Goal: Contribute content: Contribute content

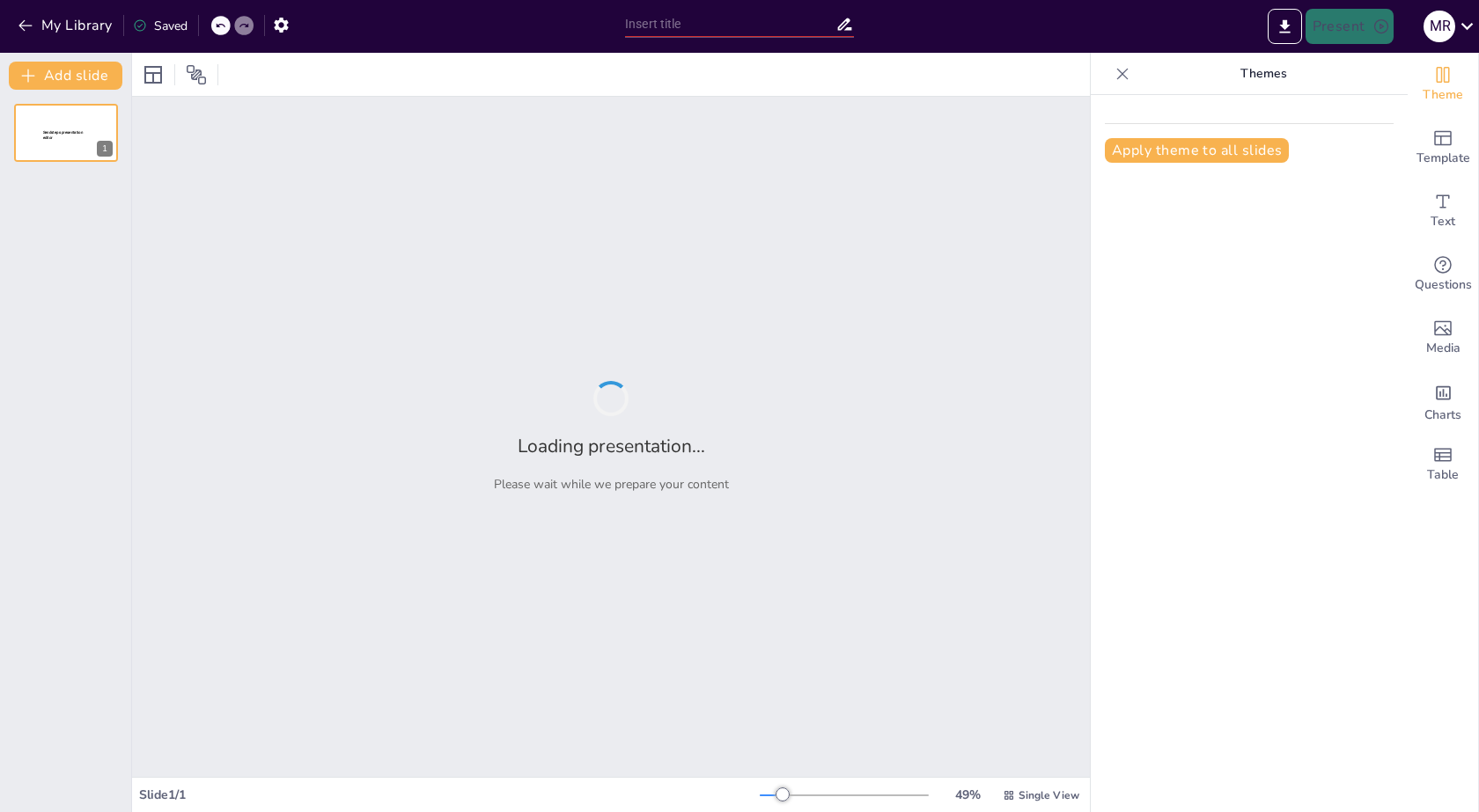
type input "Sendsteps AI: Porque hasta las máquinas tienen que hacer reír"
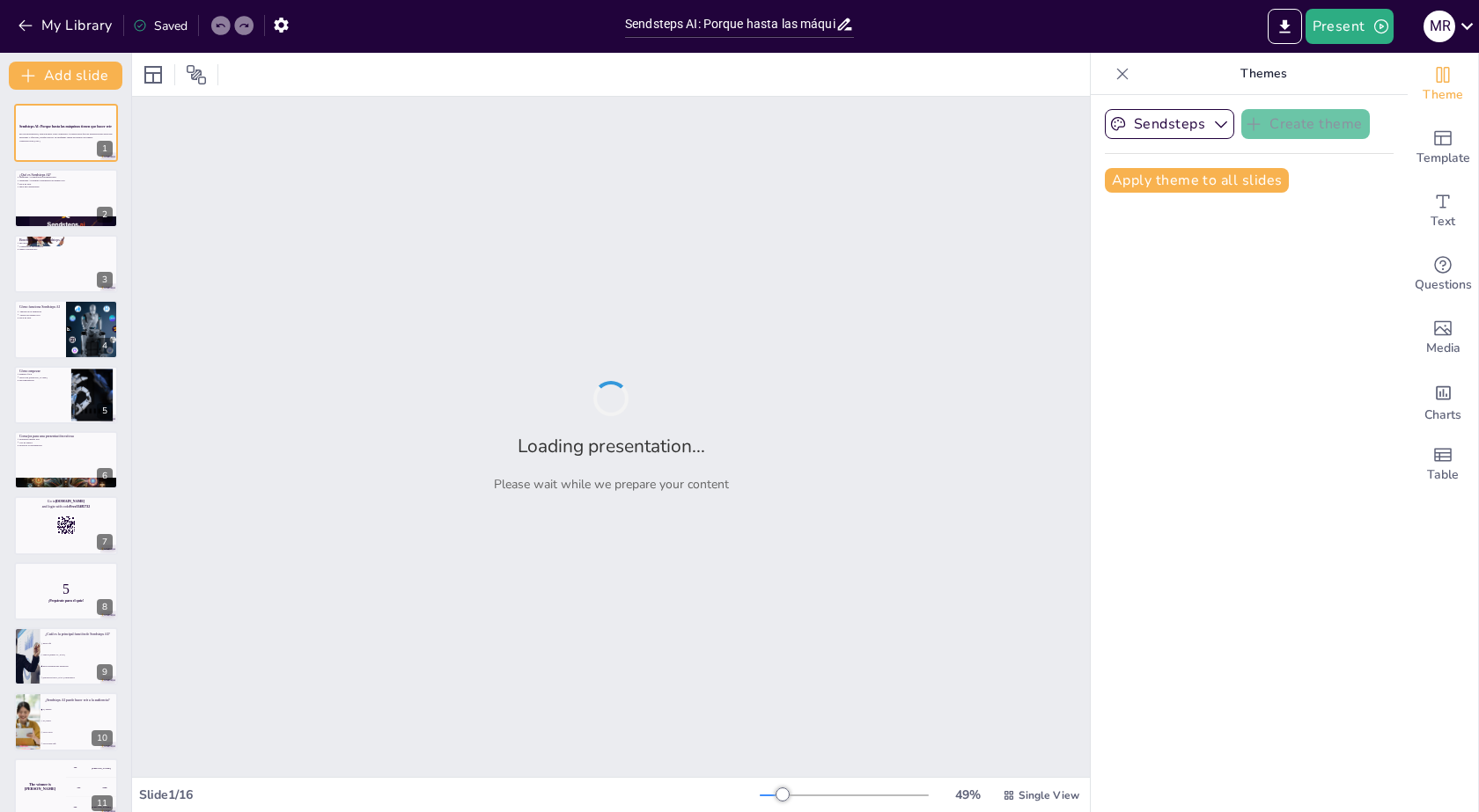
checkbox input "true"
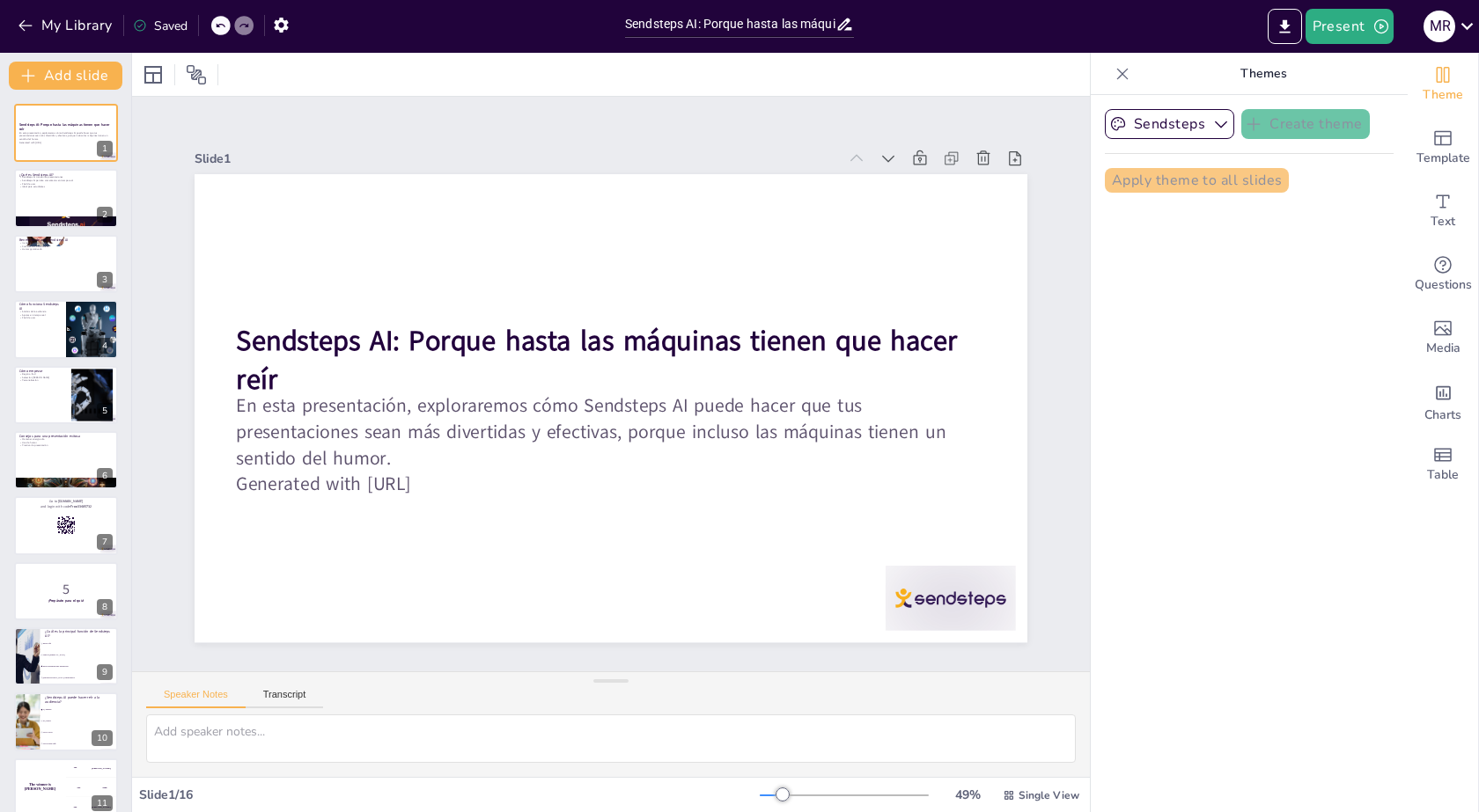
checkbox input "true"
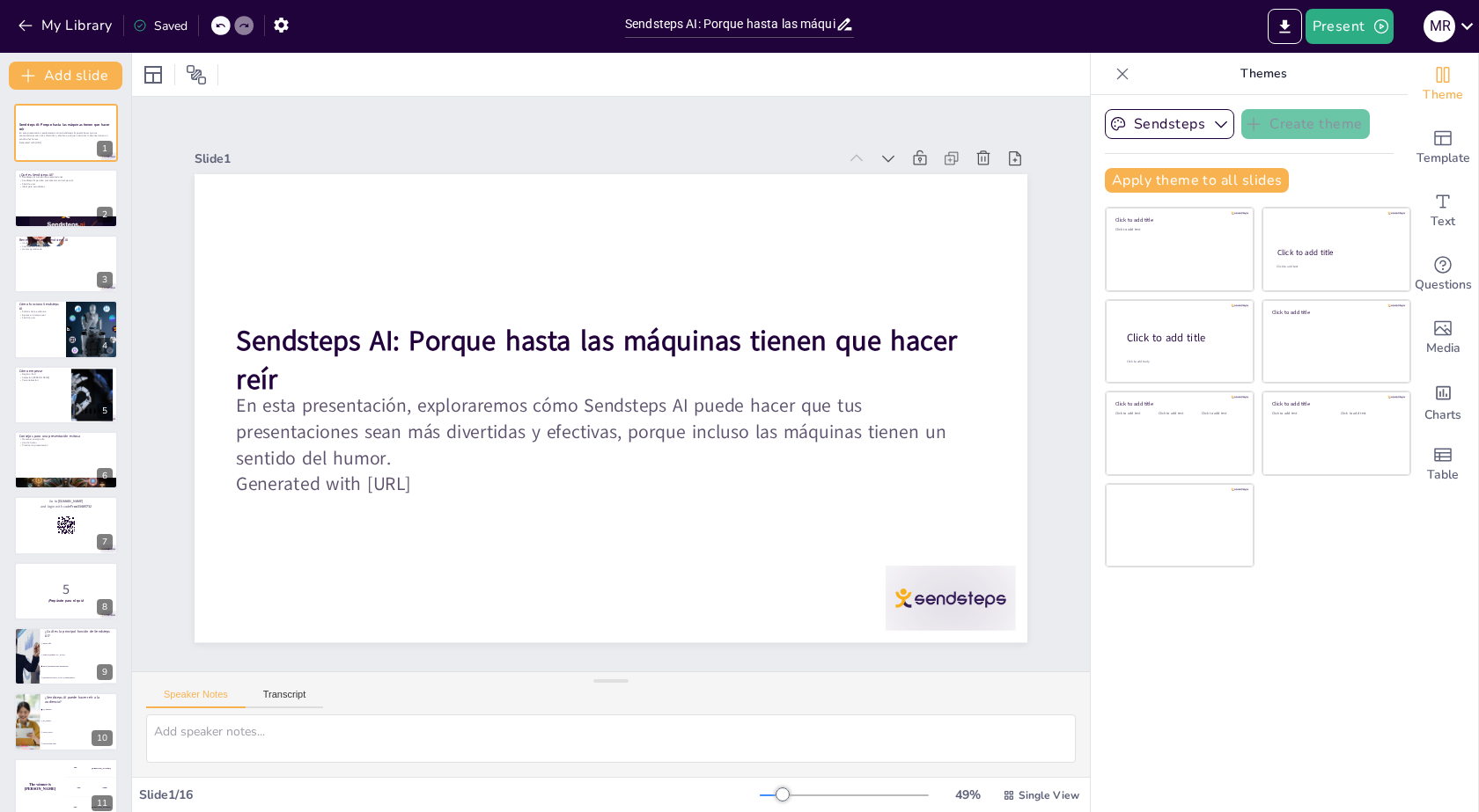
checkbox input "true"
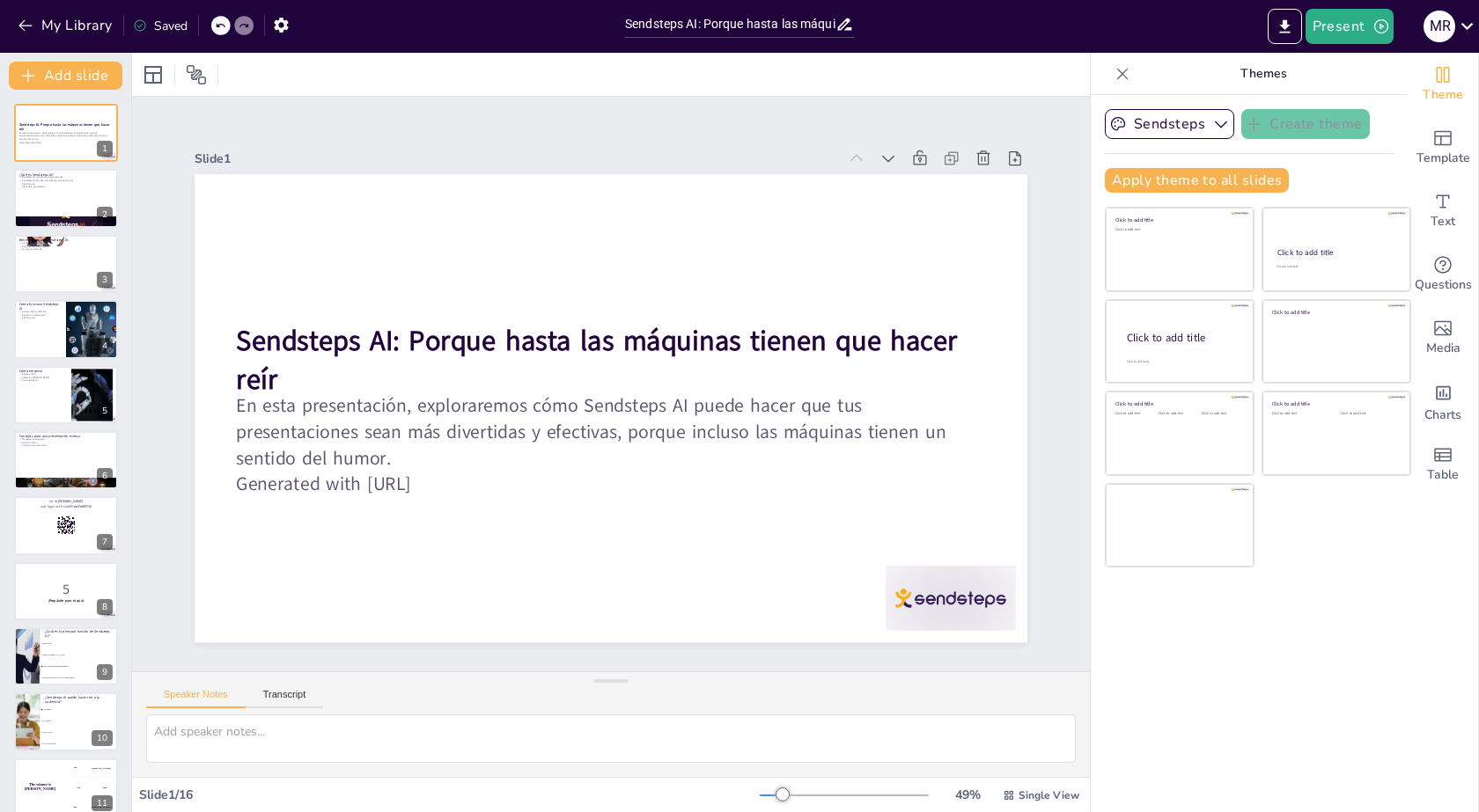
checkbox input "true"
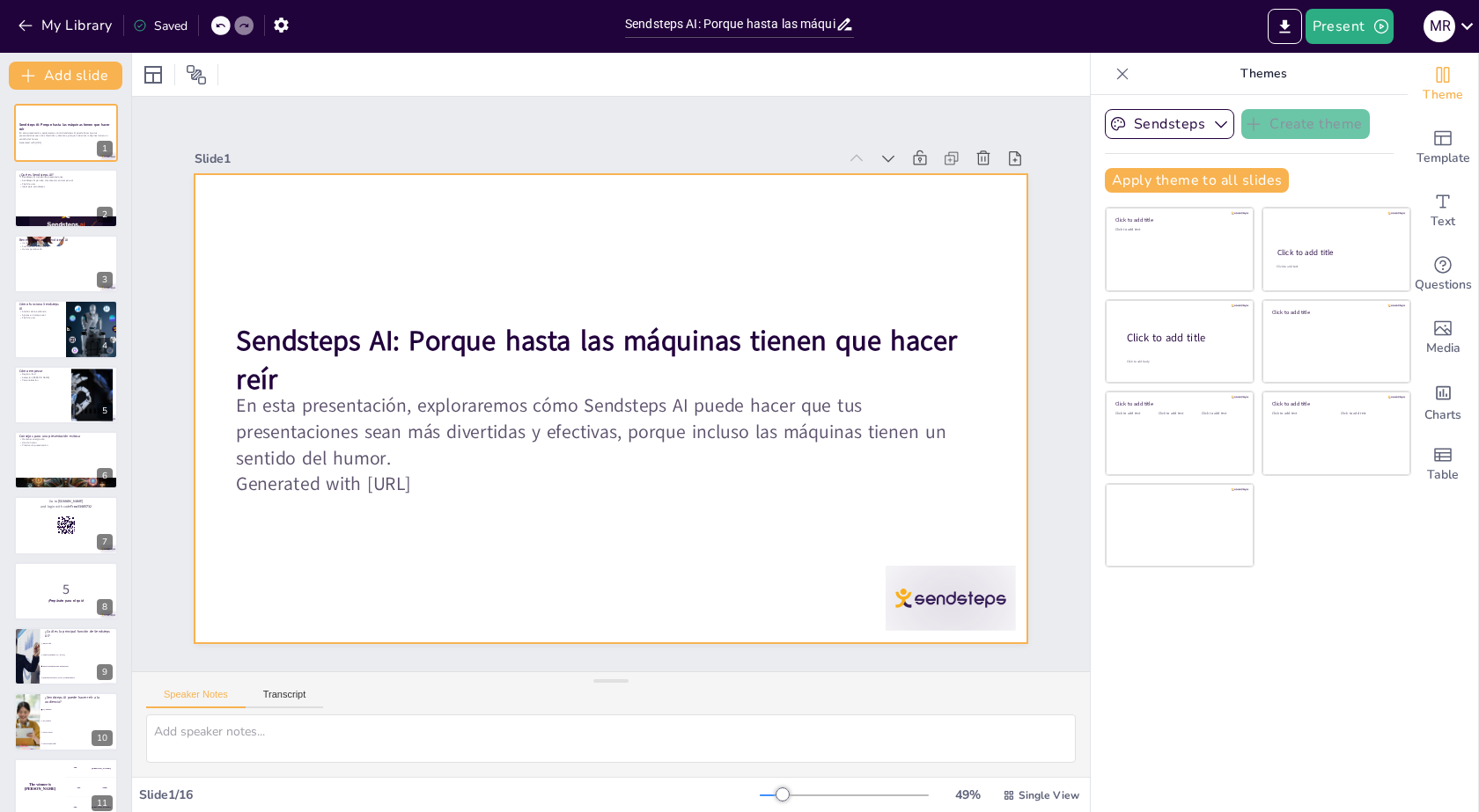
checkbox input "true"
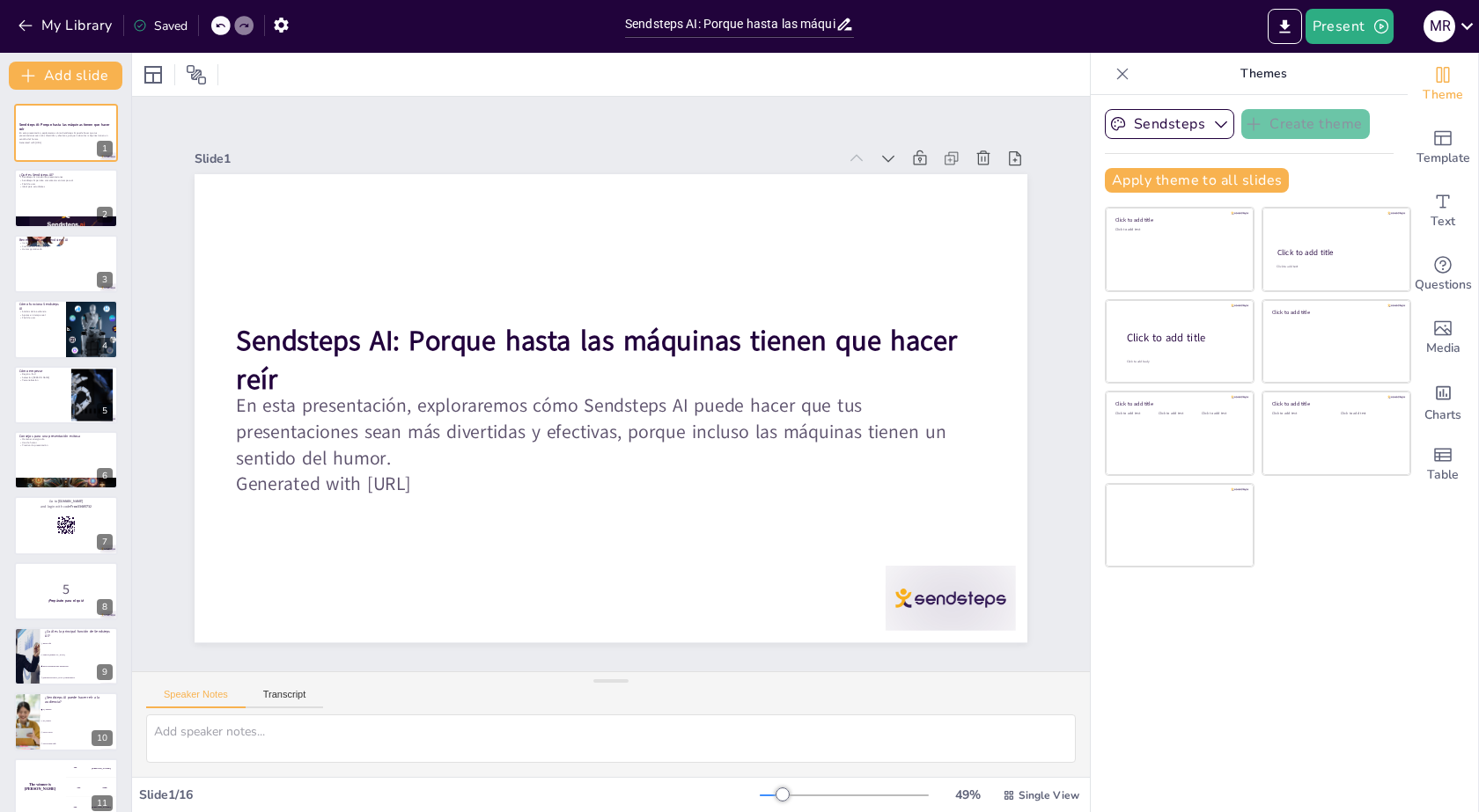
click at [1046, 202] on div "Slide 1 Sendsteps AI: Porque hasta las máquinas tienen que hacer reír En esta p…" at bounding box center [611, 383] width 1046 height 780
checkbox input "true"
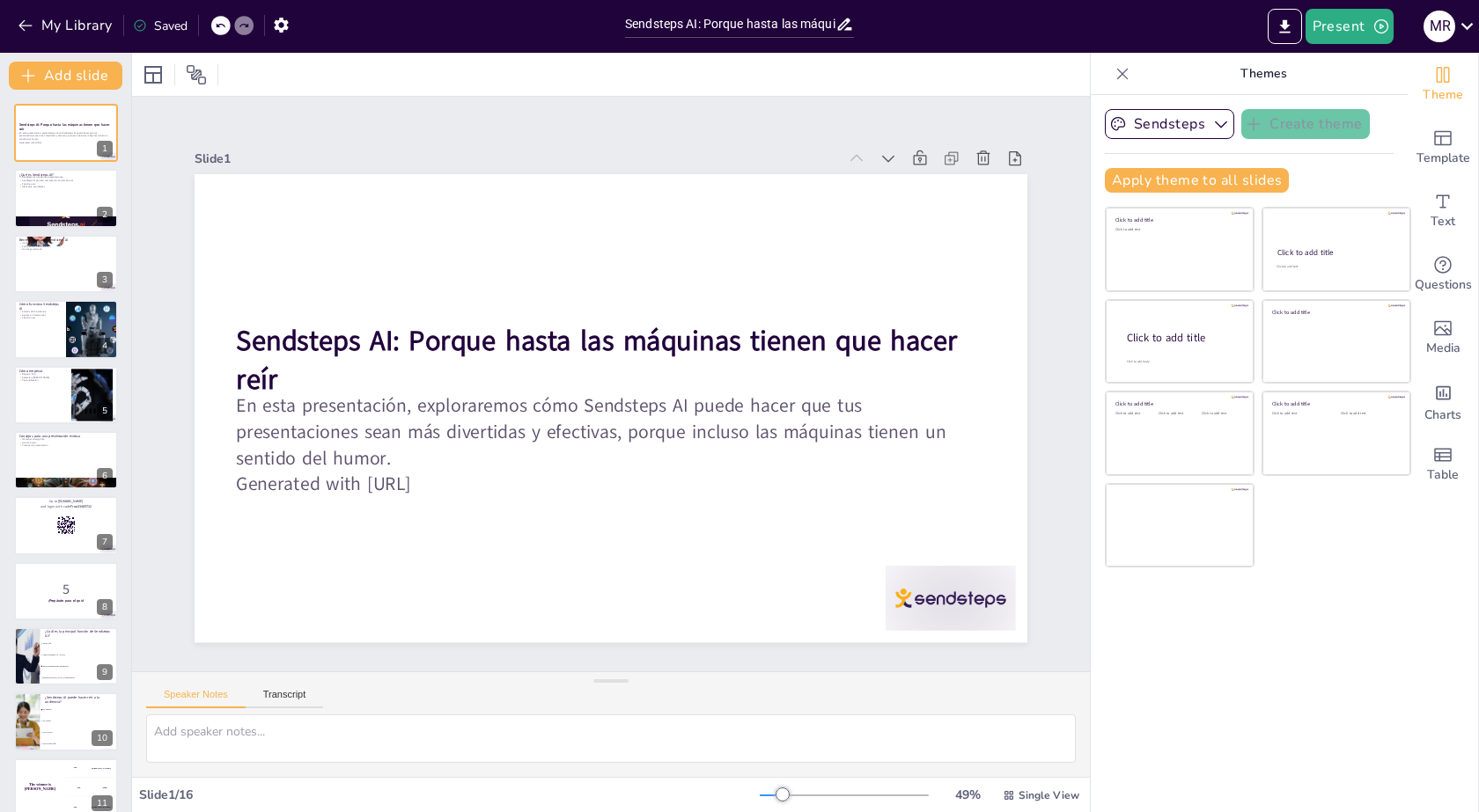
checkbox input "true"
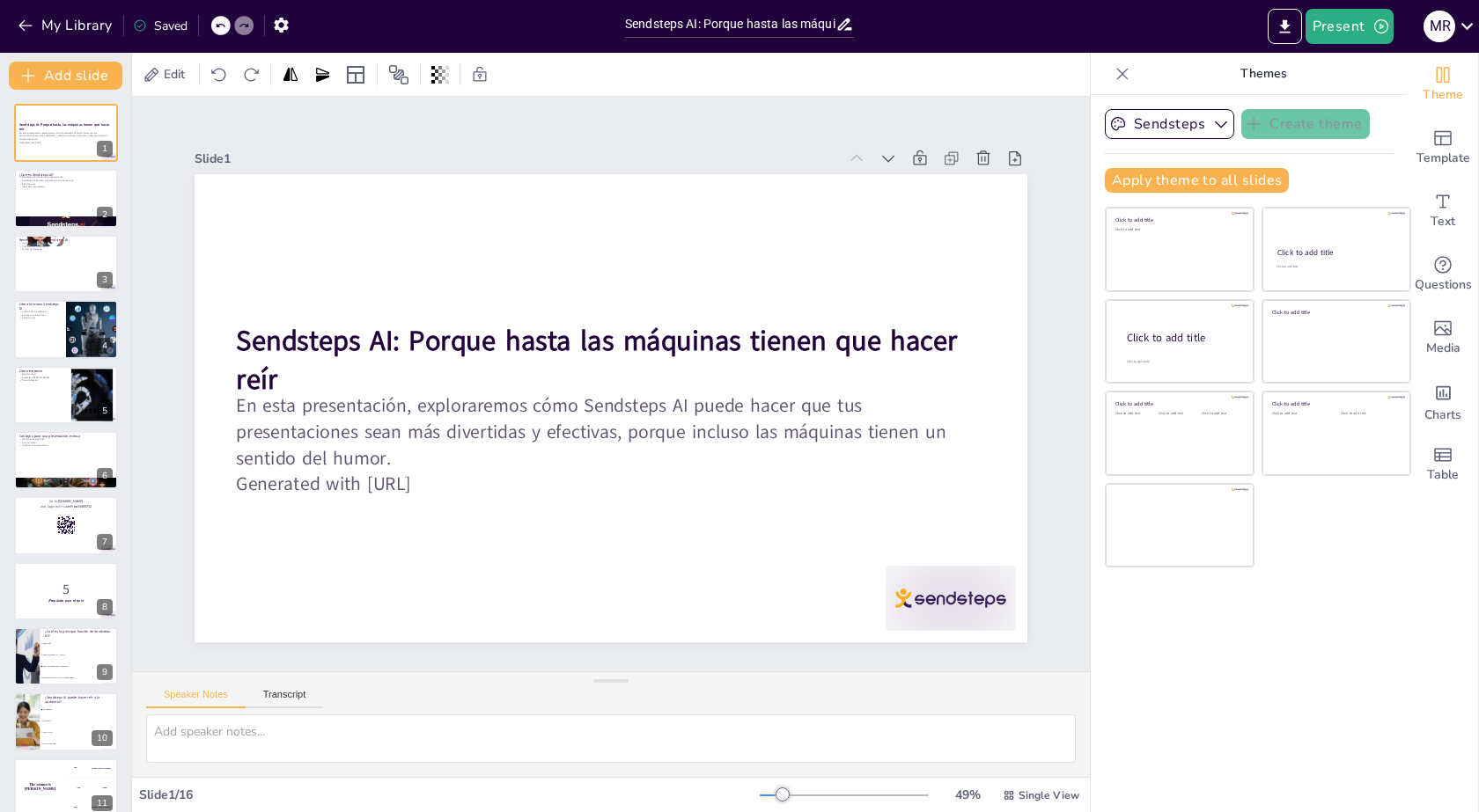
checkbox input "true"
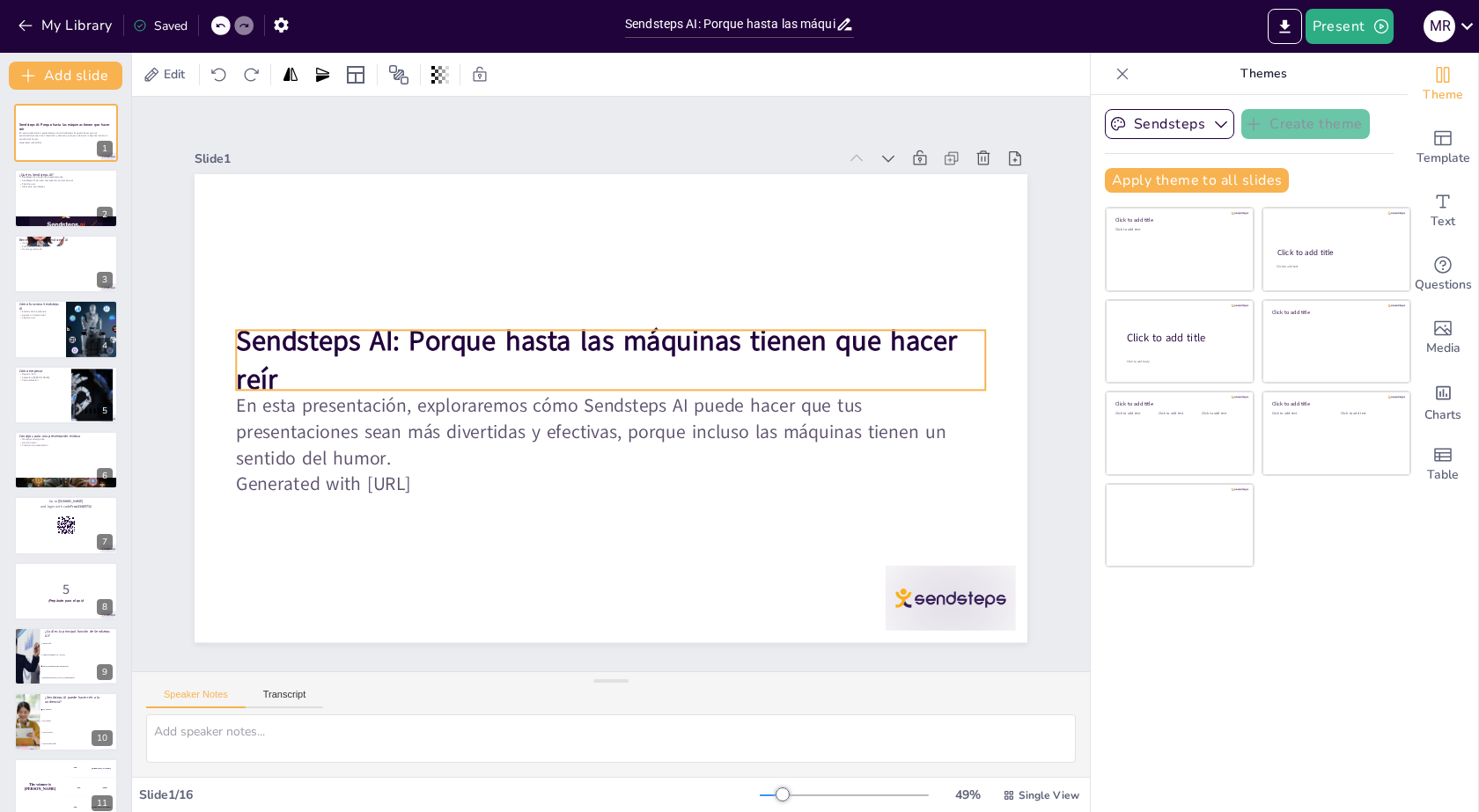
checkbox input "true"
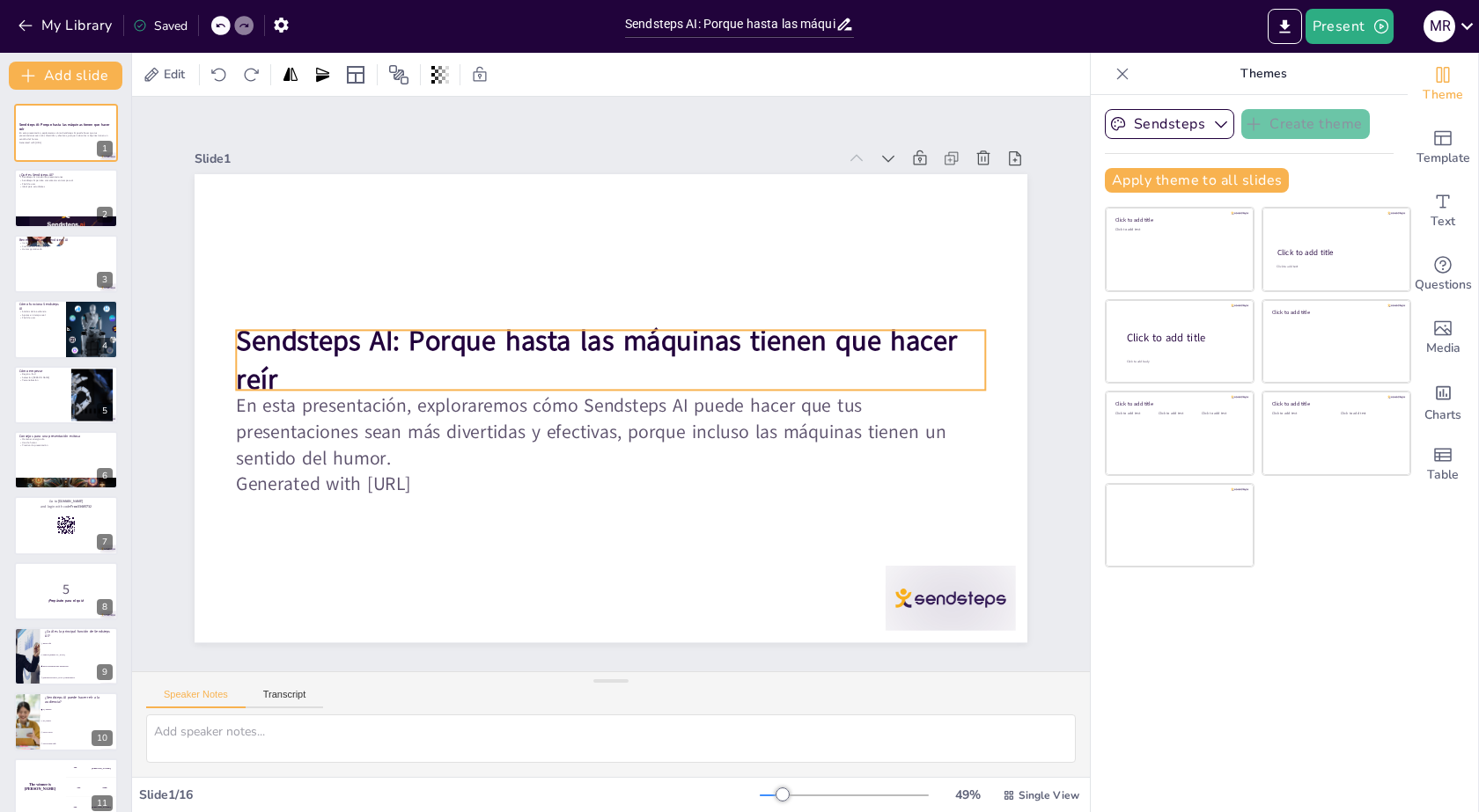
checkbox input "true"
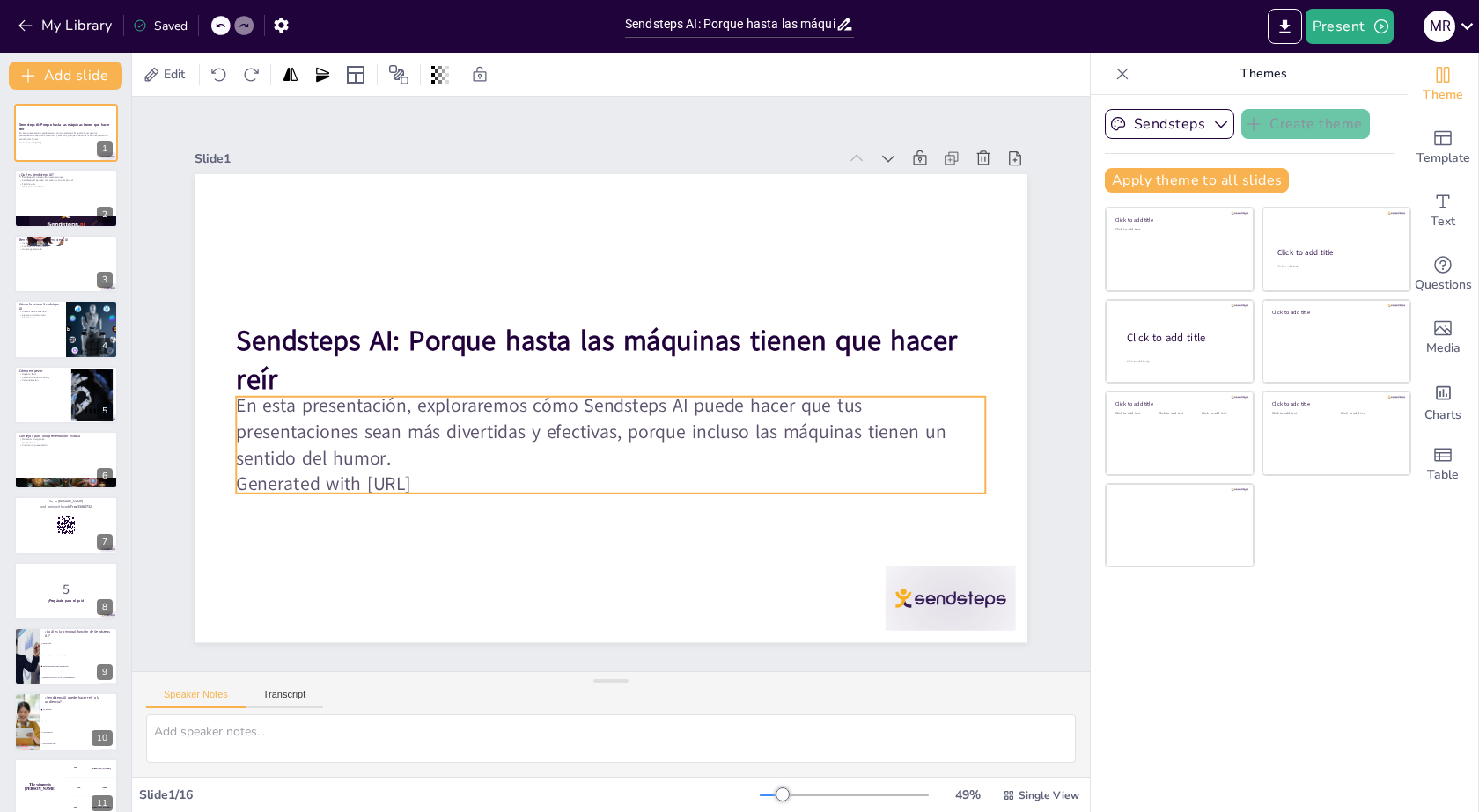
checkbox input "true"
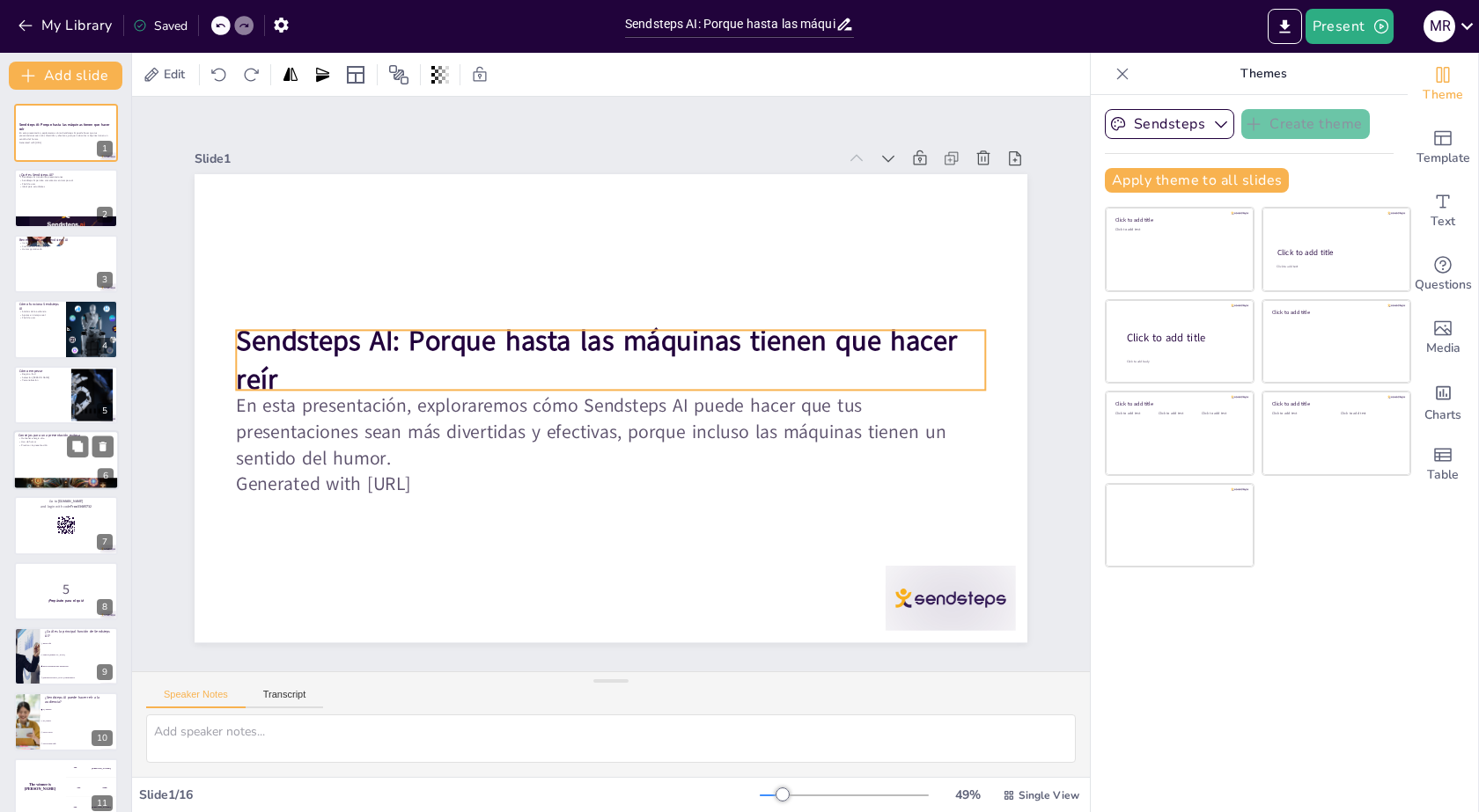
checkbox input "true"
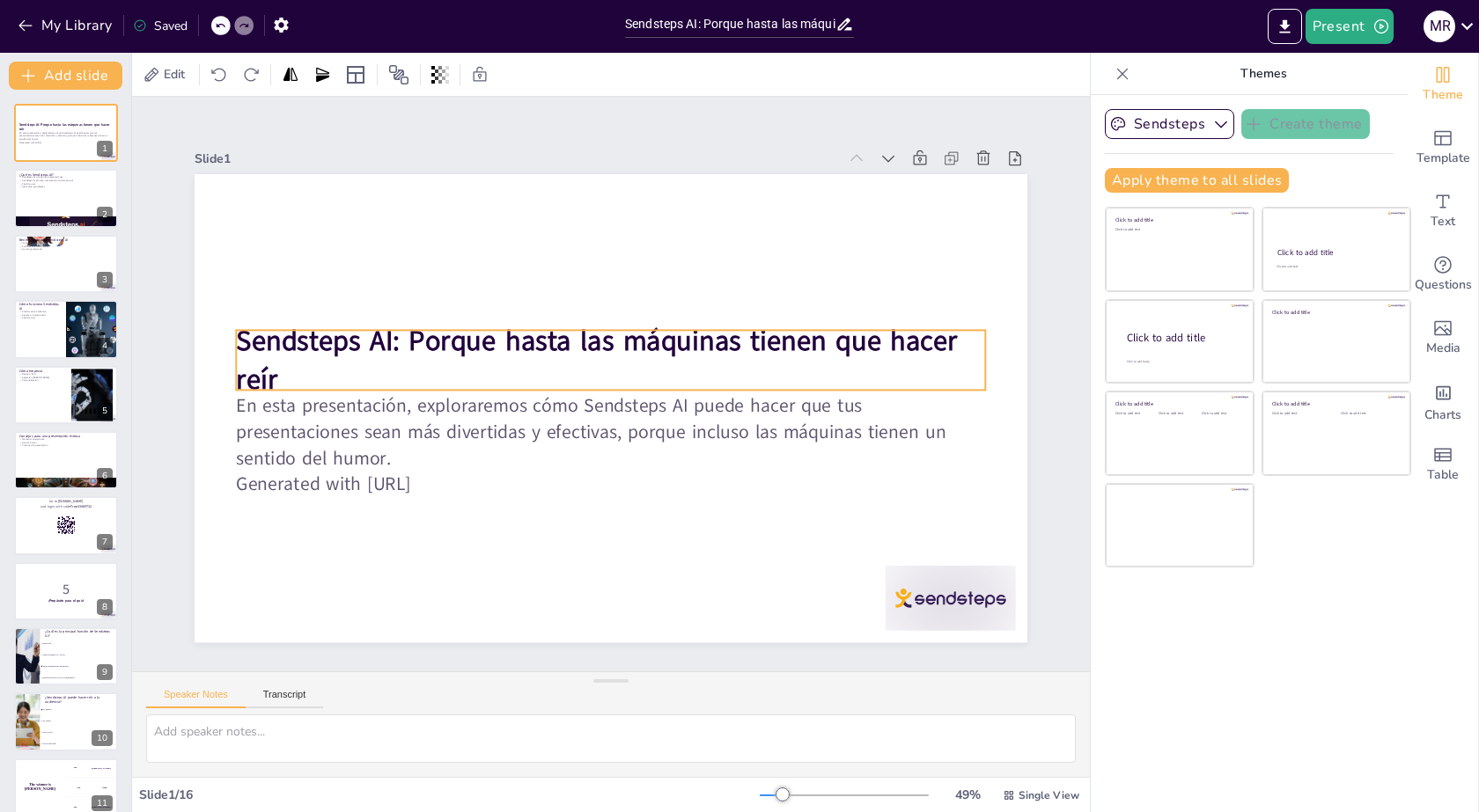
checkbox input "true"
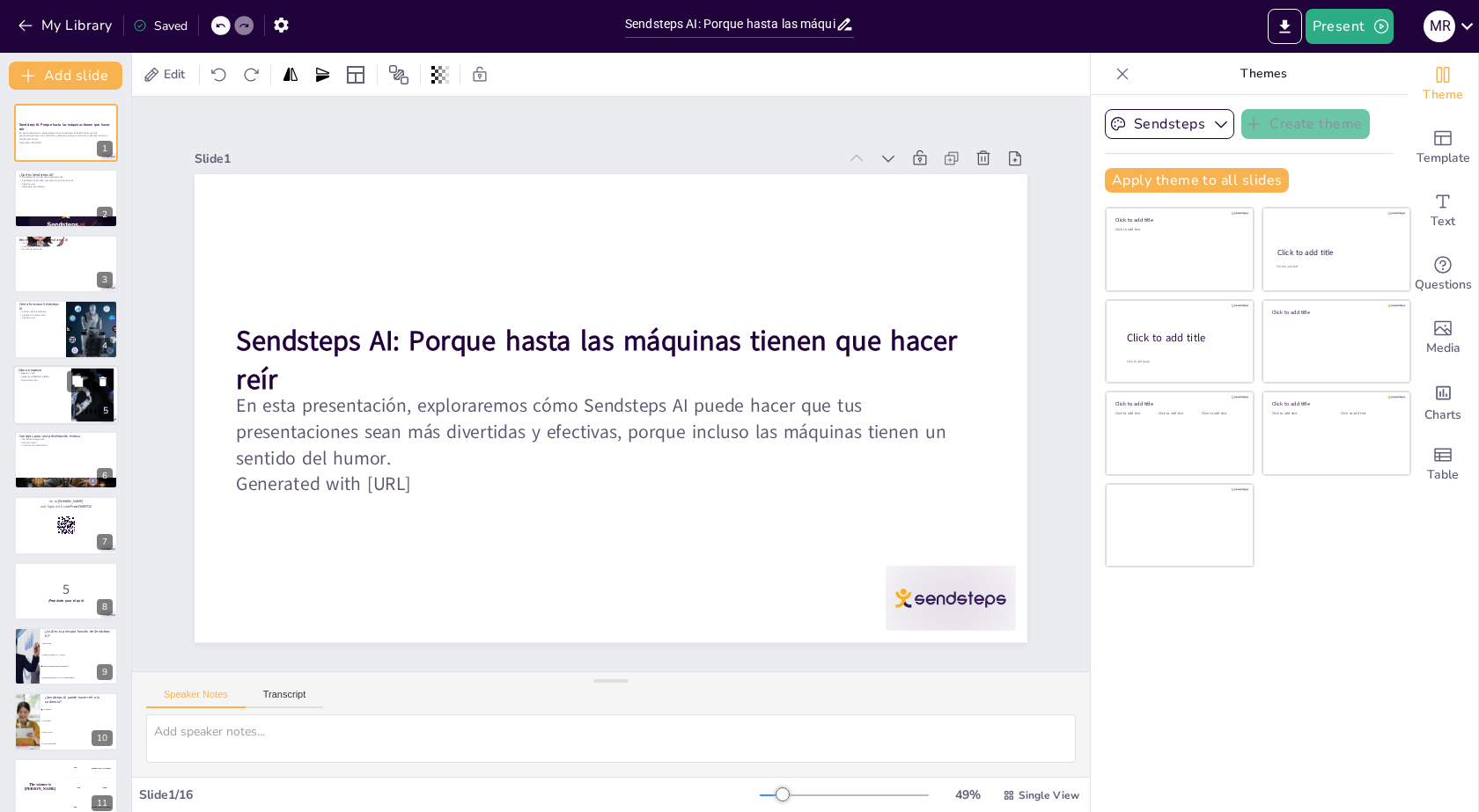
checkbox input "true"
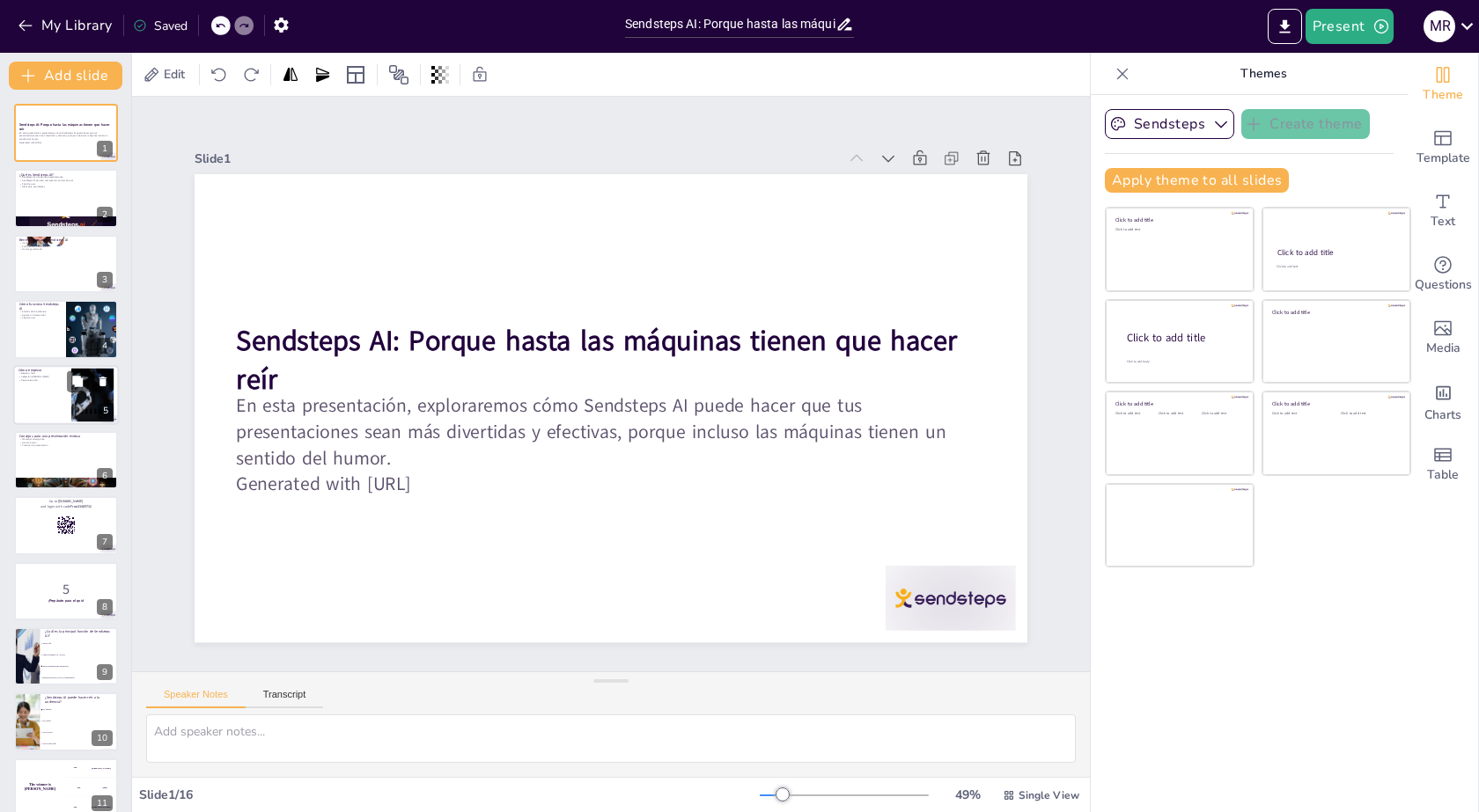
checkbox input "true"
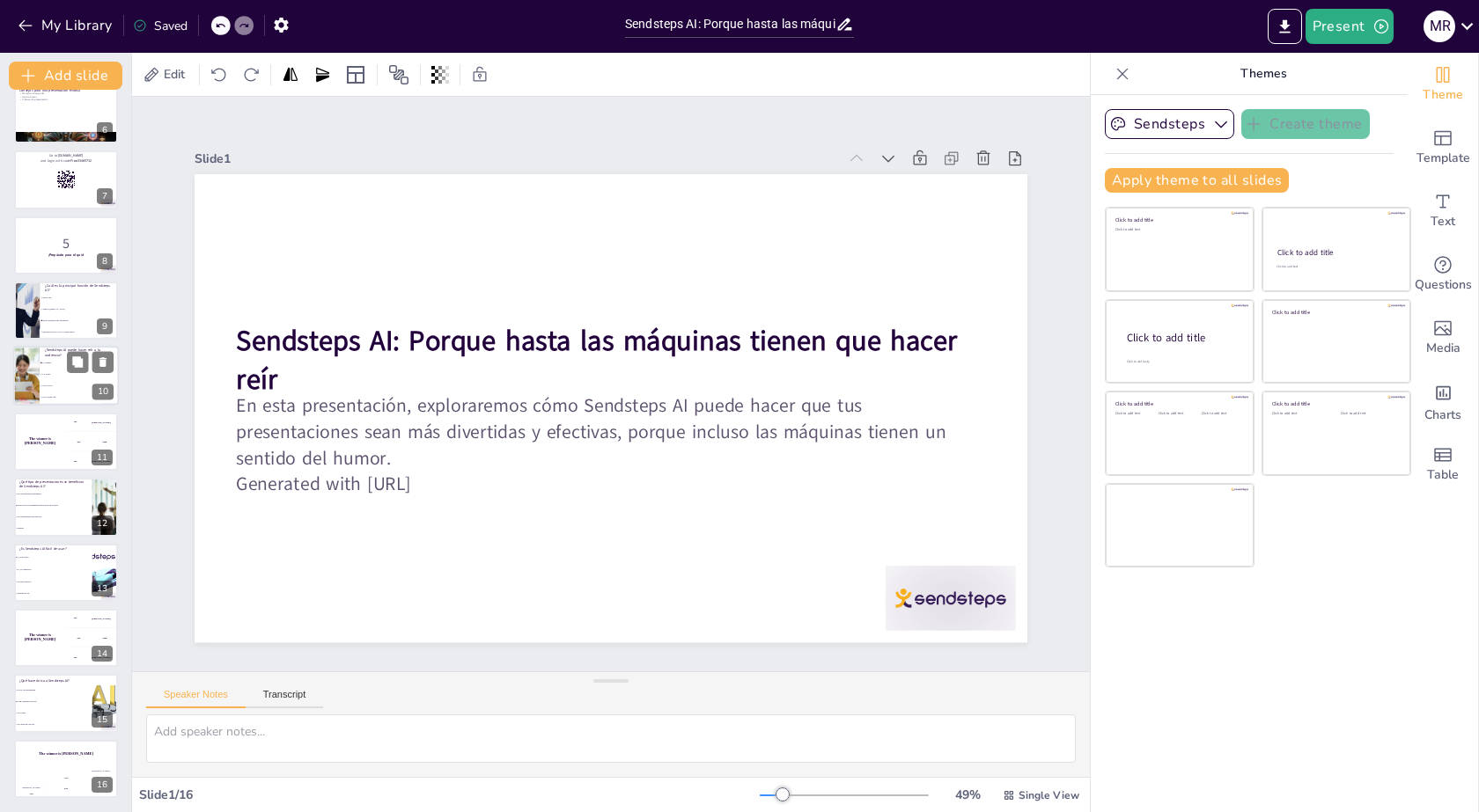
checkbox input "true"
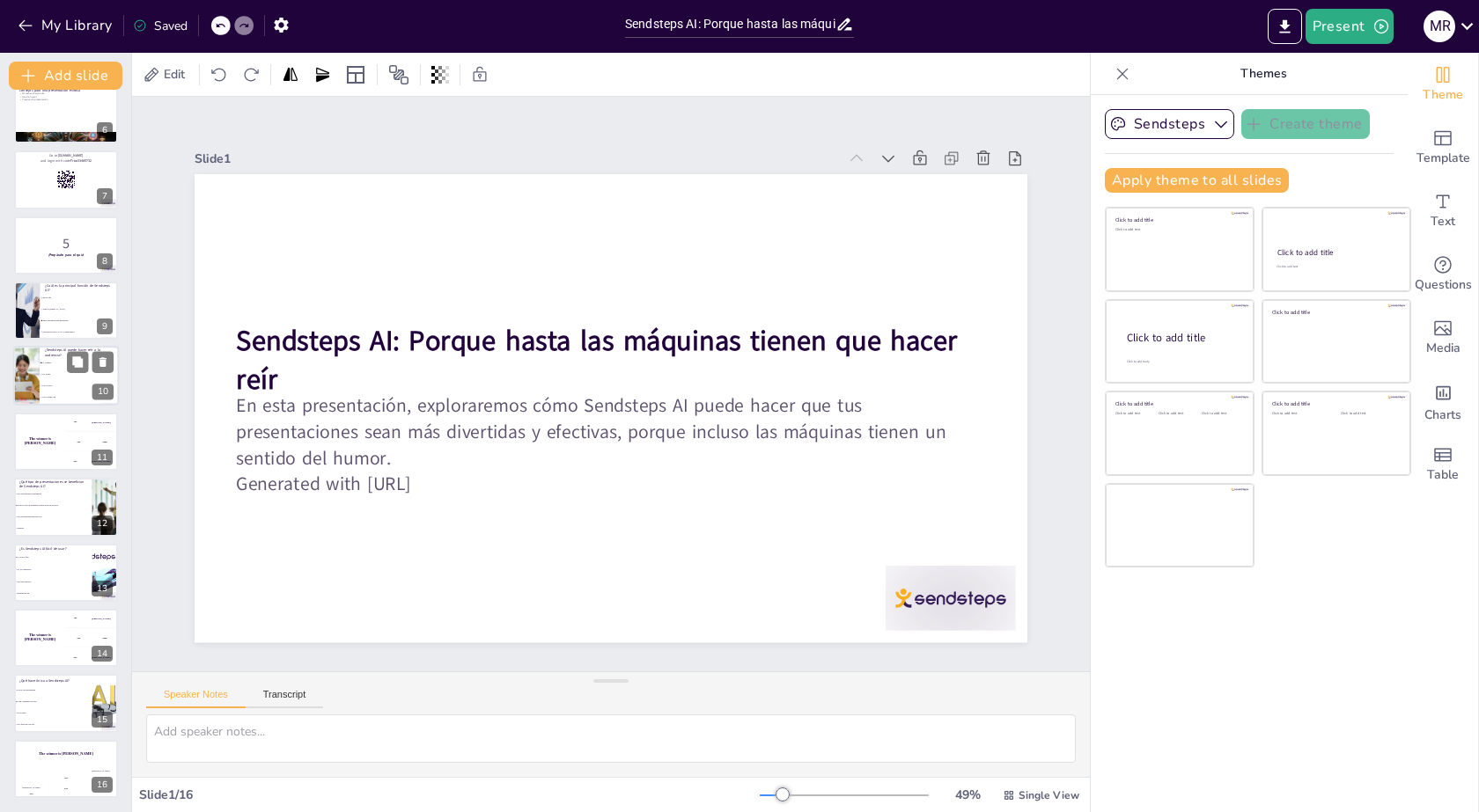
checkbox input "true"
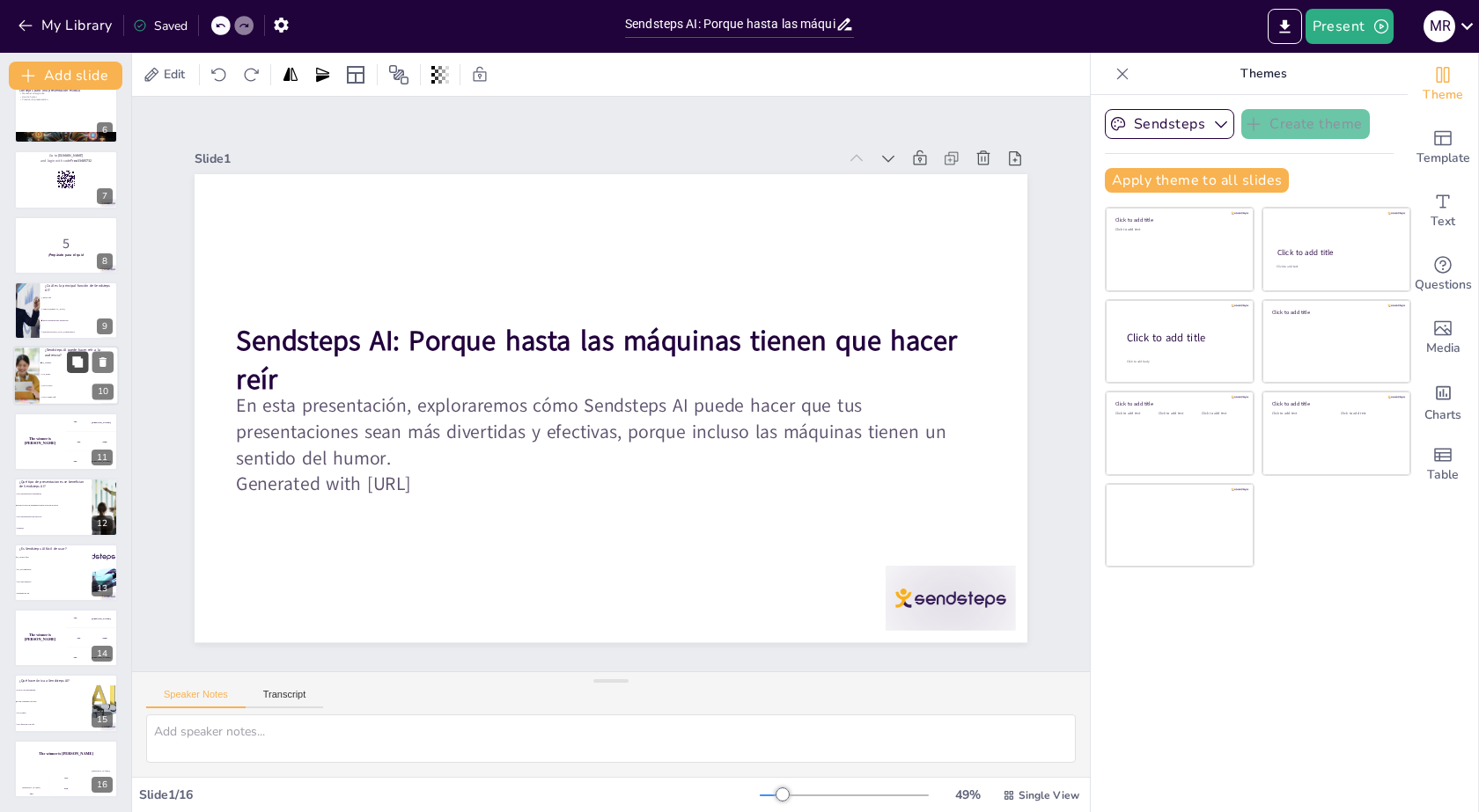
checkbox input "true"
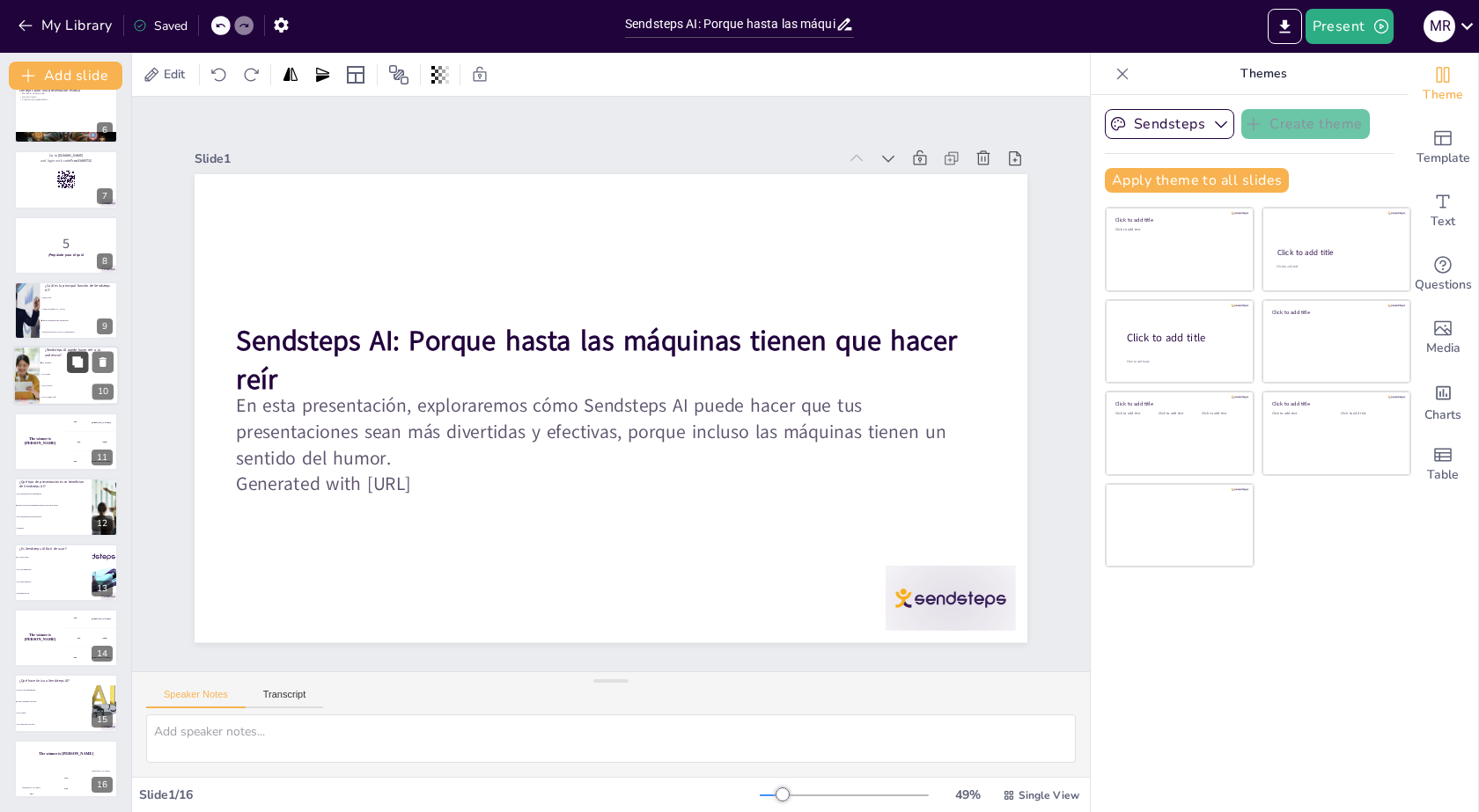
checkbox input "true"
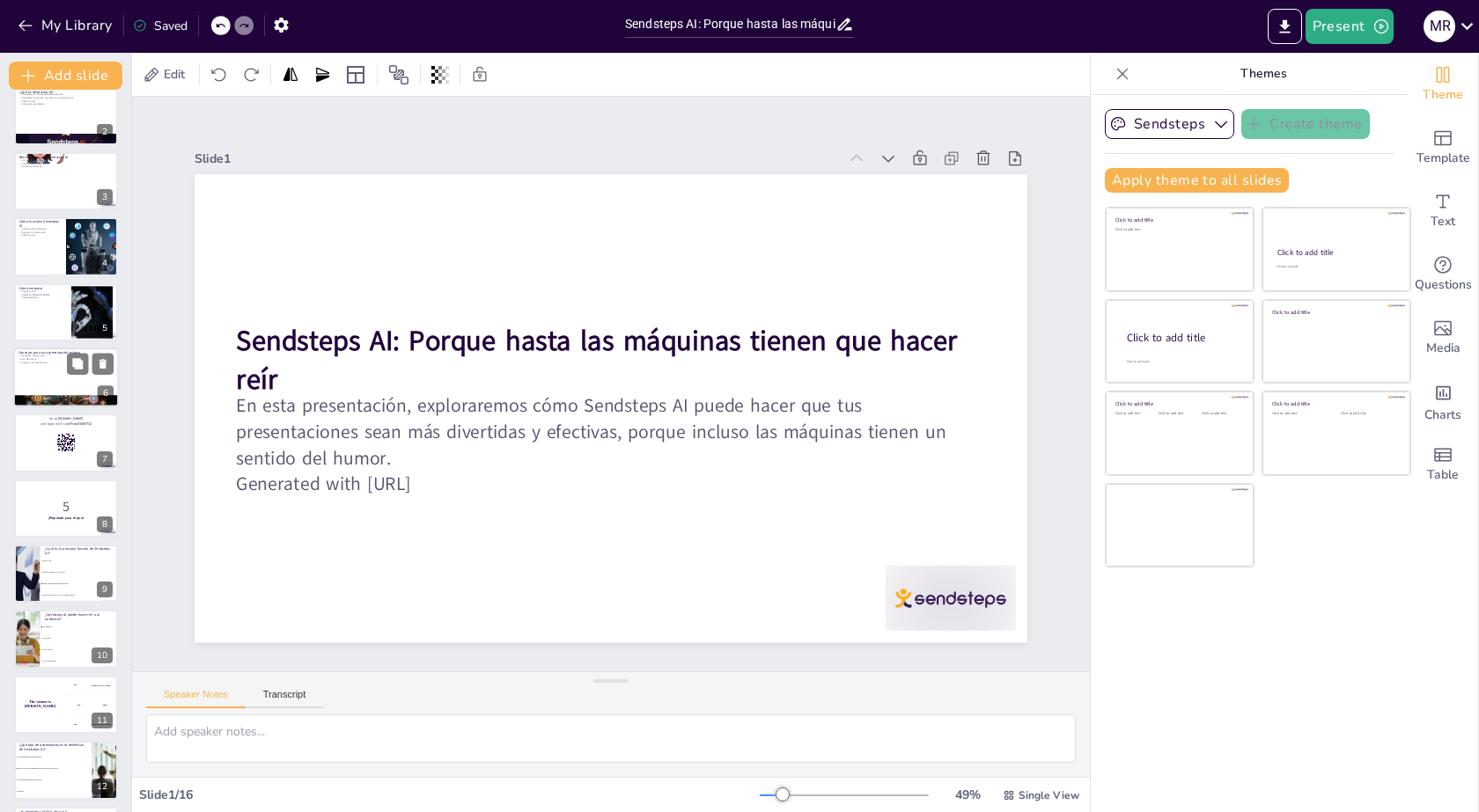
scroll to position [82, 0]
checkbox input "true"
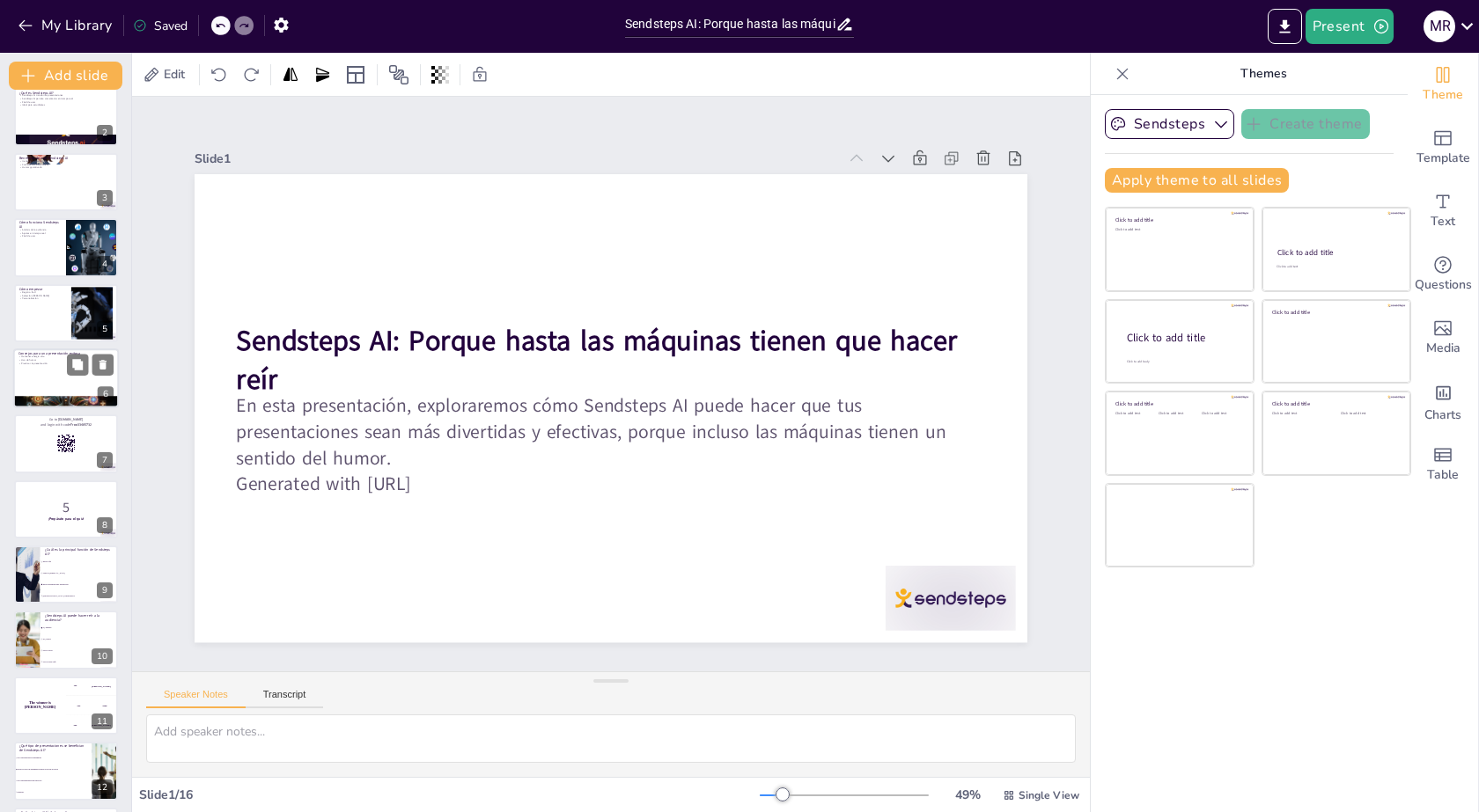
checkbox input "true"
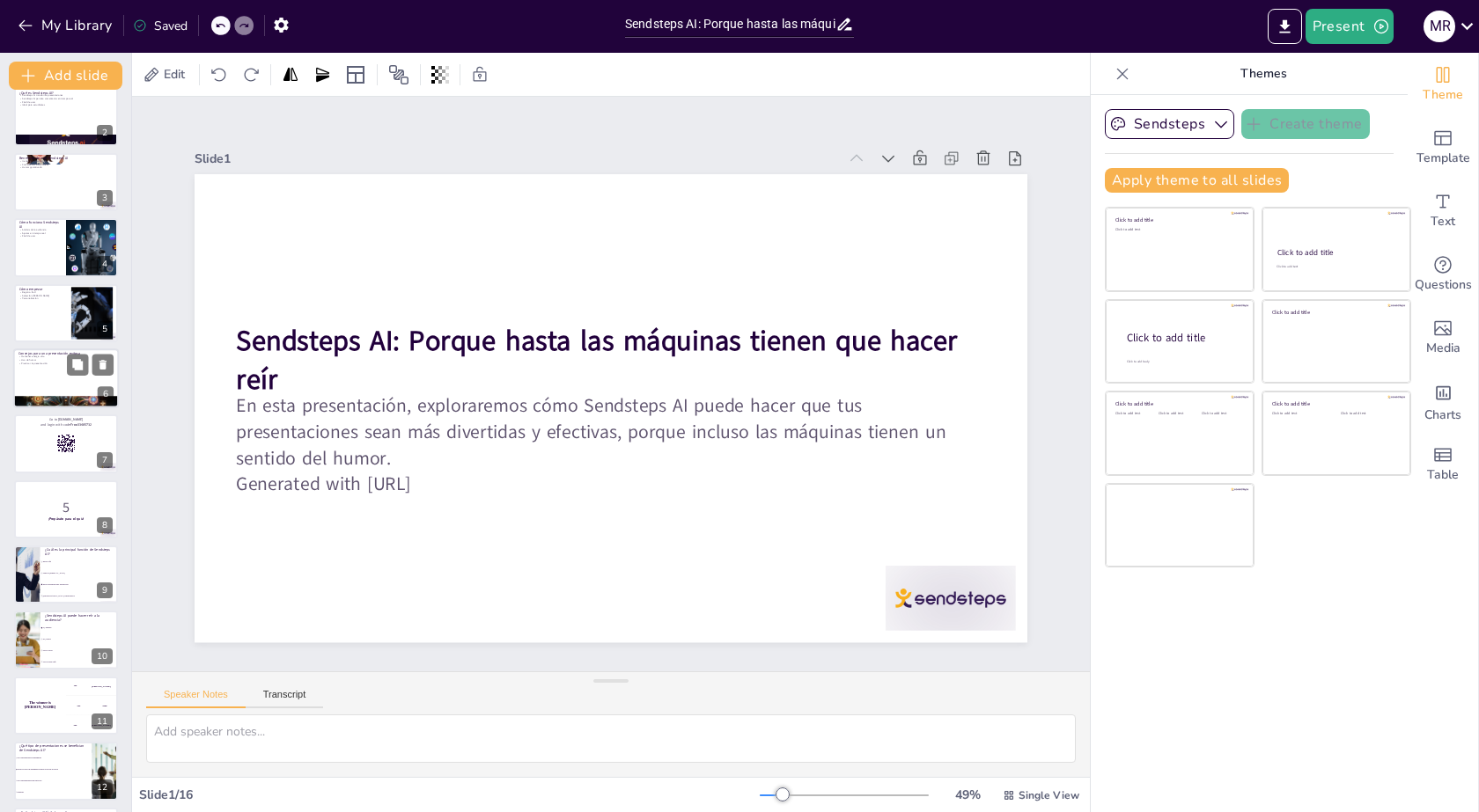
checkbox input "true"
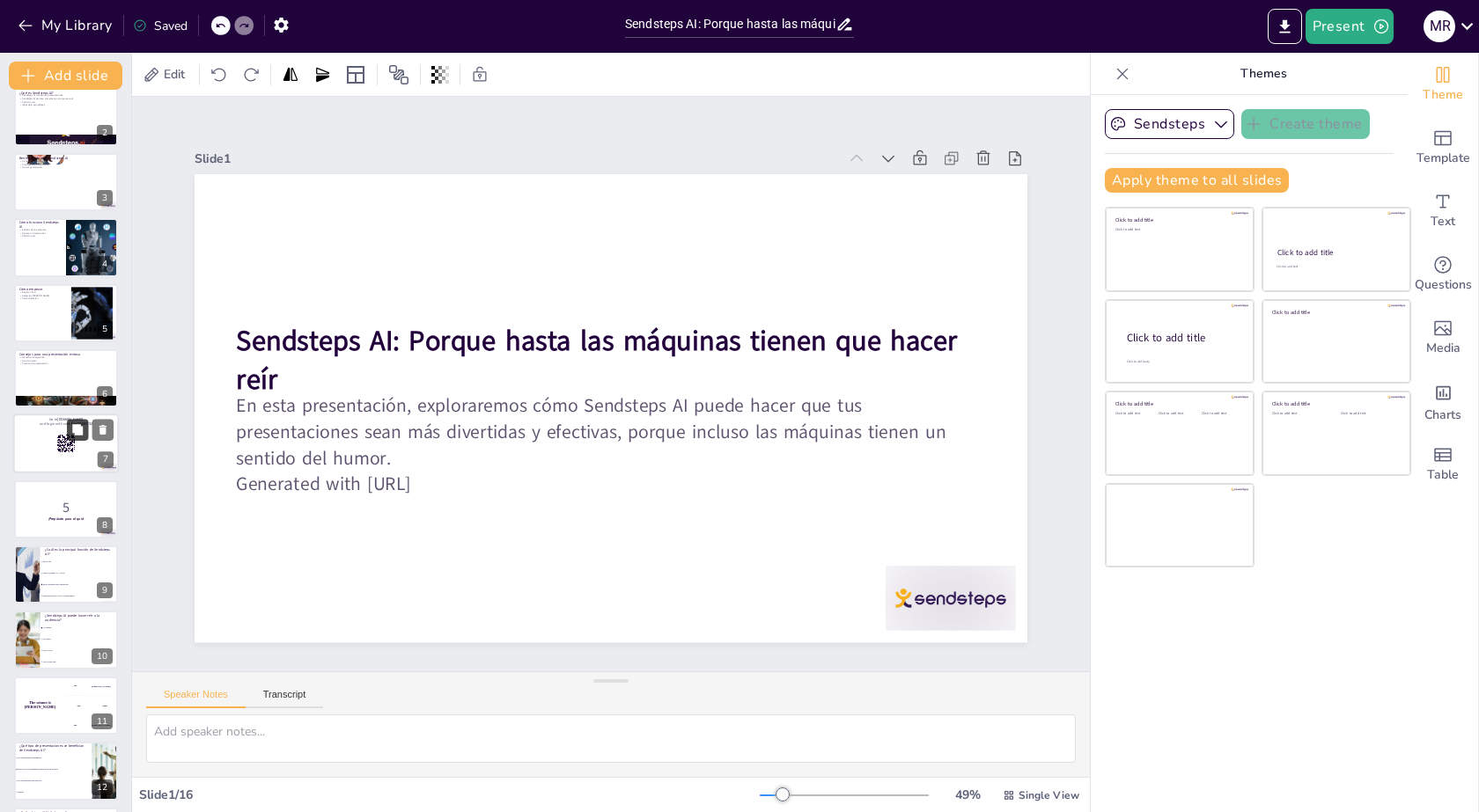
checkbox input "true"
click at [68, 436] on button at bounding box center [78, 430] width 21 height 21
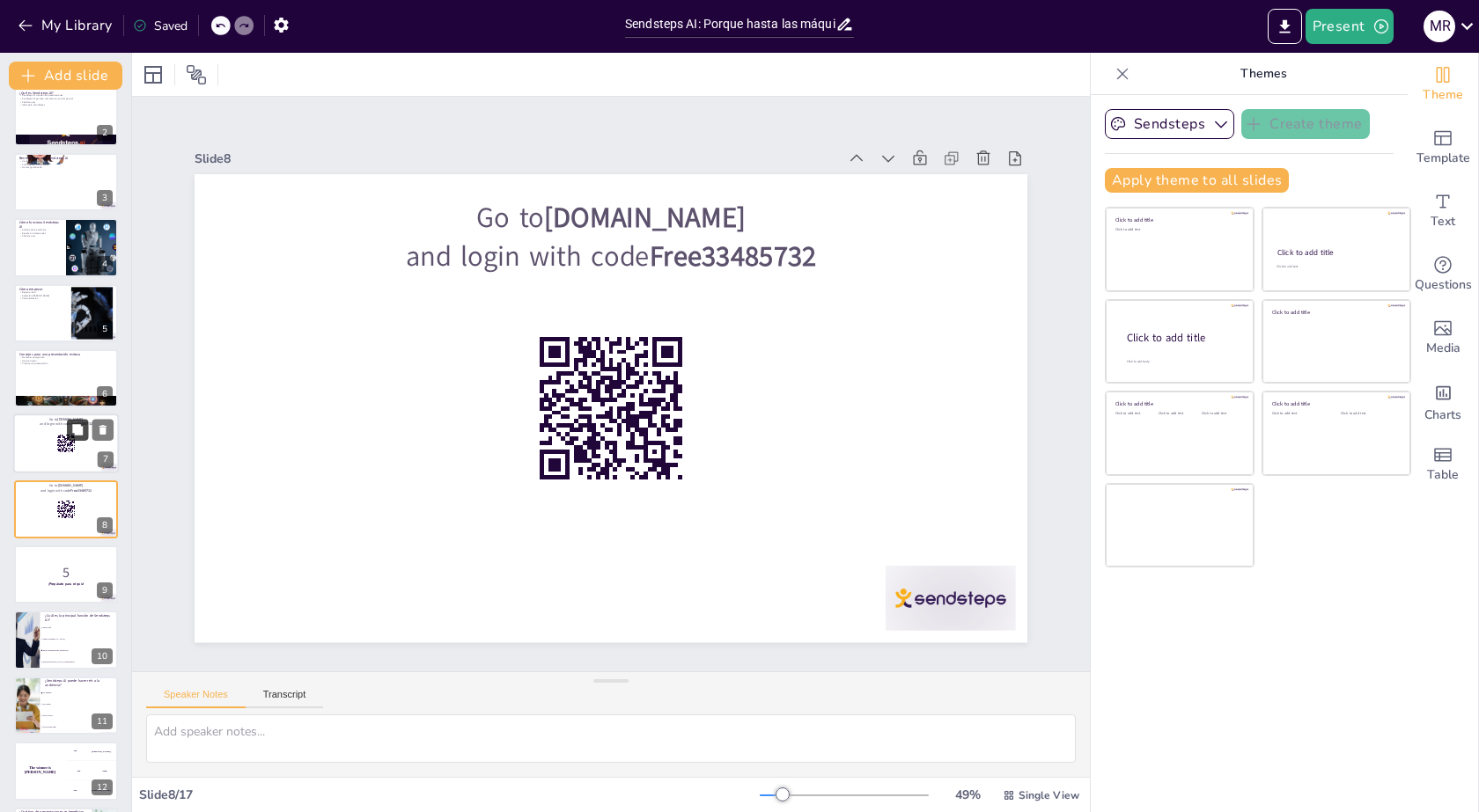
checkbox input "true"
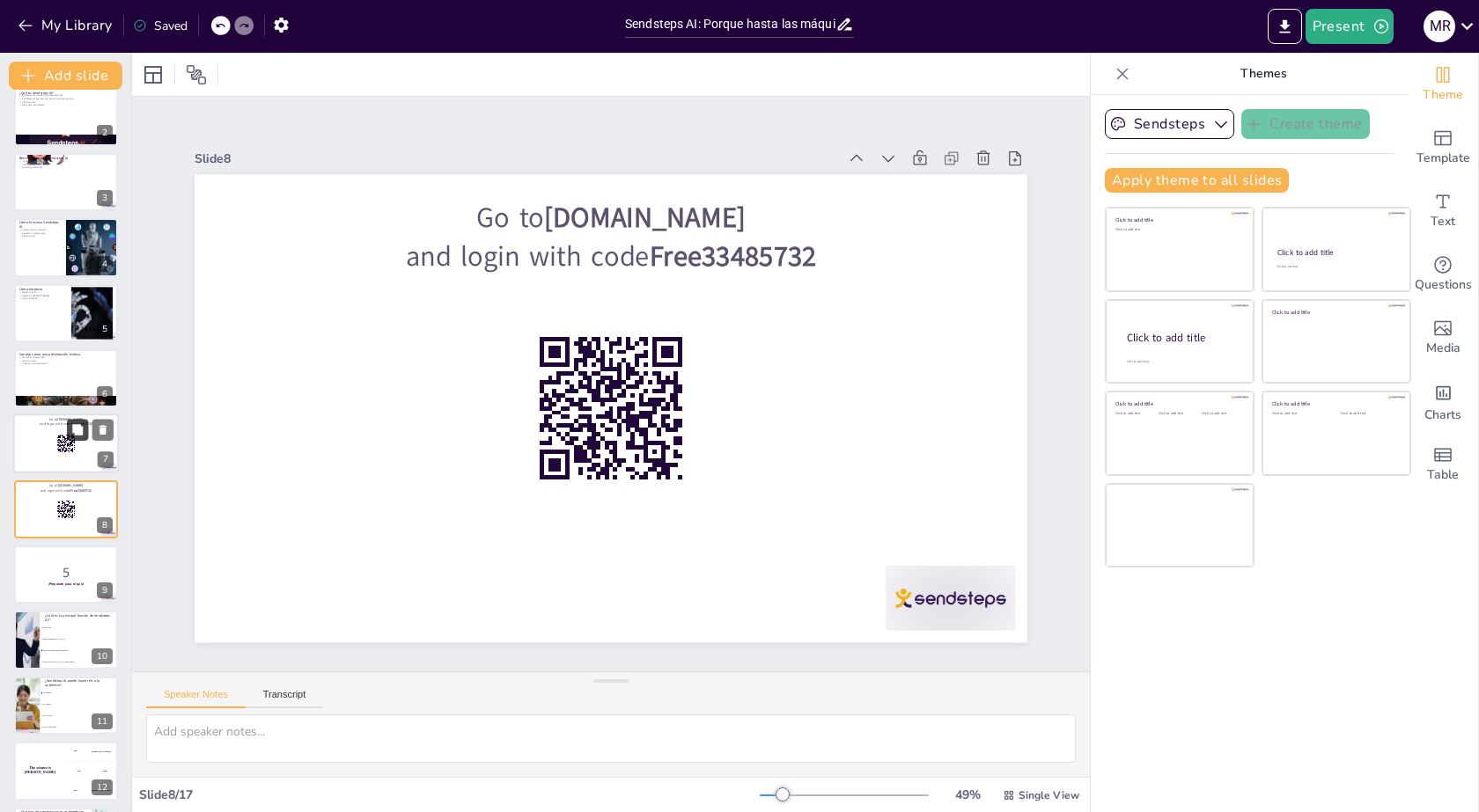
scroll to position [140, 0]
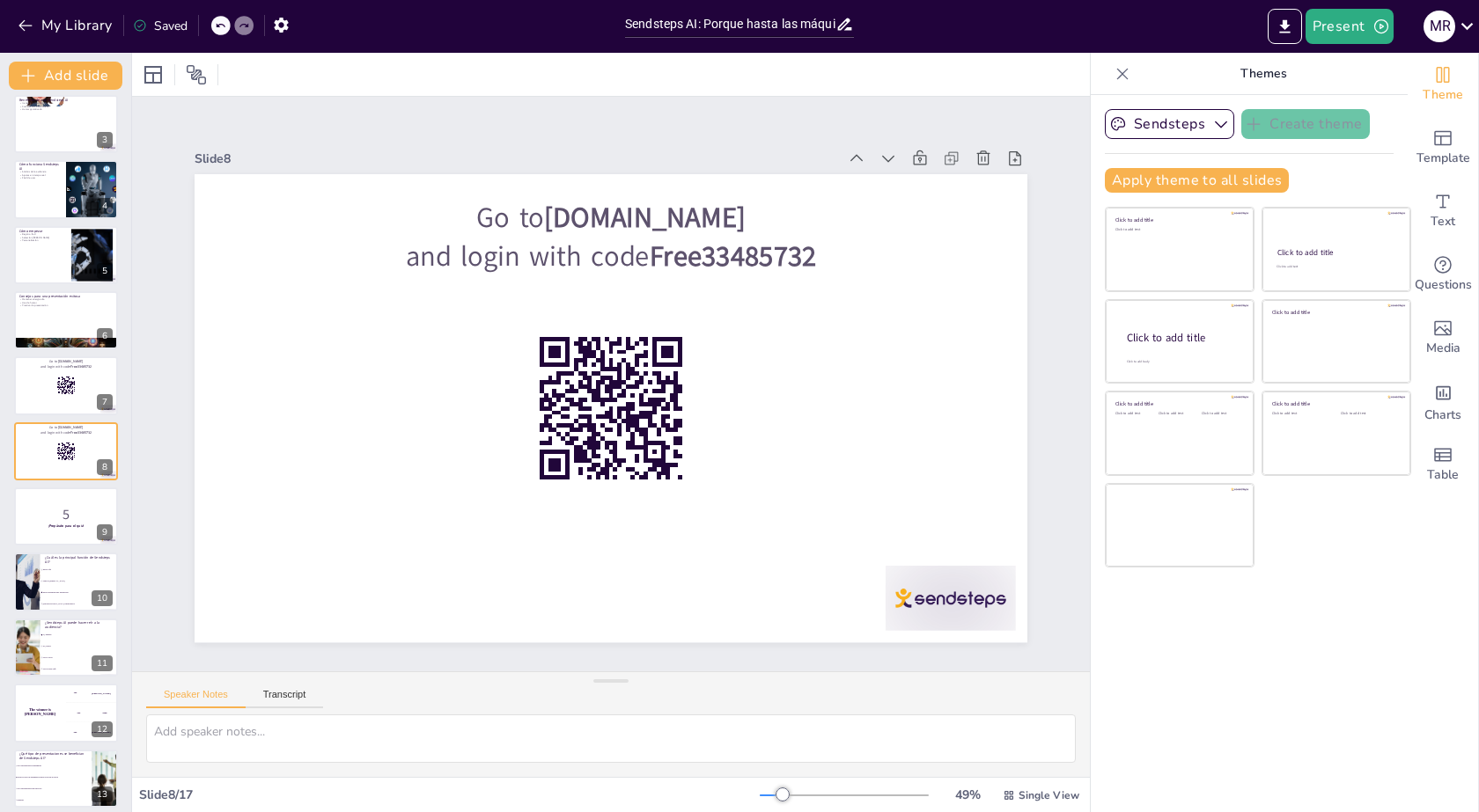
checkbox input "true"
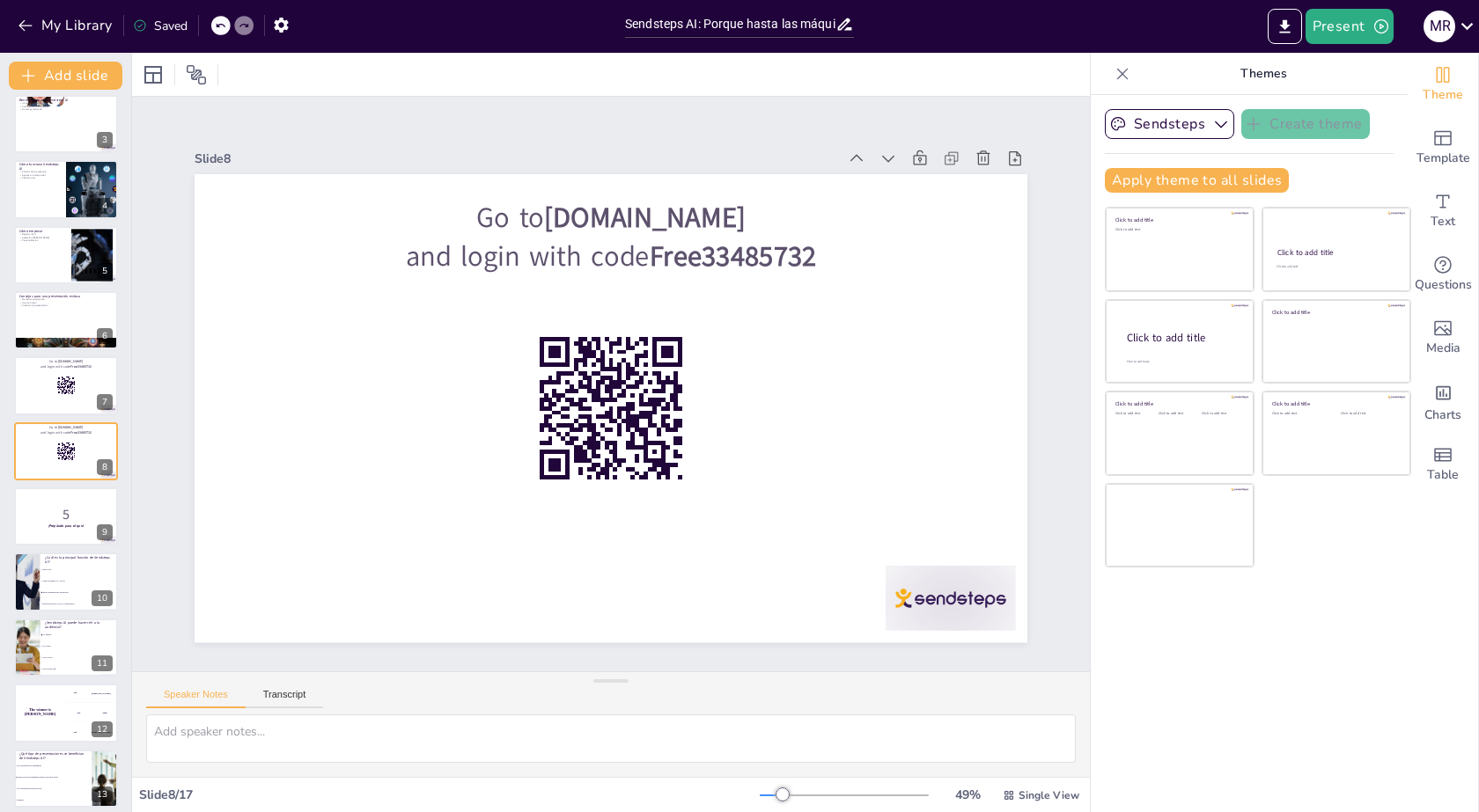
checkbox input "true"
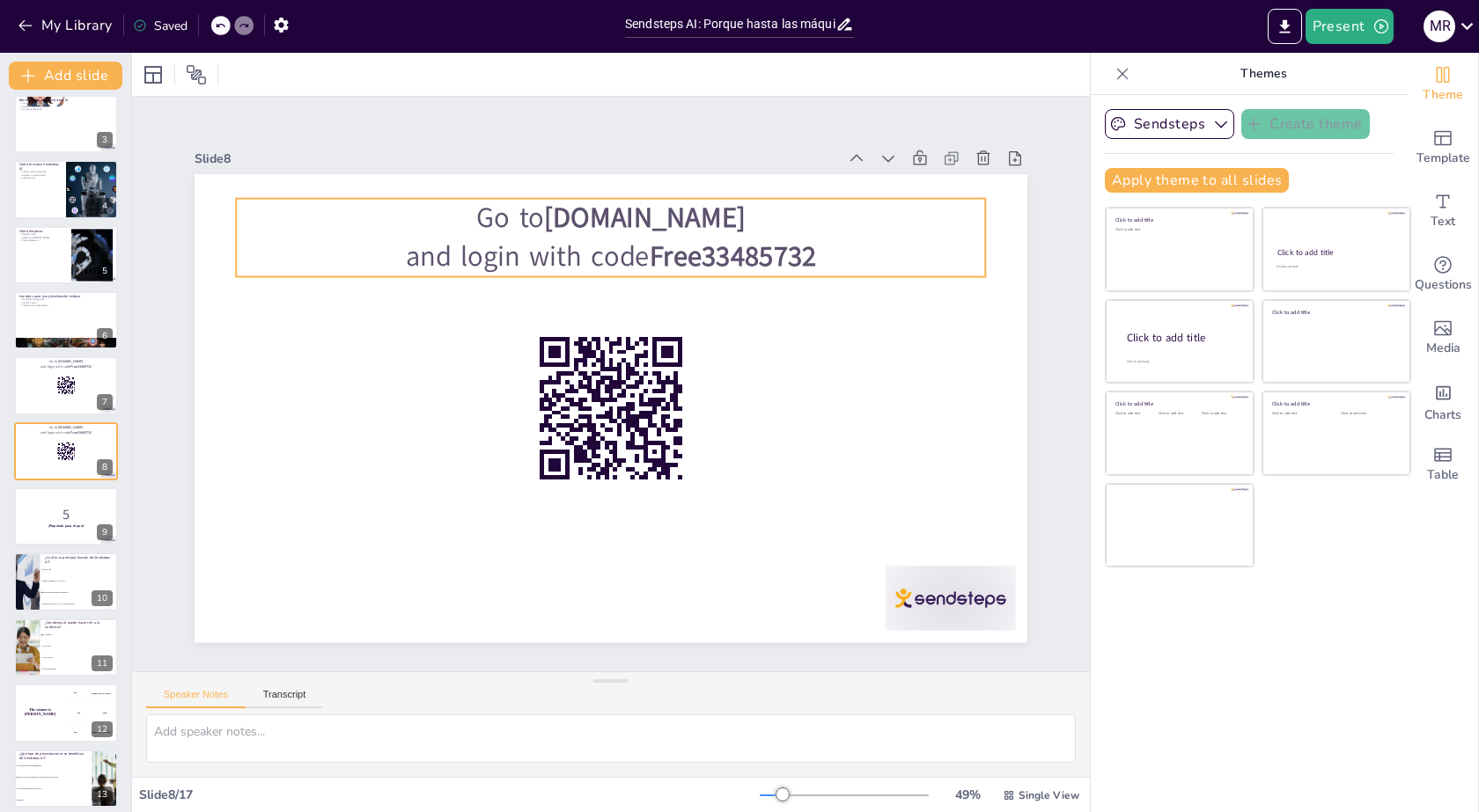
checkbox input "true"
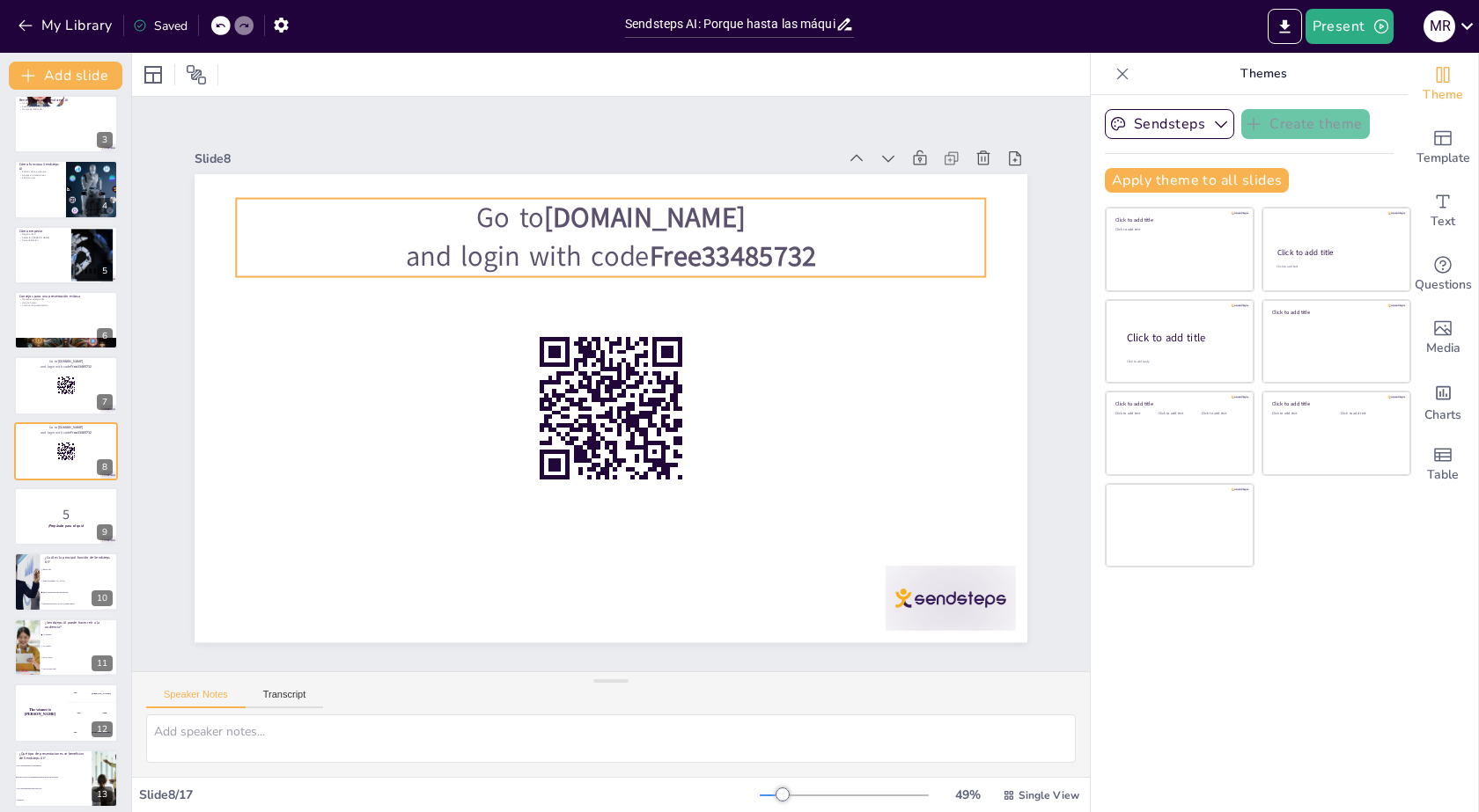
checkbox input "true"
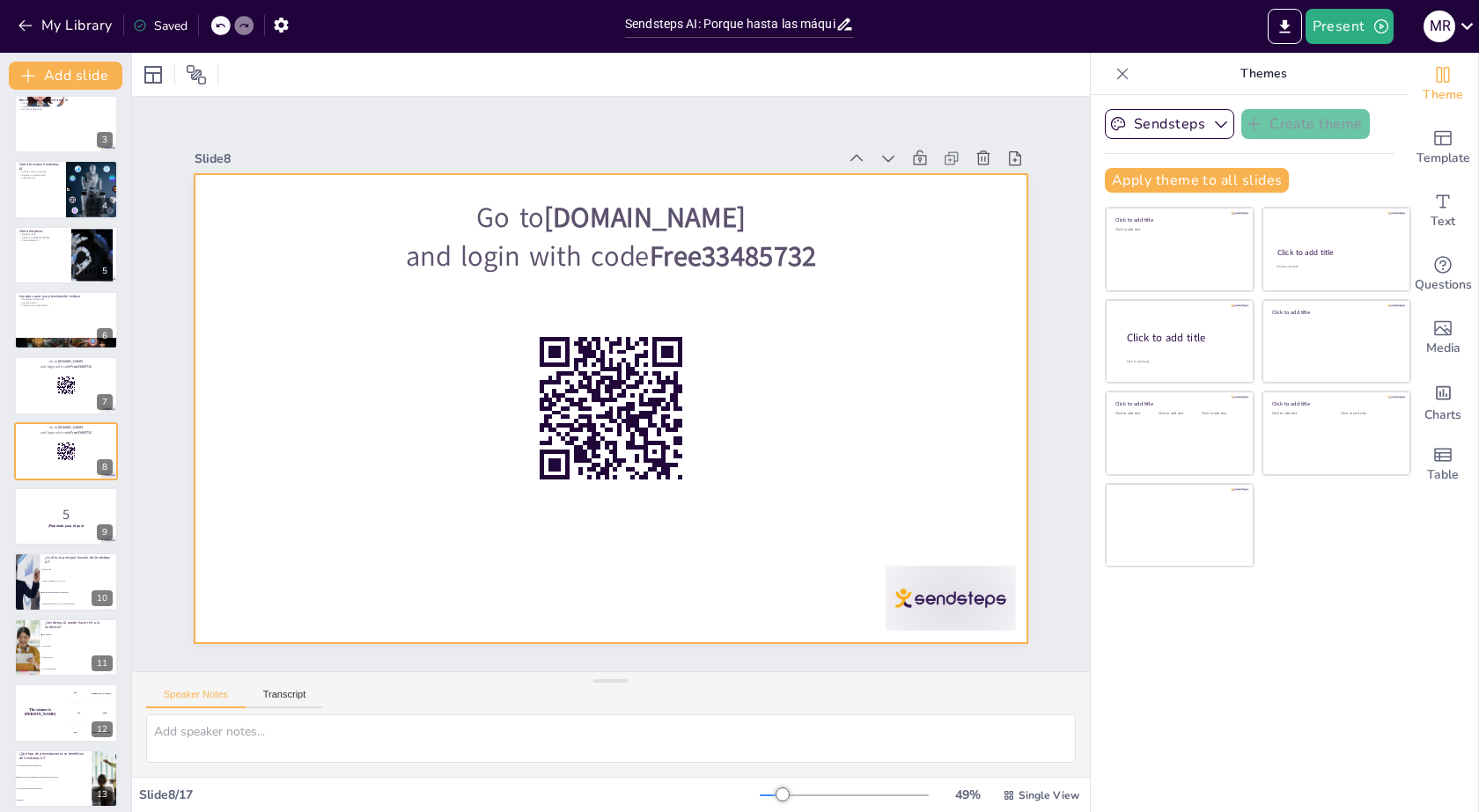
checkbox input "true"
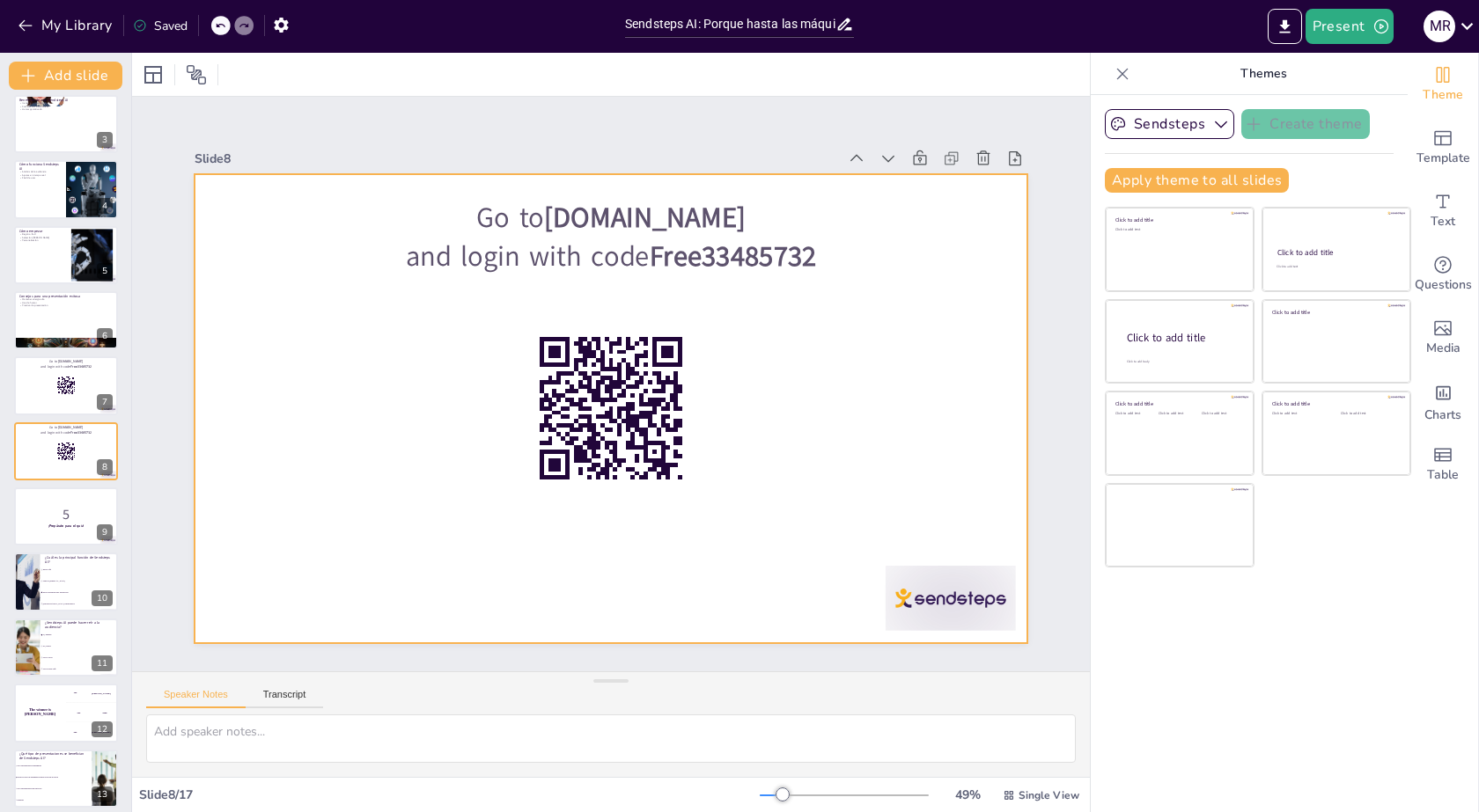
checkbox input "true"
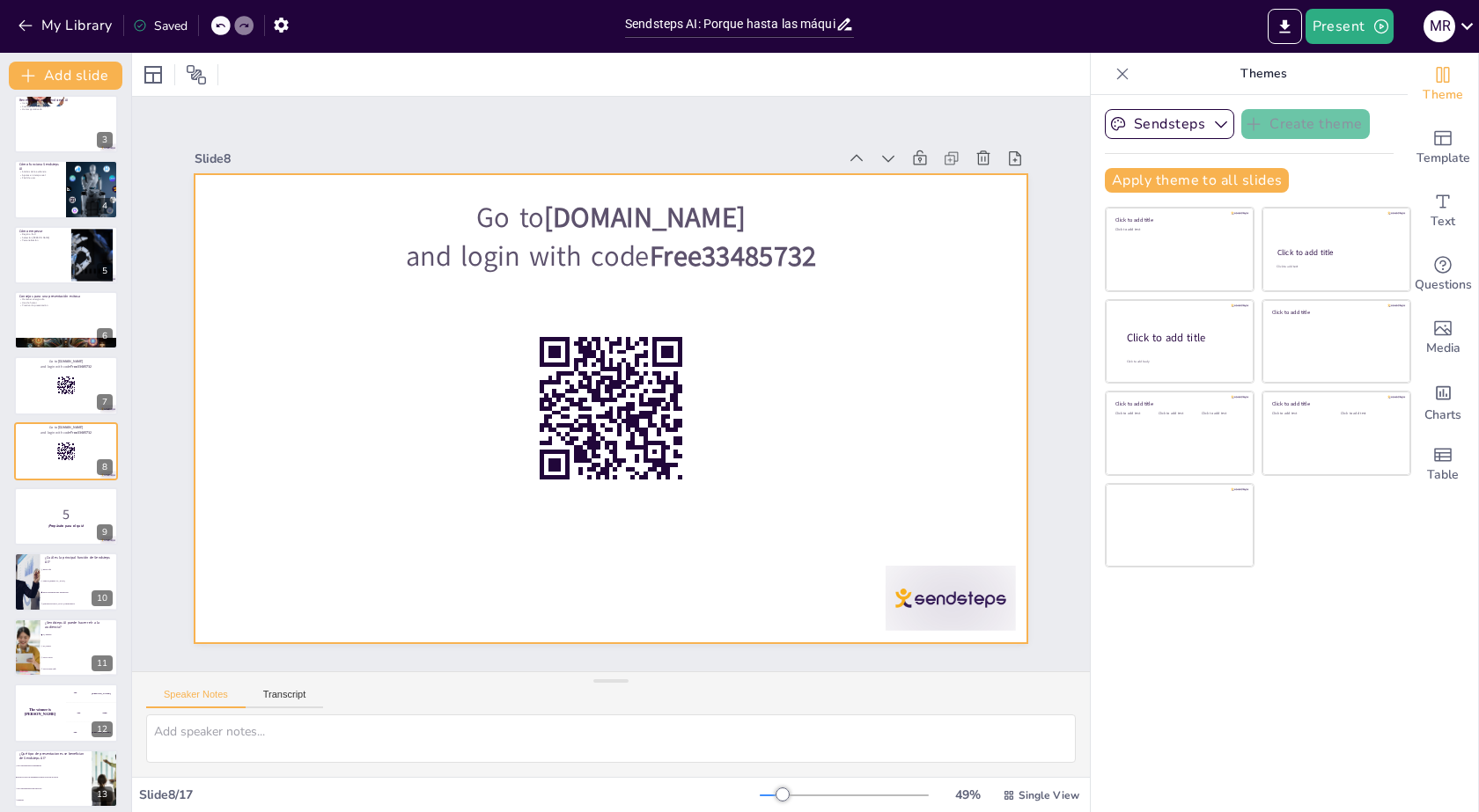
checkbox input "true"
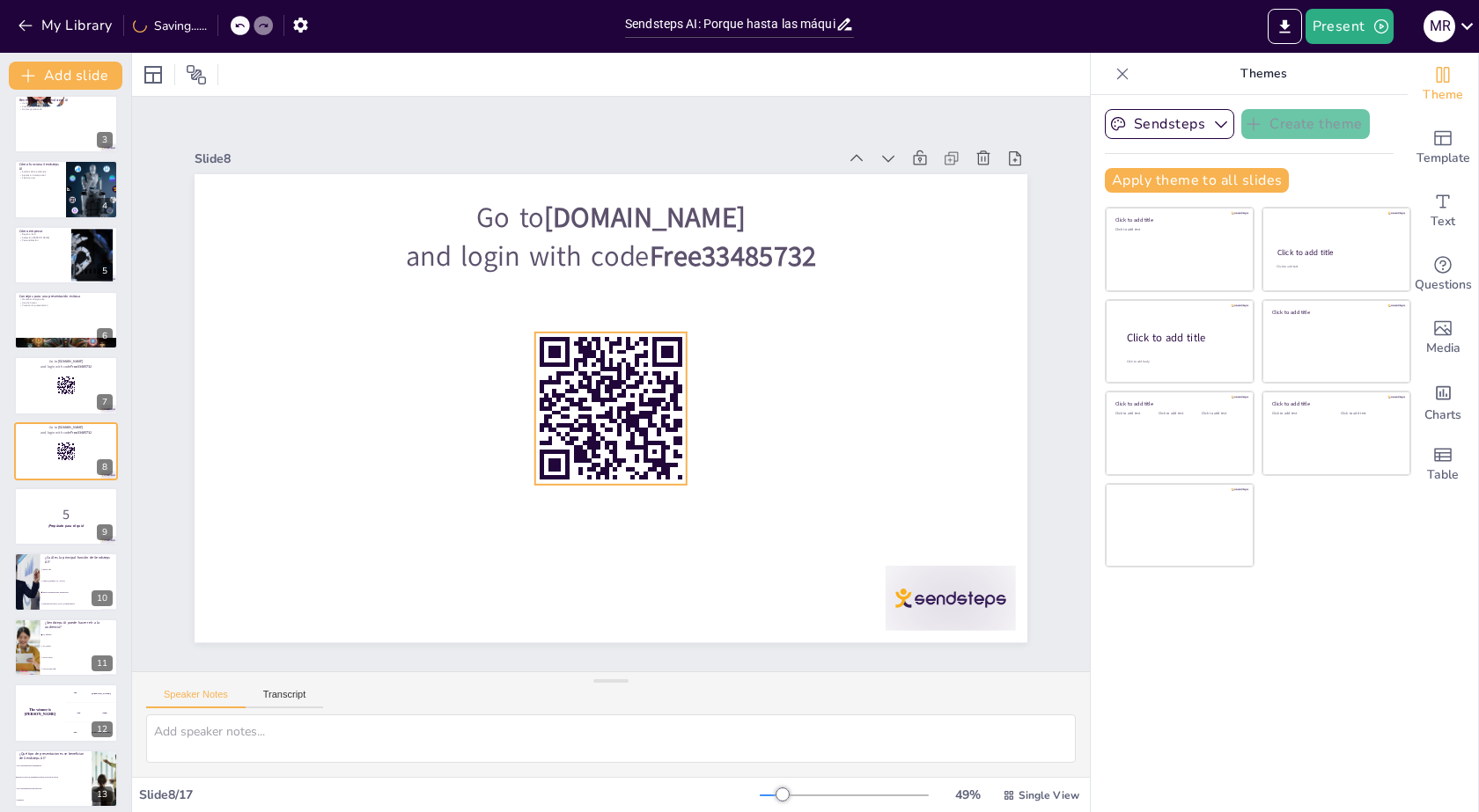
checkbox input "true"
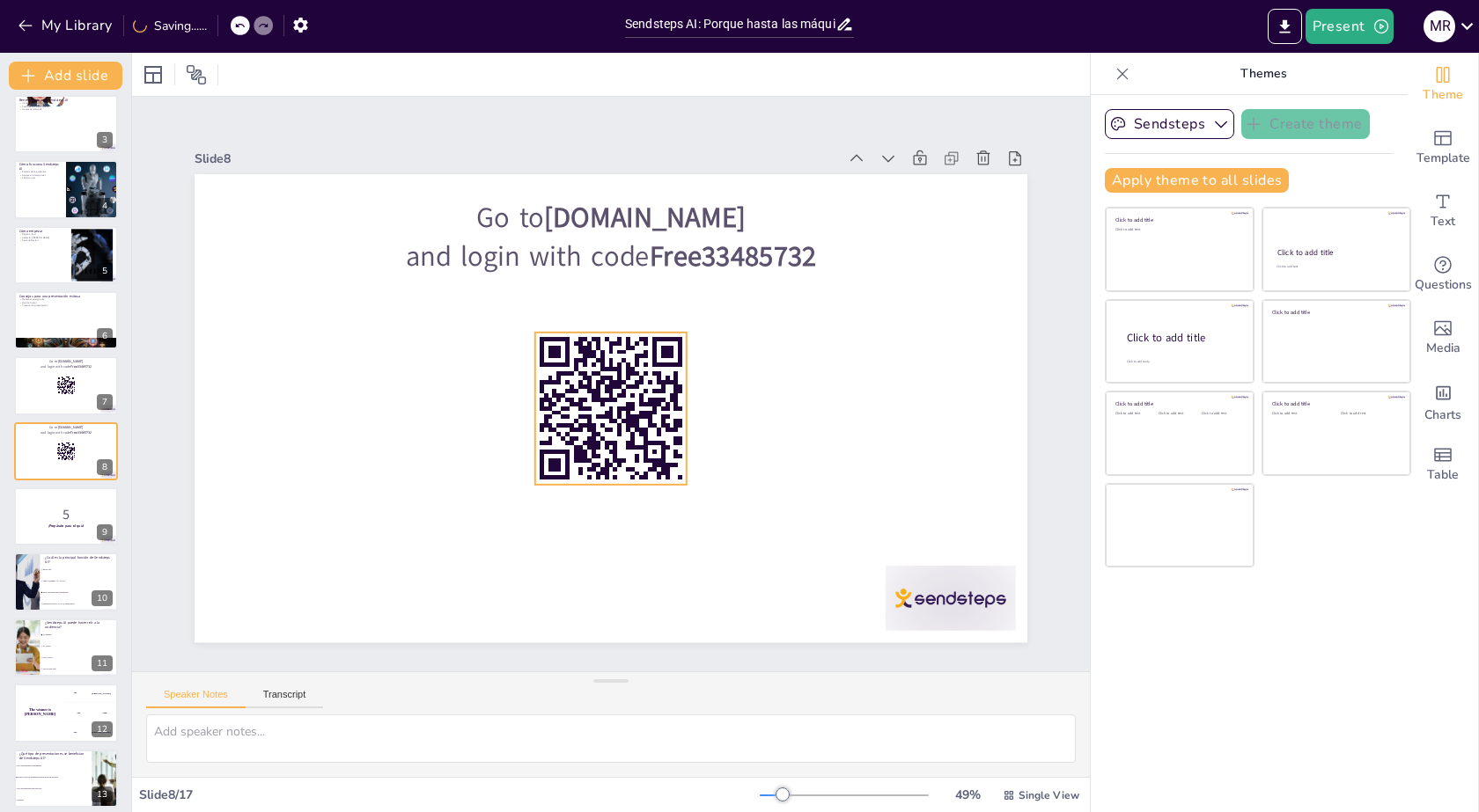
checkbox input "true"
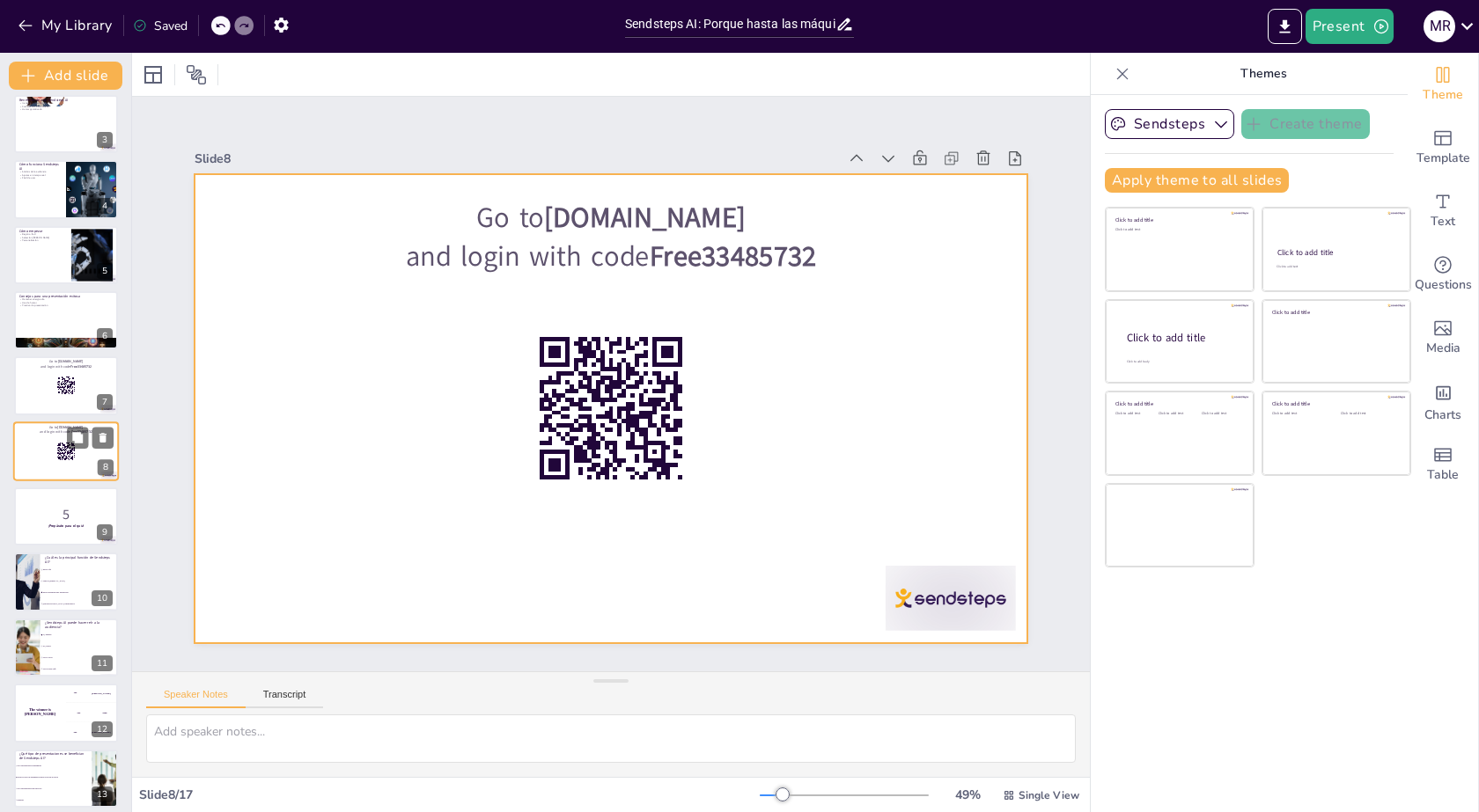
checkbox input "true"
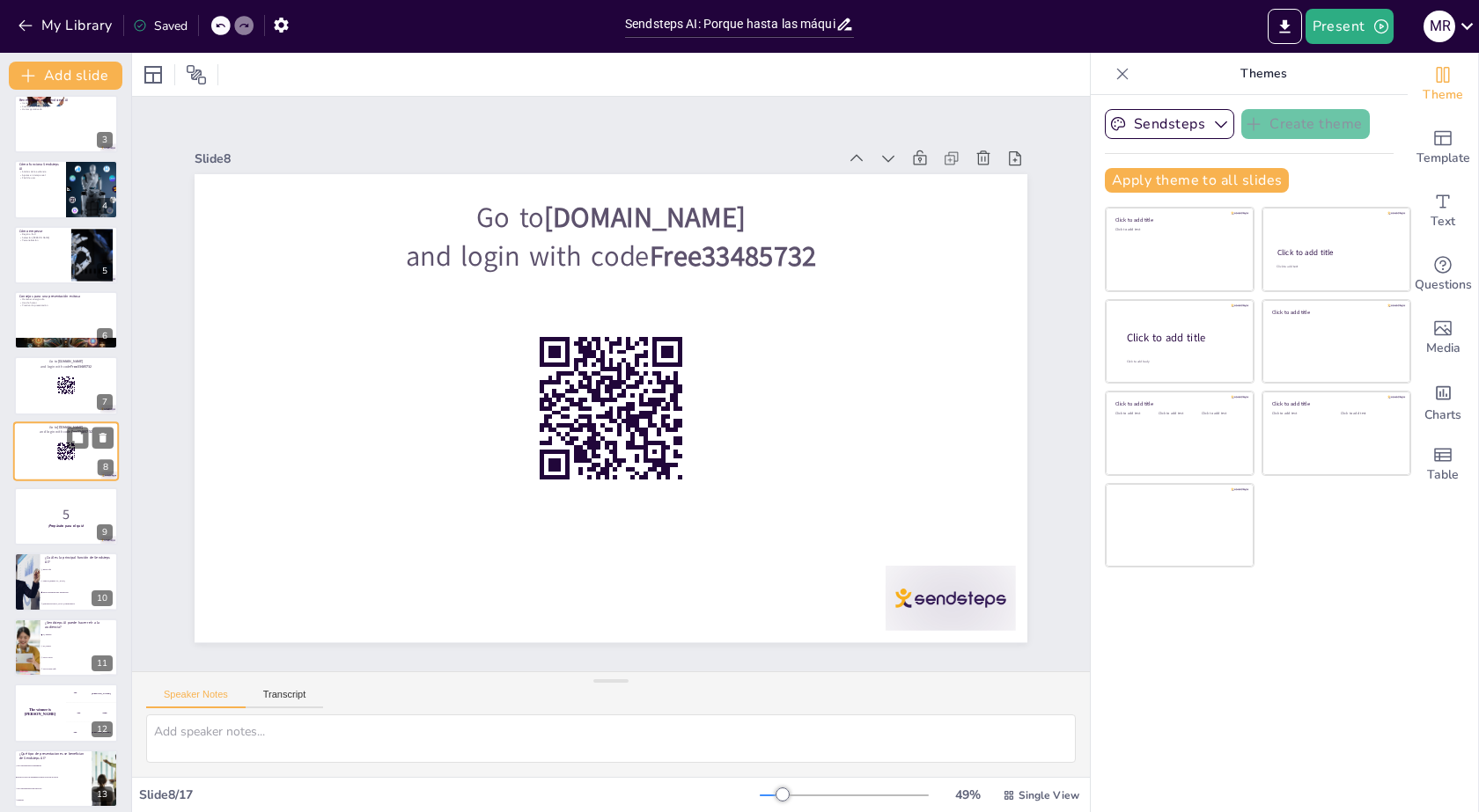
checkbox input "true"
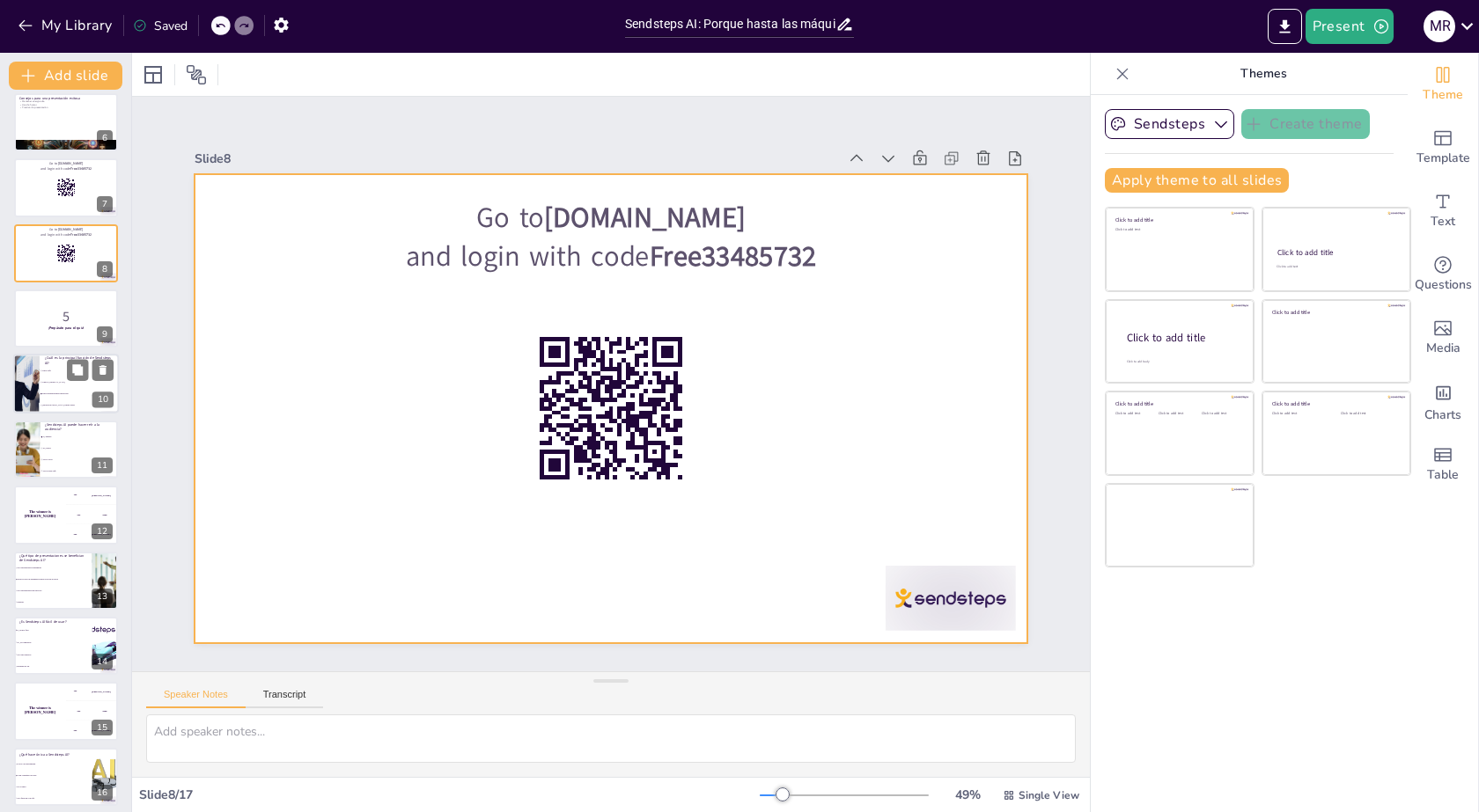
checkbox input "true"
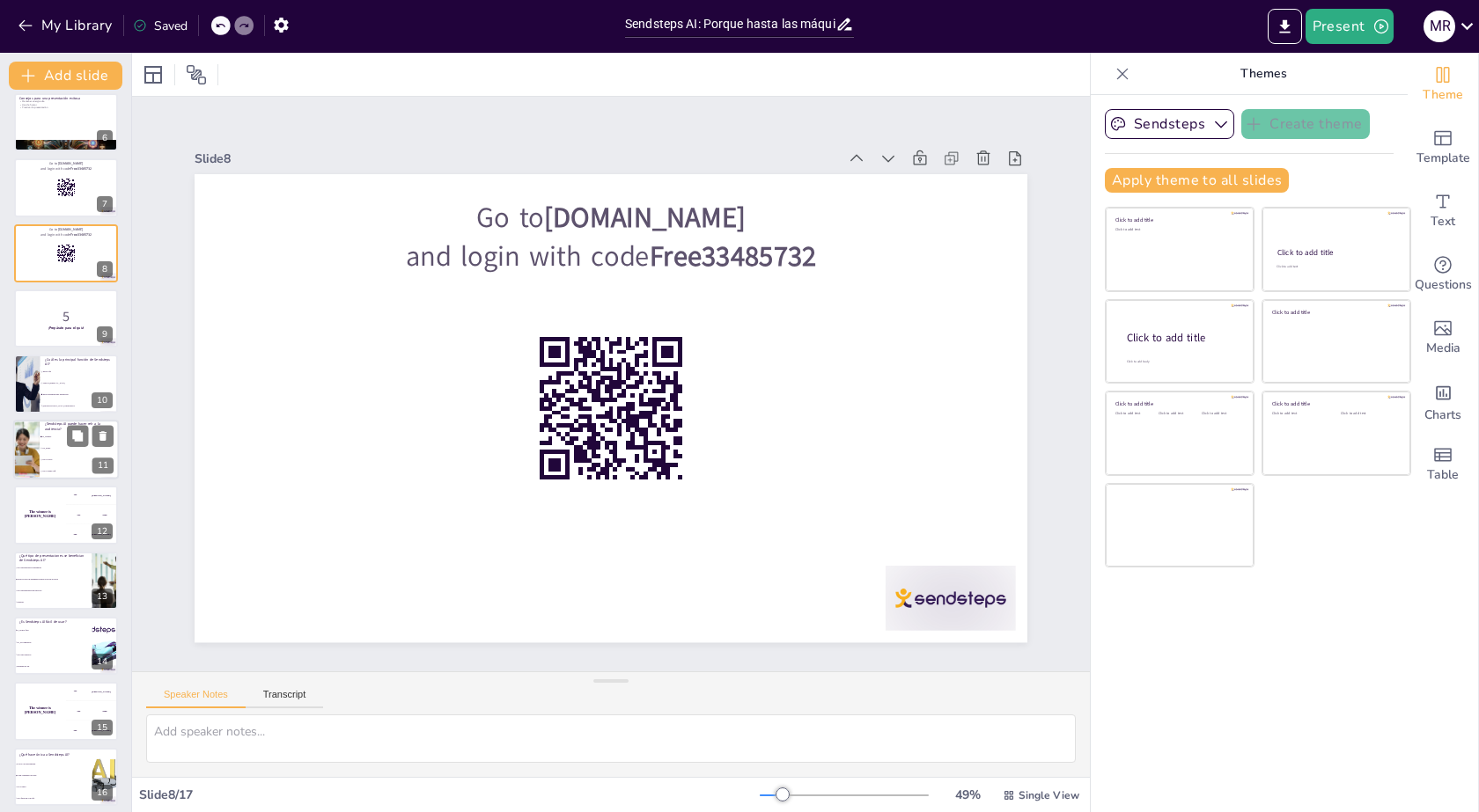
checkbox input "true"
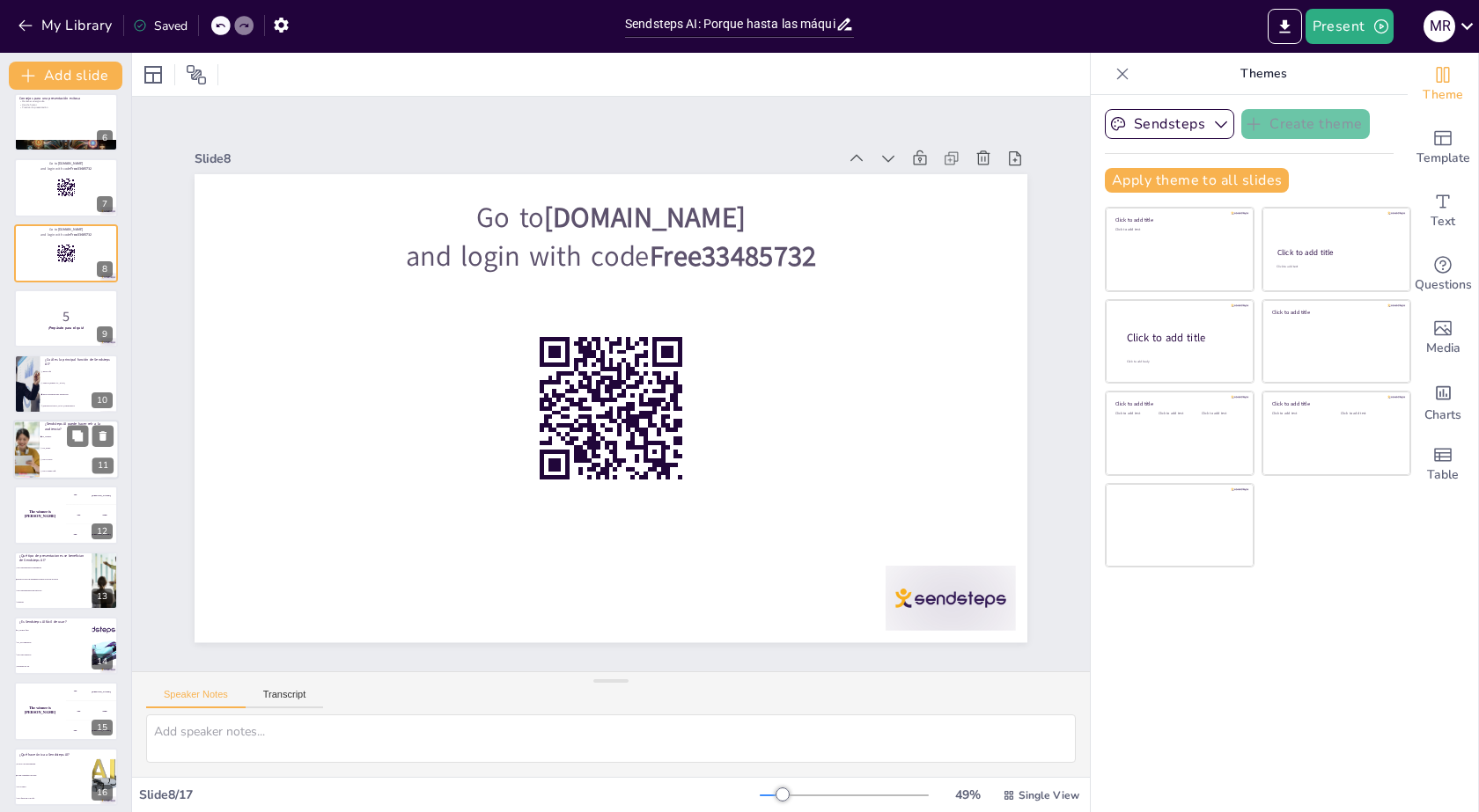
checkbox input "true"
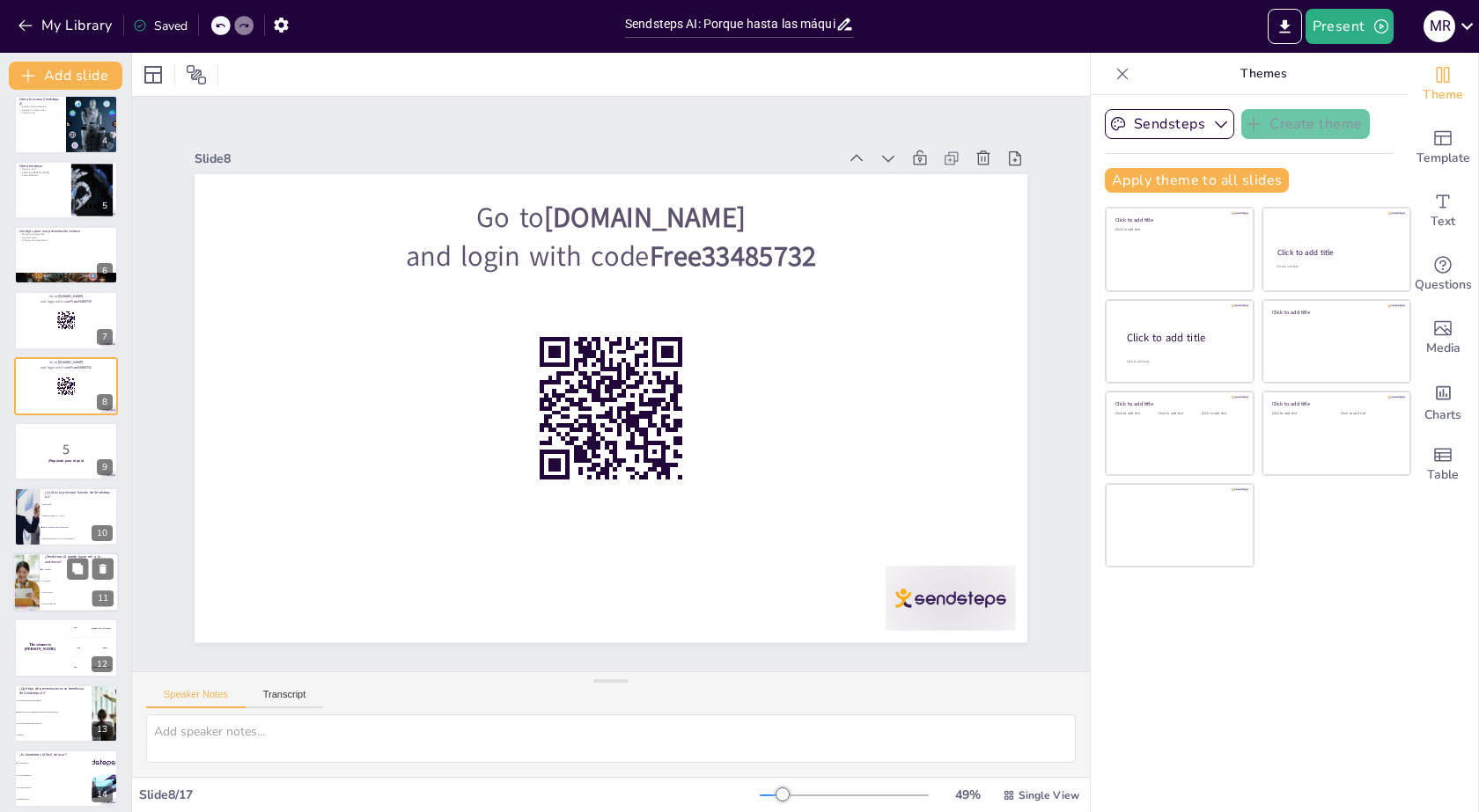
scroll to position [147, 0]
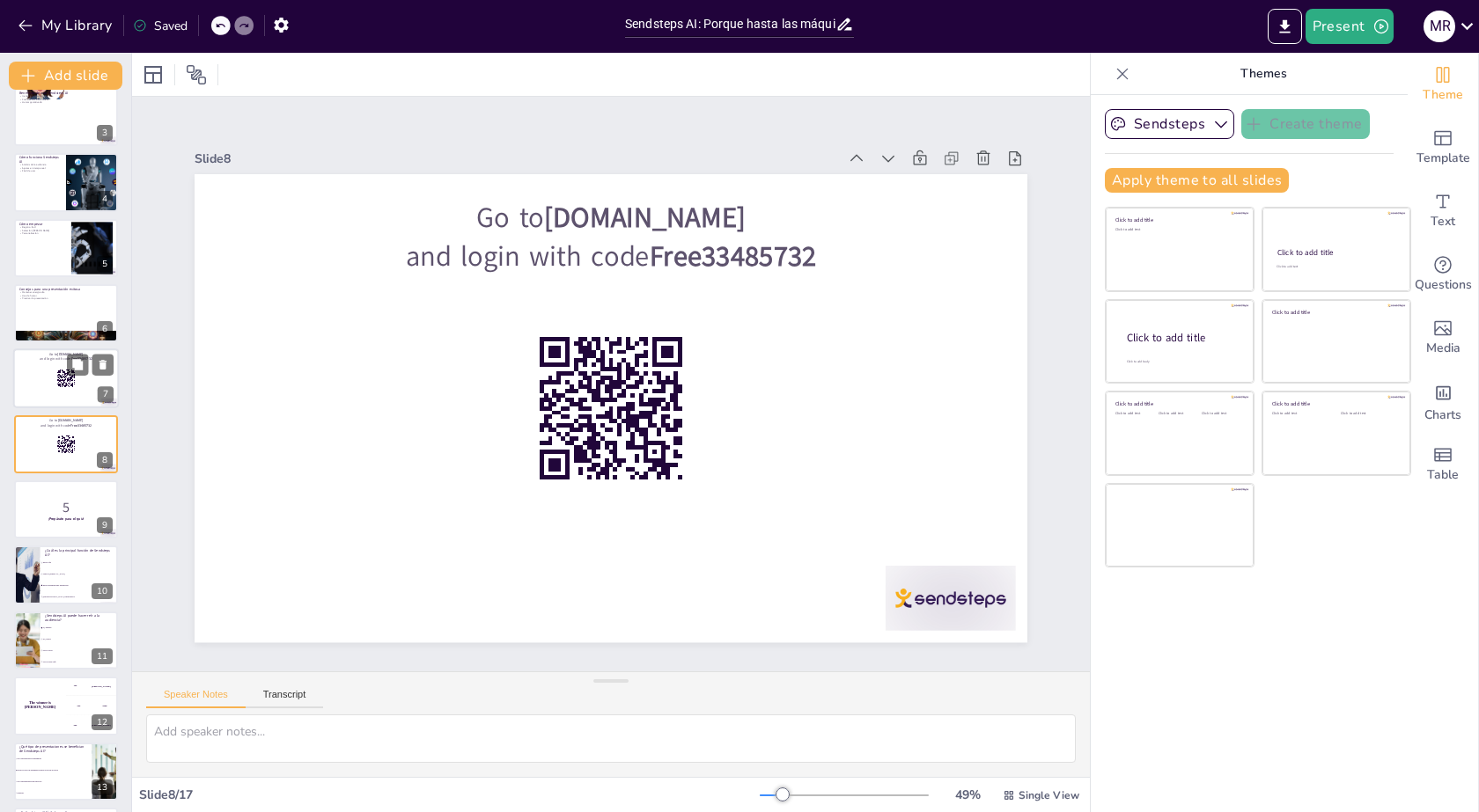
checkbox input "true"
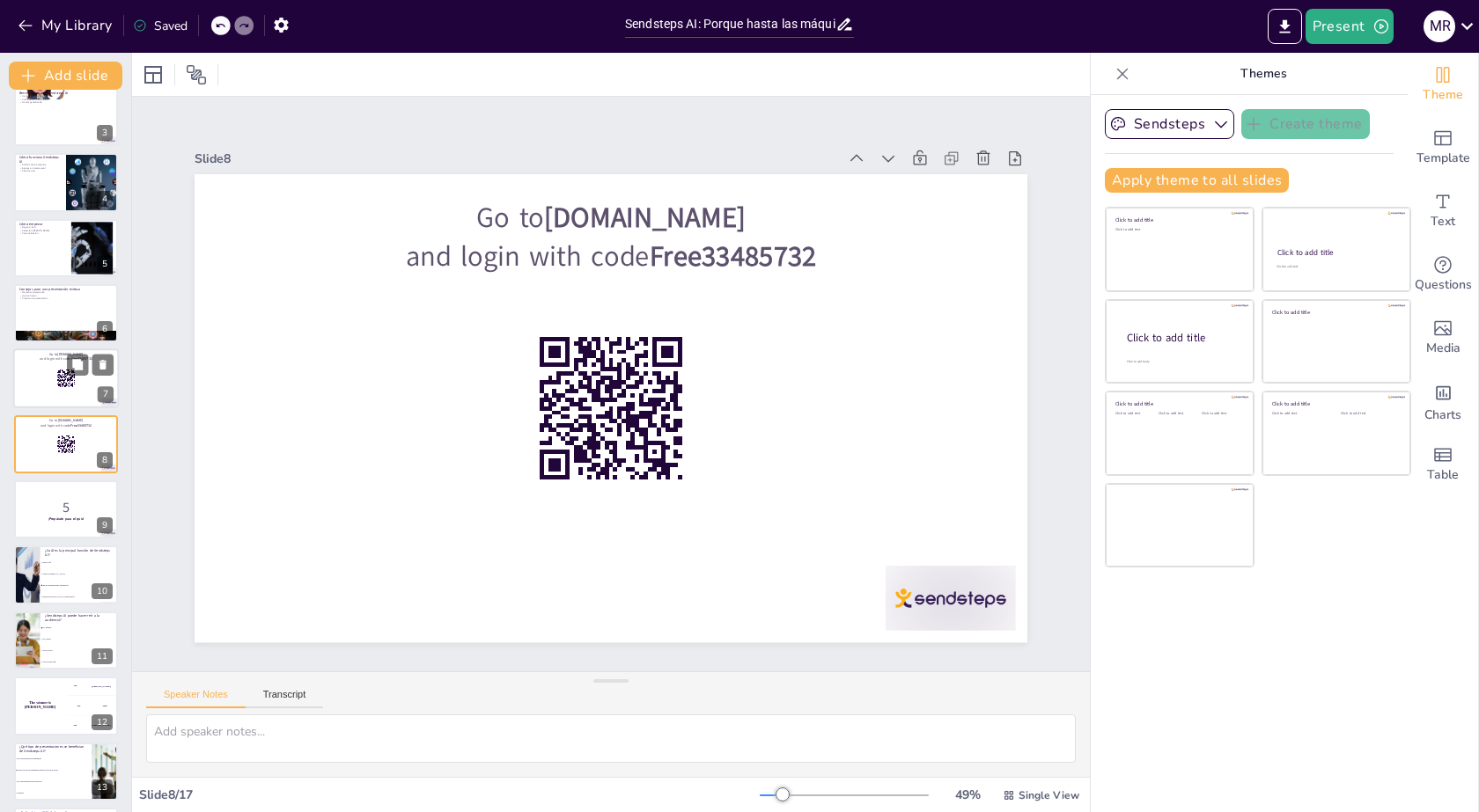
checkbox input "true"
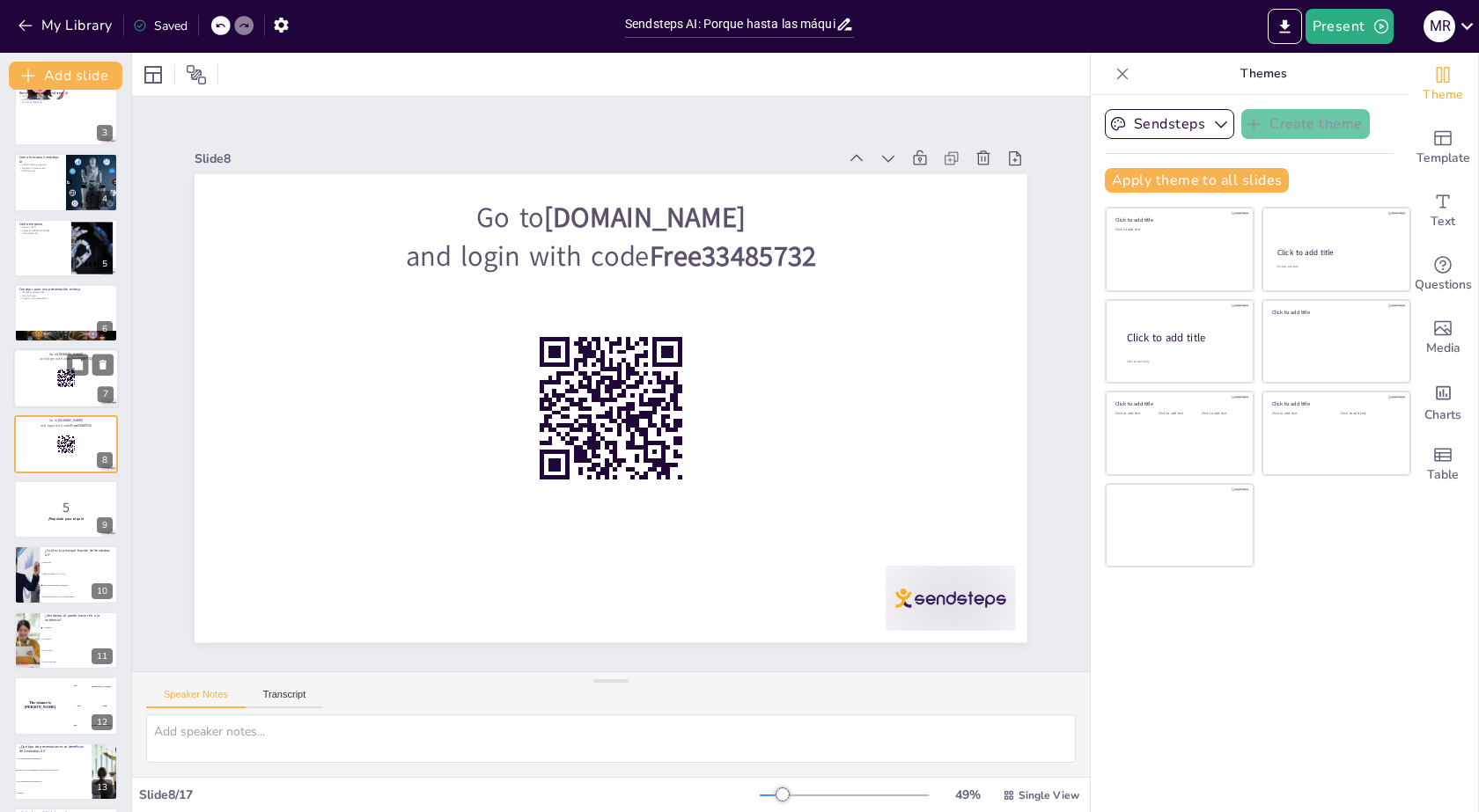
checkbox input "true"
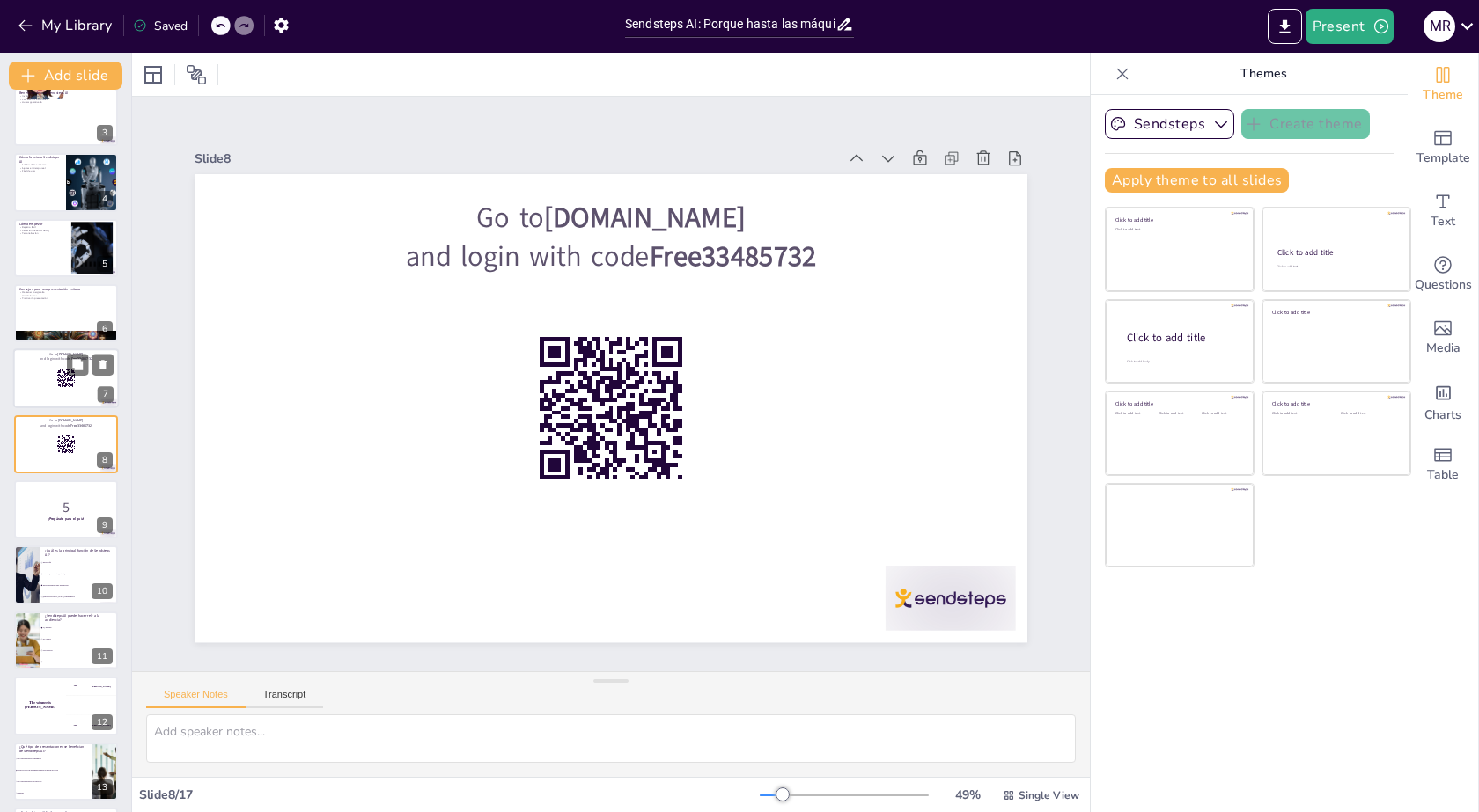
click at [42, 374] on div at bounding box center [66, 379] width 106 height 60
checkbox input "true"
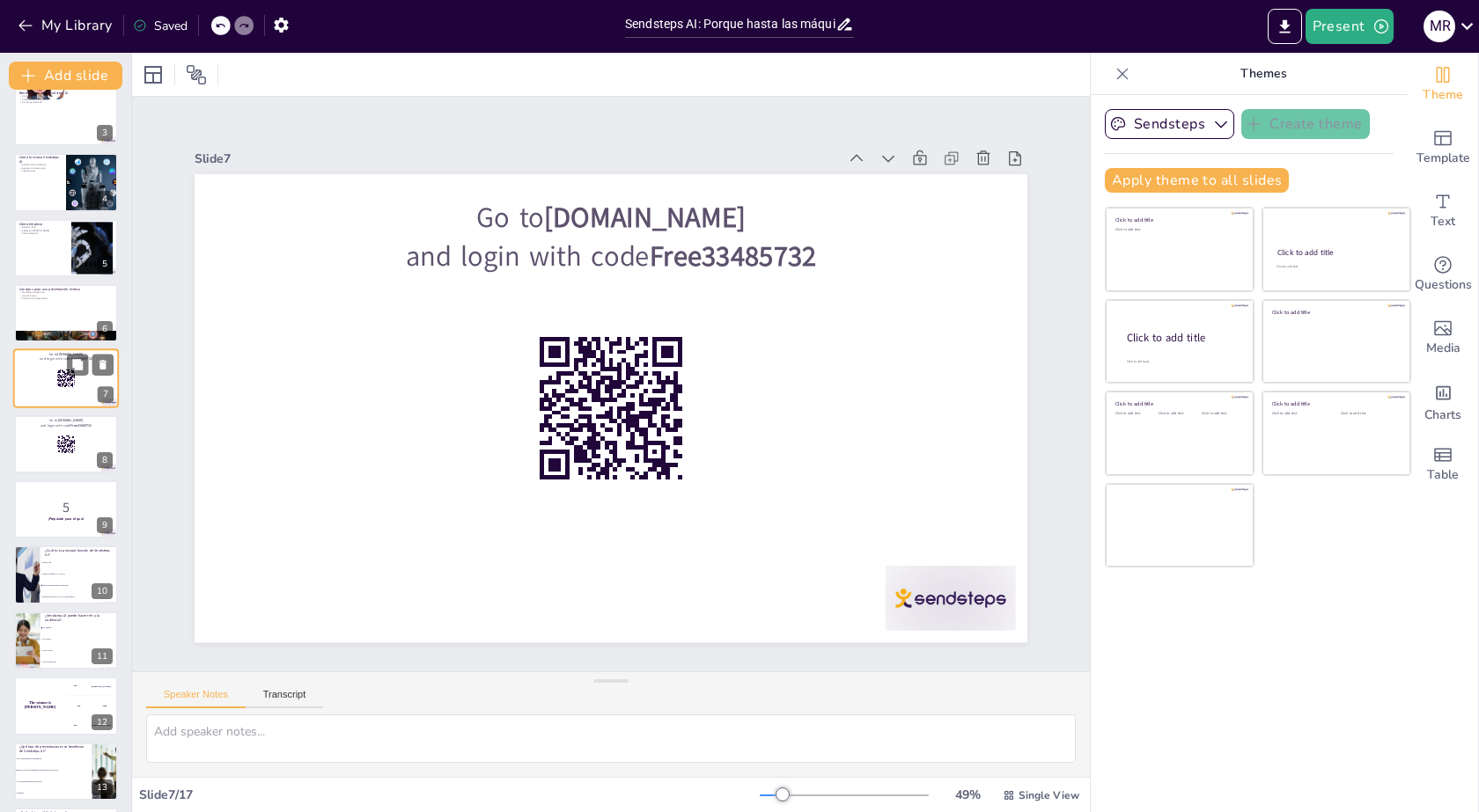
scroll to position [75, 0]
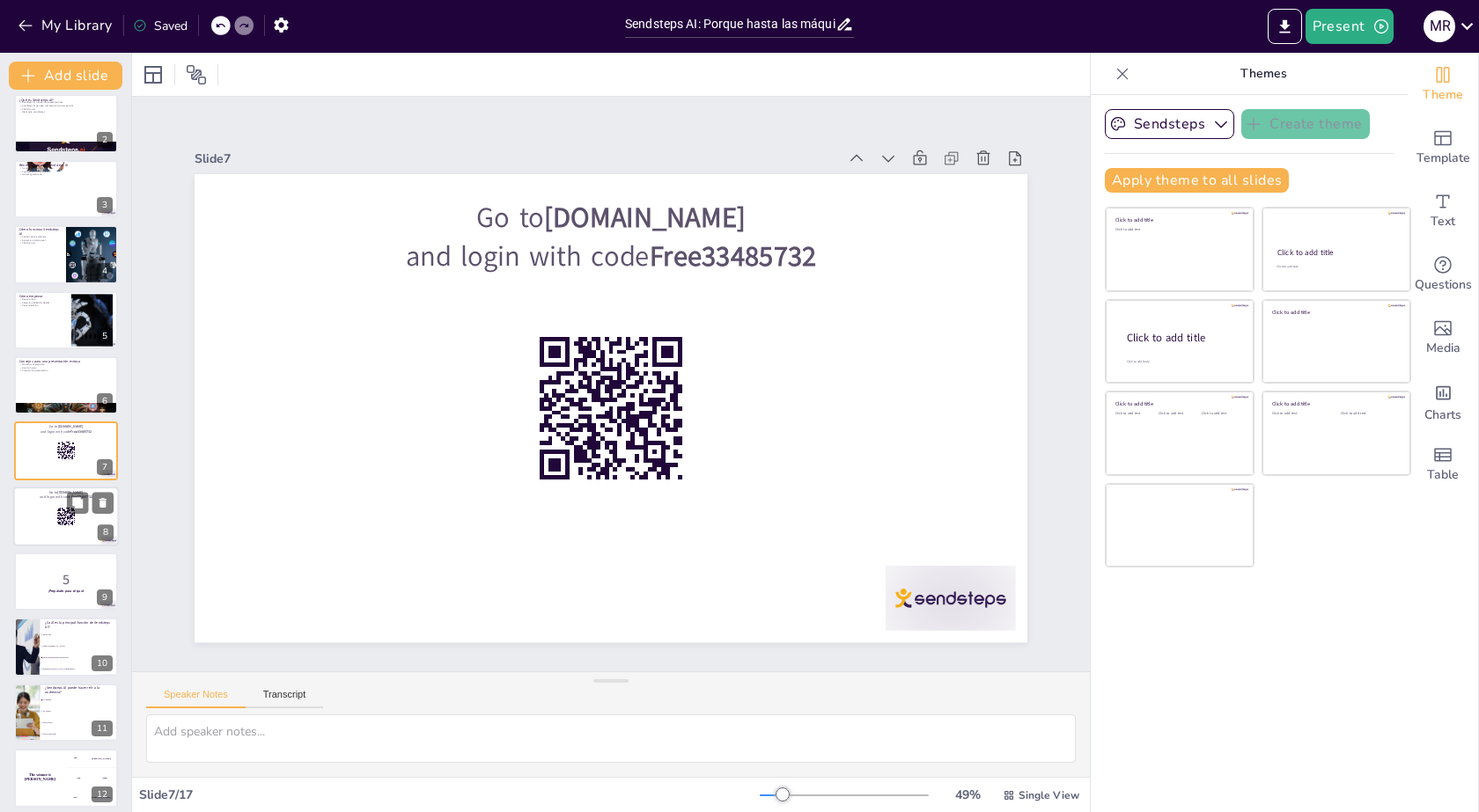
click at [65, 527] on div at bounding box center [66, 517] width 106 height 60
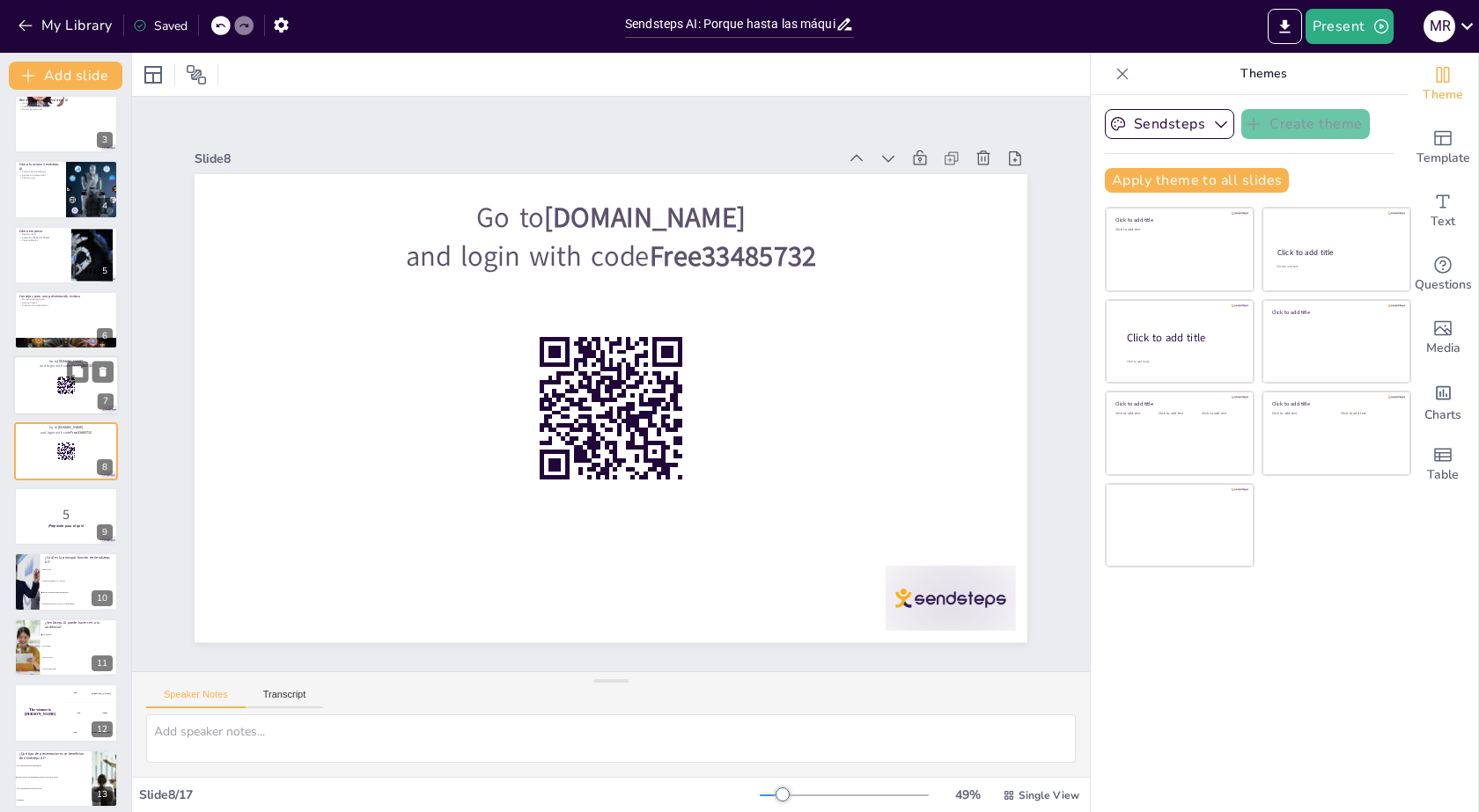
click at [50, 404] on div at bounding box center [66, 386] width 106 height 60
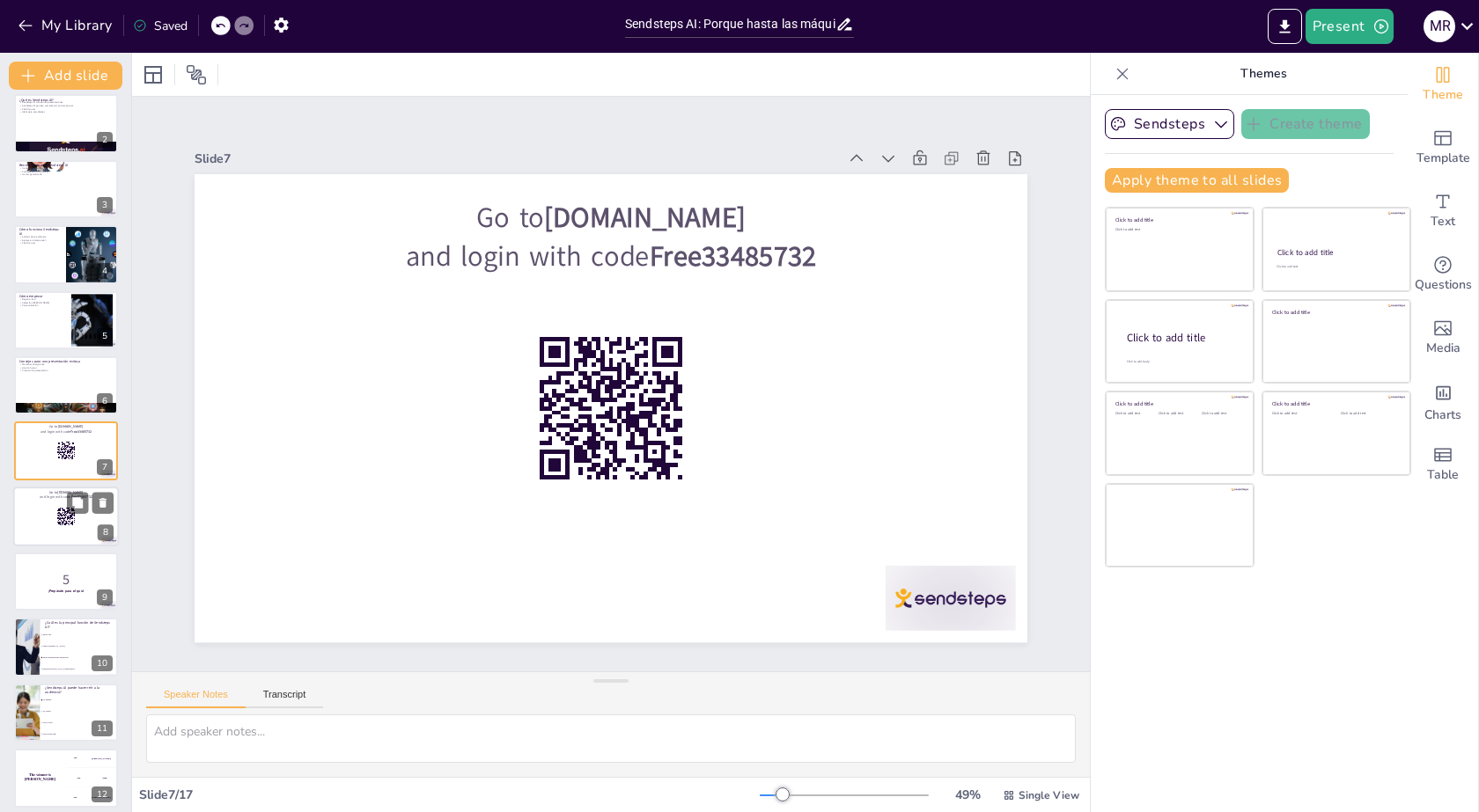
click at [60, 521] on rect at bounding box center [66, 517] width 19 height 19
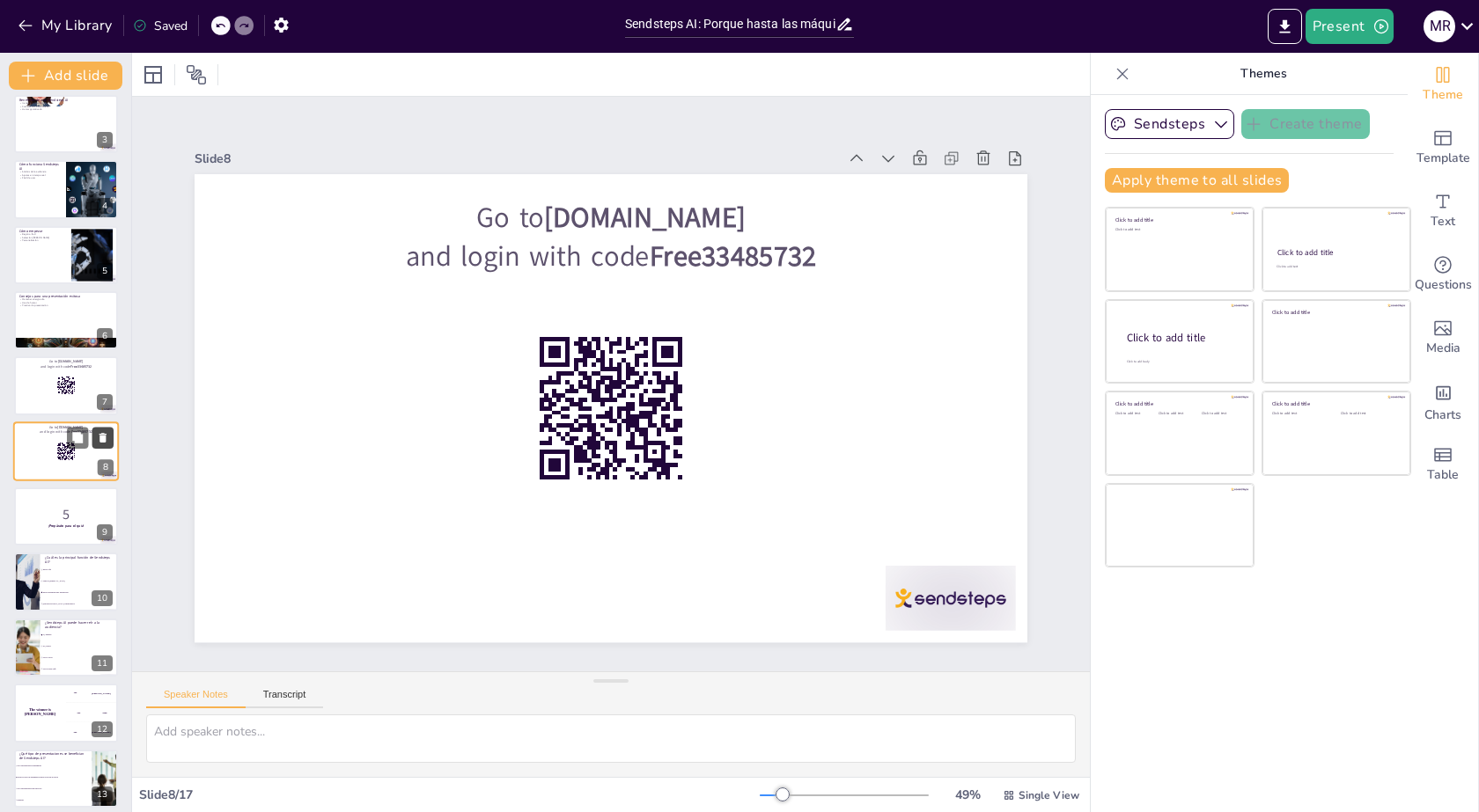
click at [107, 444] on button at bounding box center [103, 437] width 21 height 21
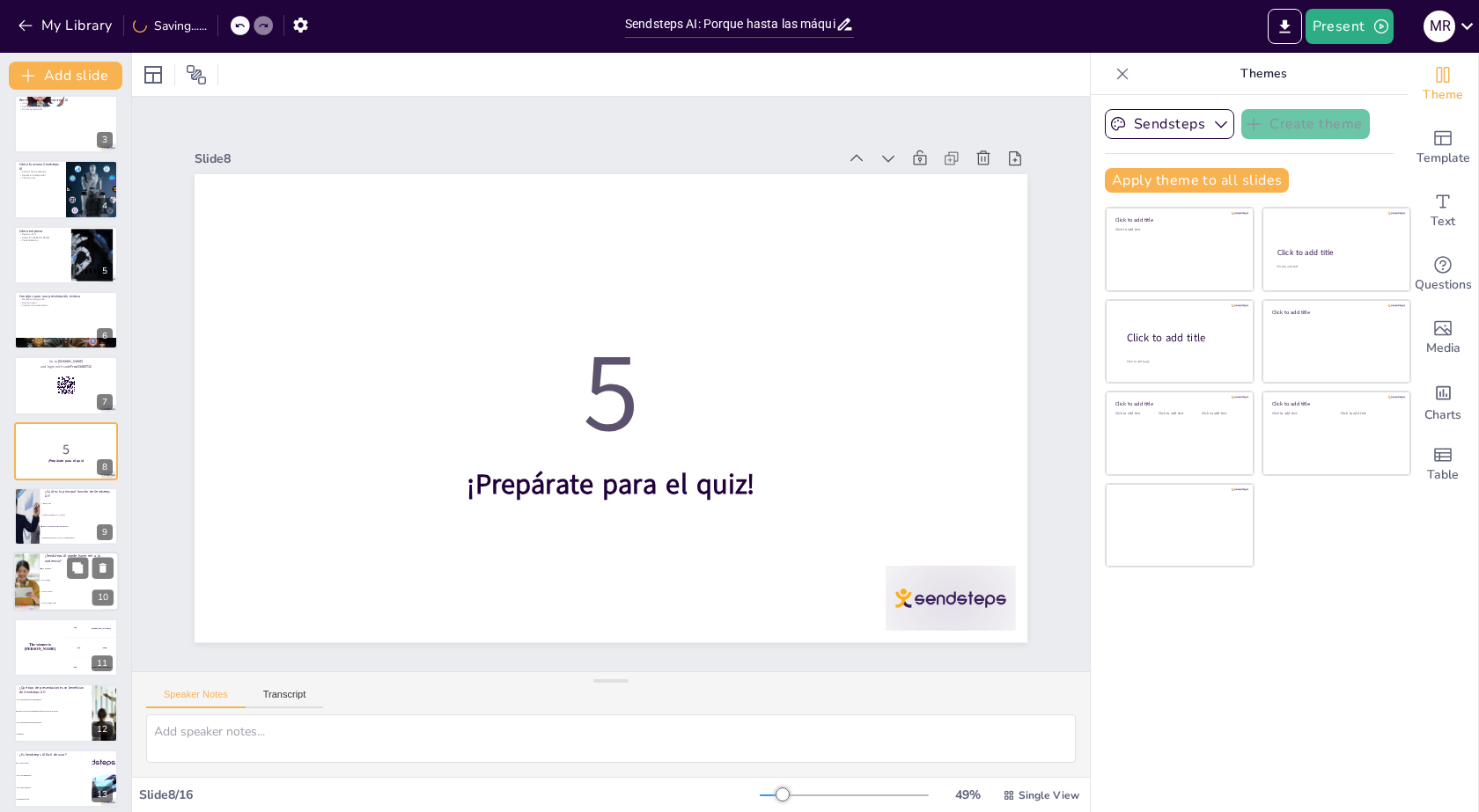
scroll to position [228, 0]
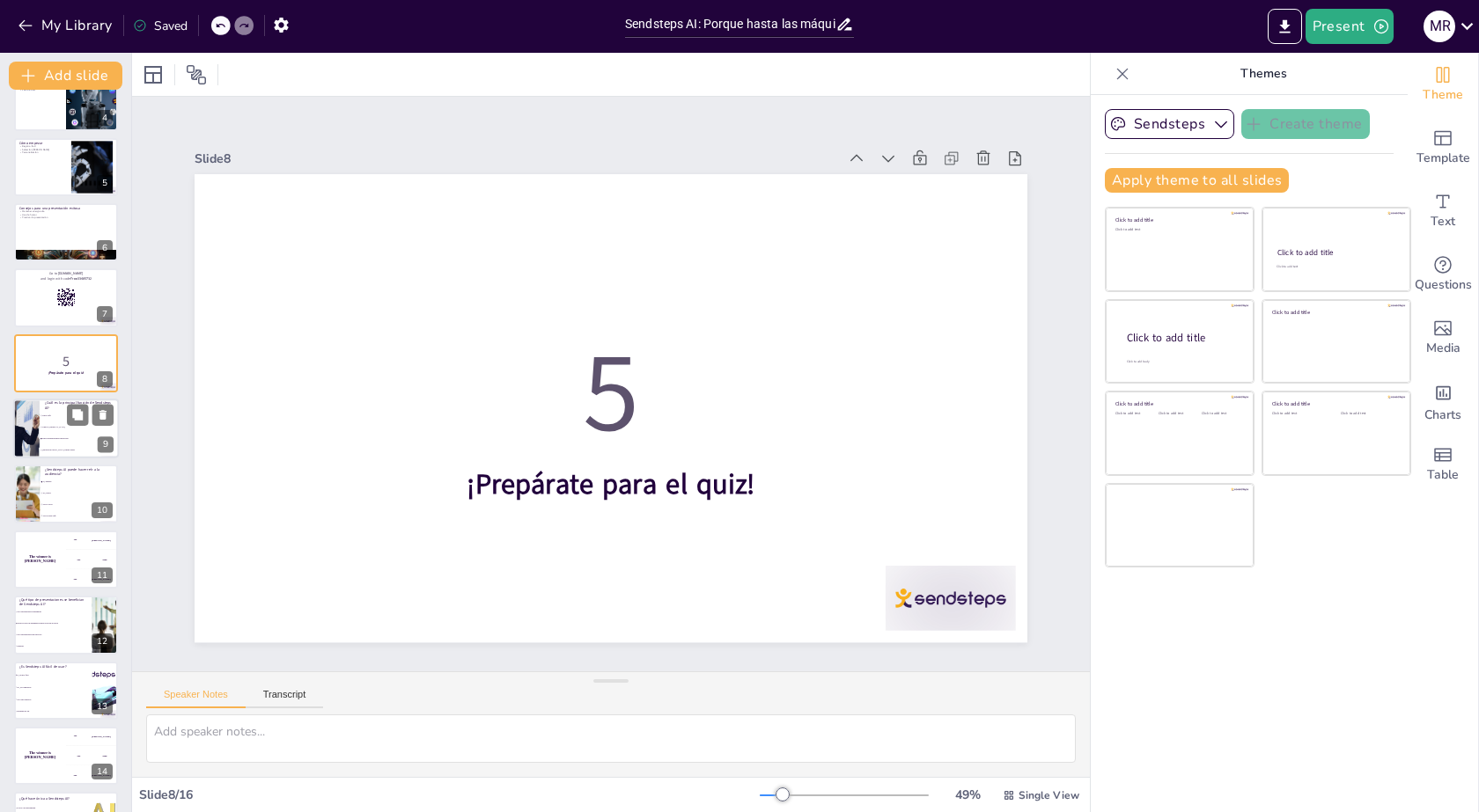
click at [57, 453] on li "[DEMOGRAPHIC_DATA] chistes malos" at bounding box center [80, 451] width 80 height 11
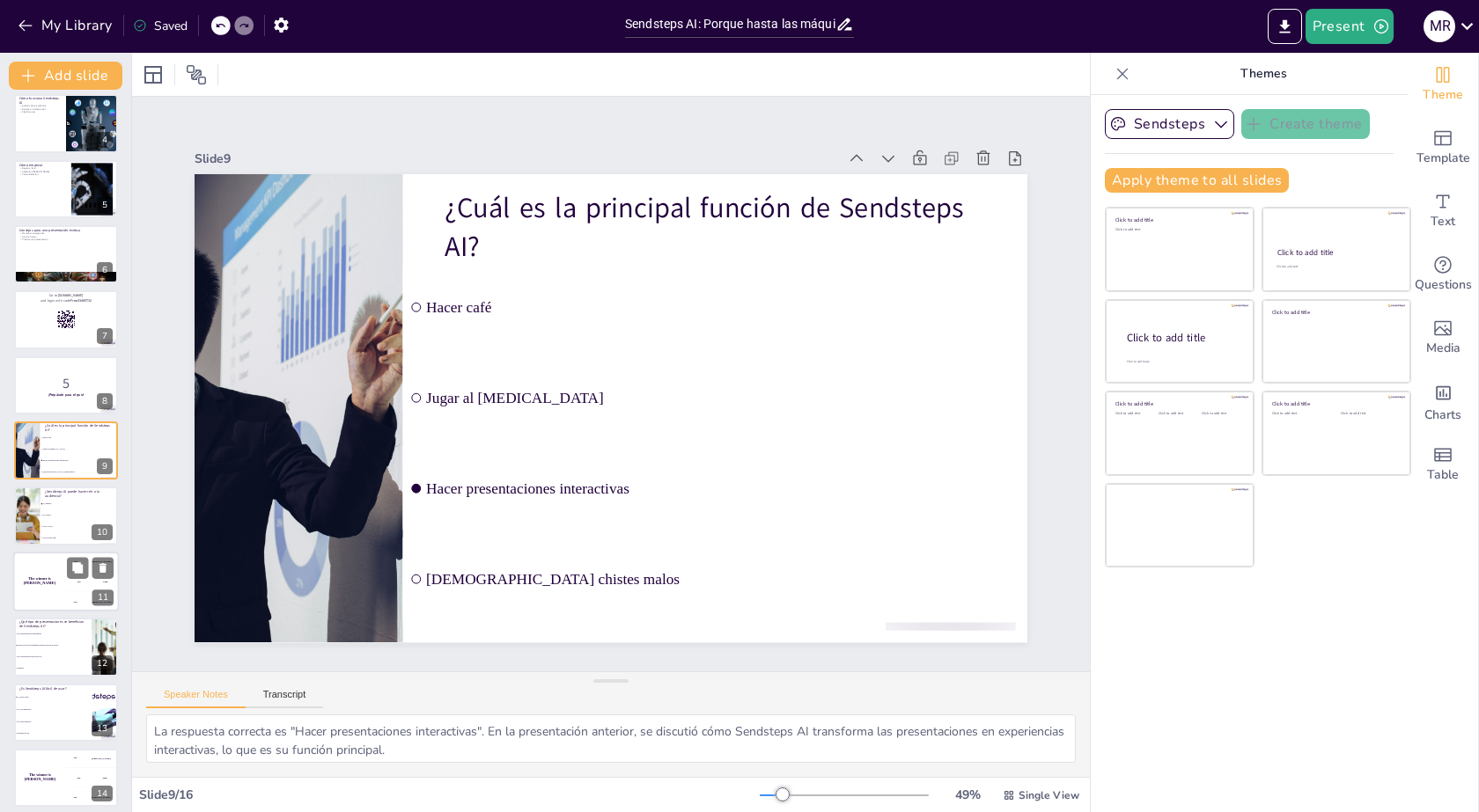
scroll to position [294, 0]
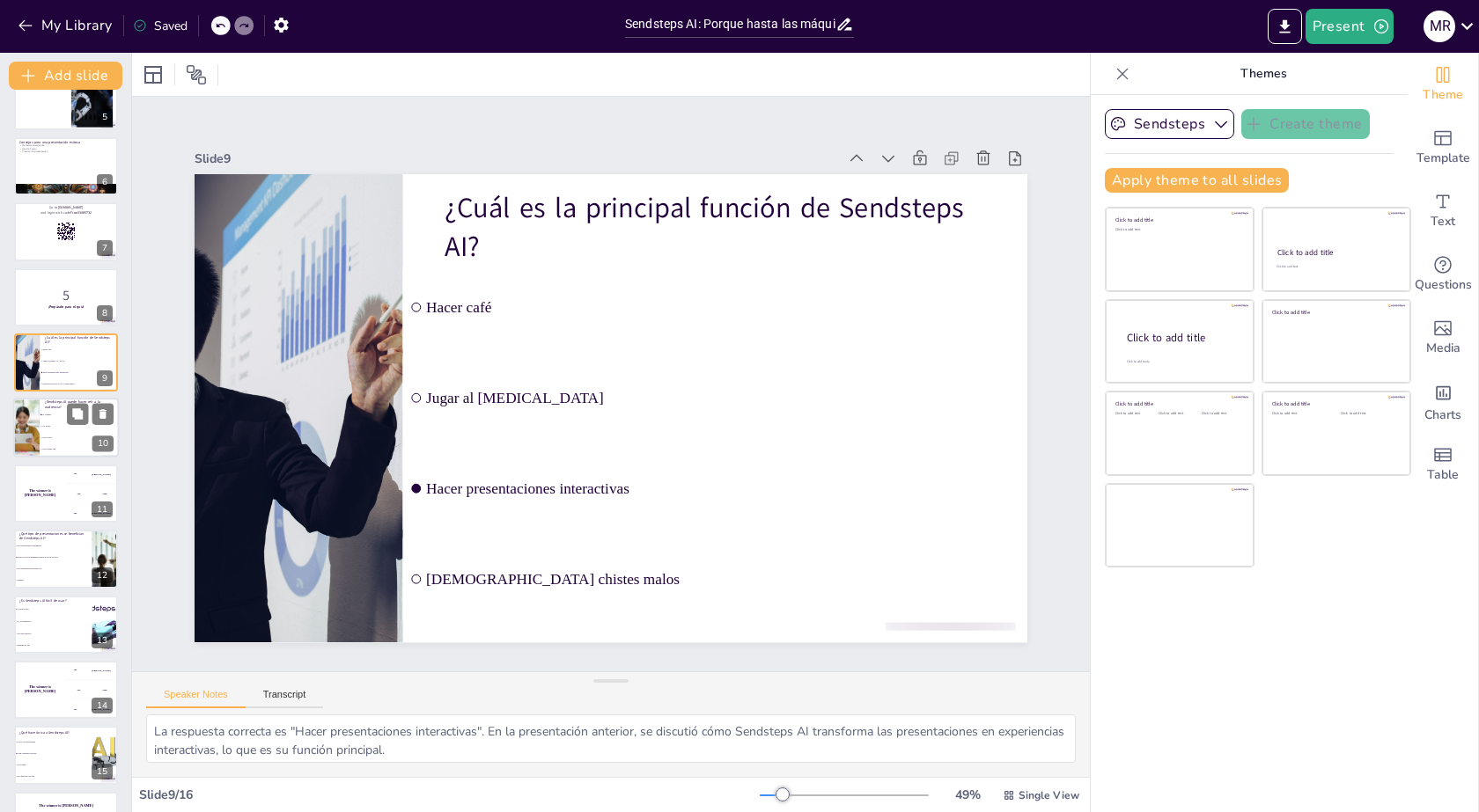
click at [35, 432] on div at bounding box center [27, 429] width 90 height 60
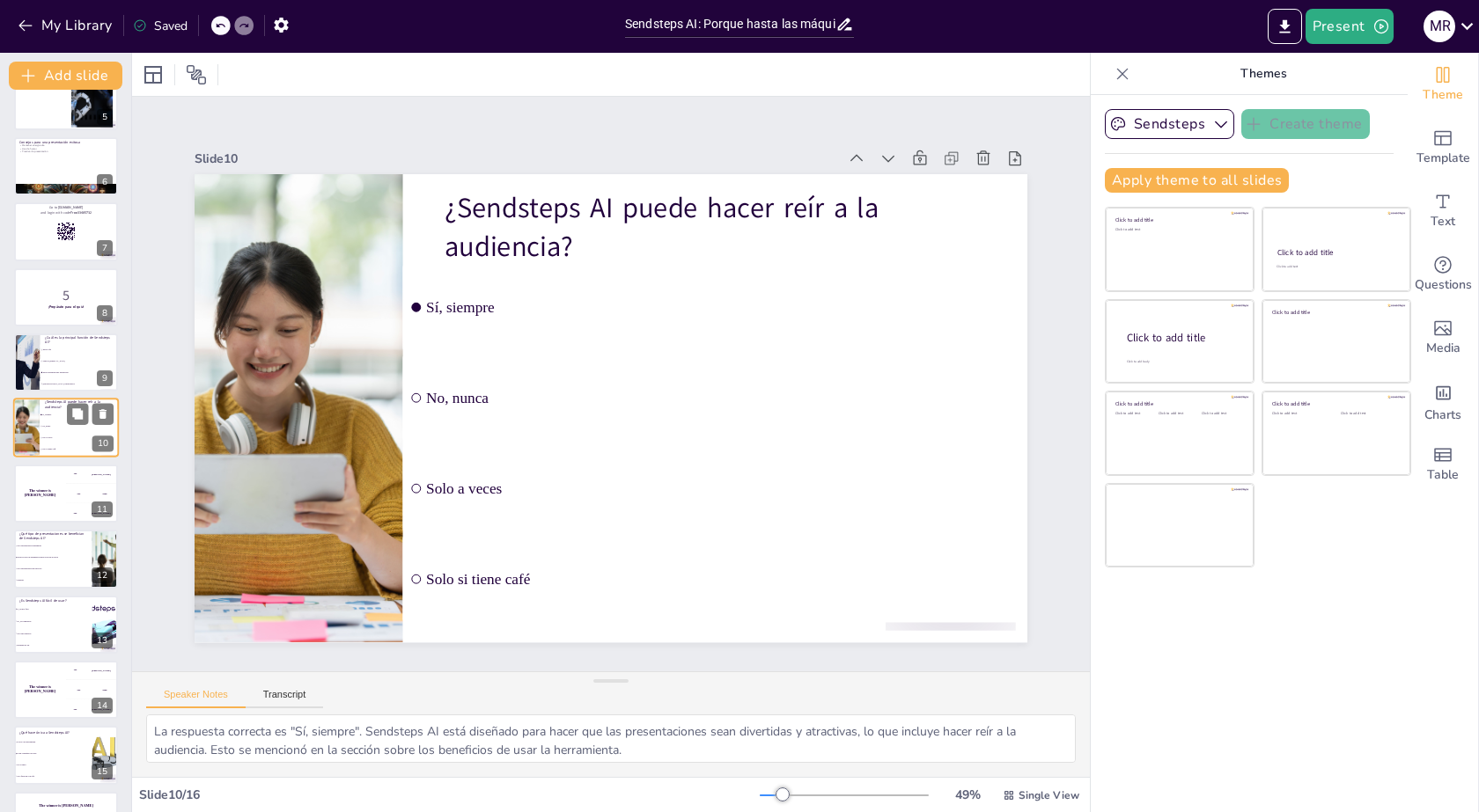
scroll to position [271, 0]
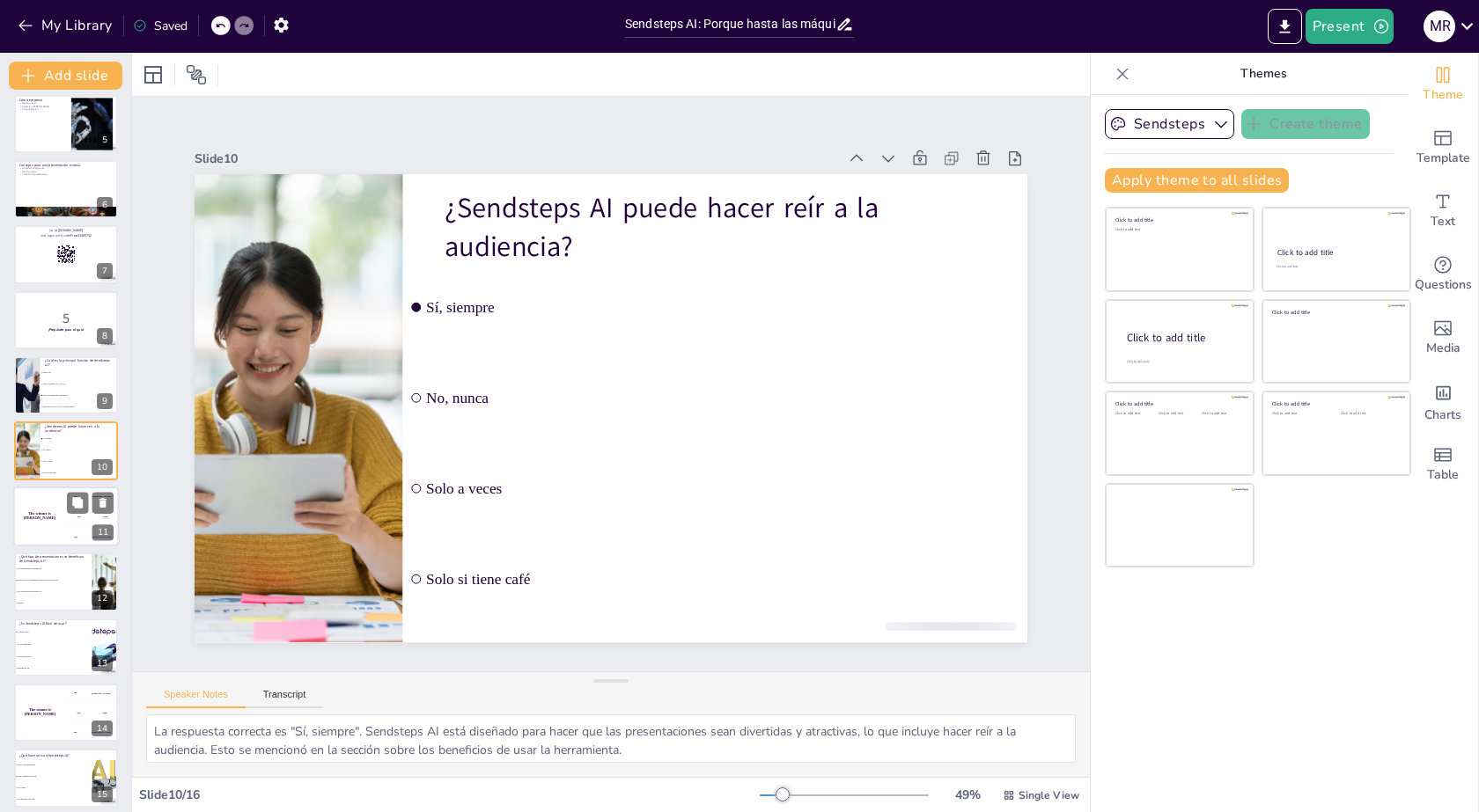
click at [54, 518] on h4 "The winner is [PERSON_NAME]" at bounding box center [40, 516] width 53 height 9
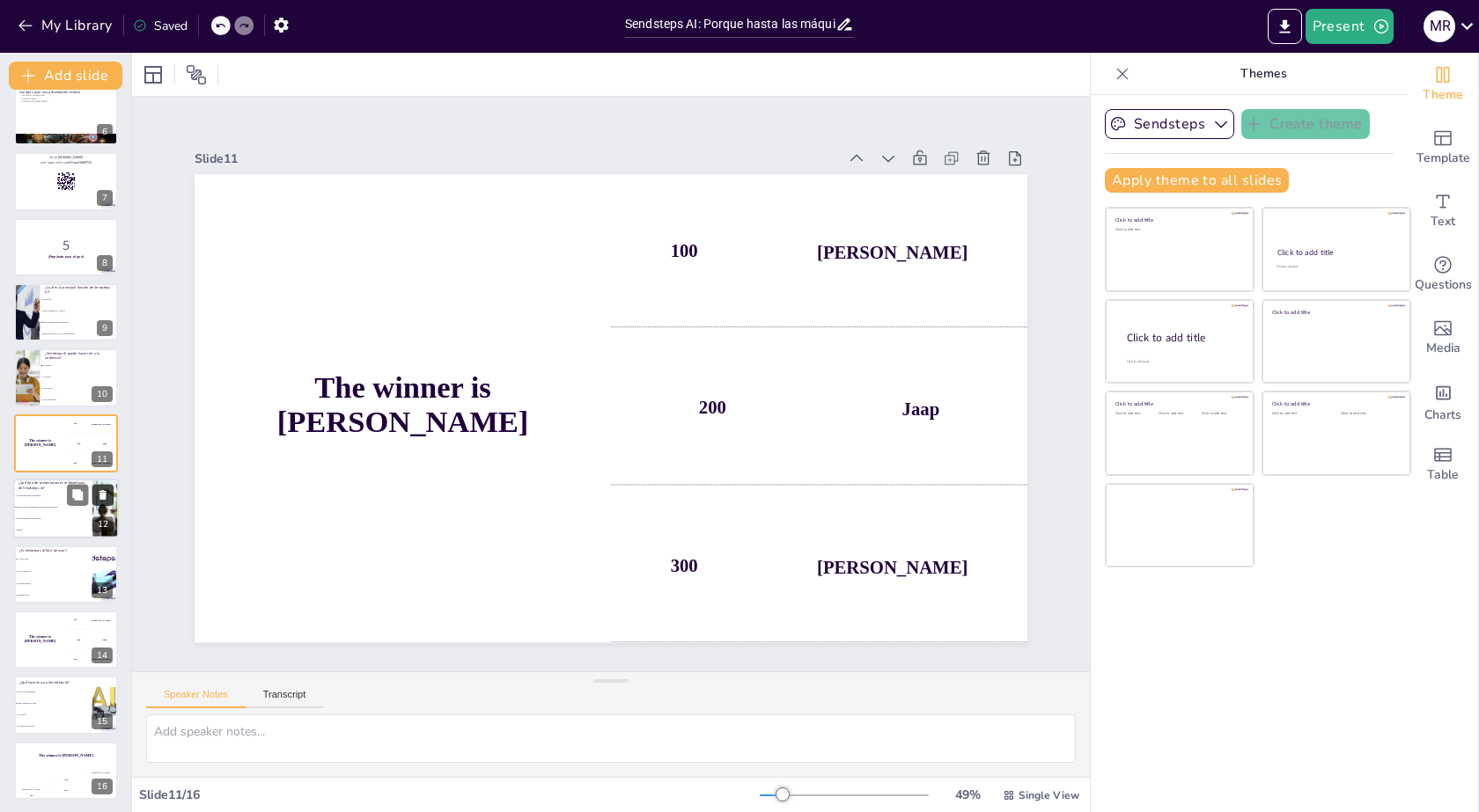
scroll to position [345, 0]
click at [1366, 29] on button "Present" at bounding box center [1350, 27] width 88 height 35
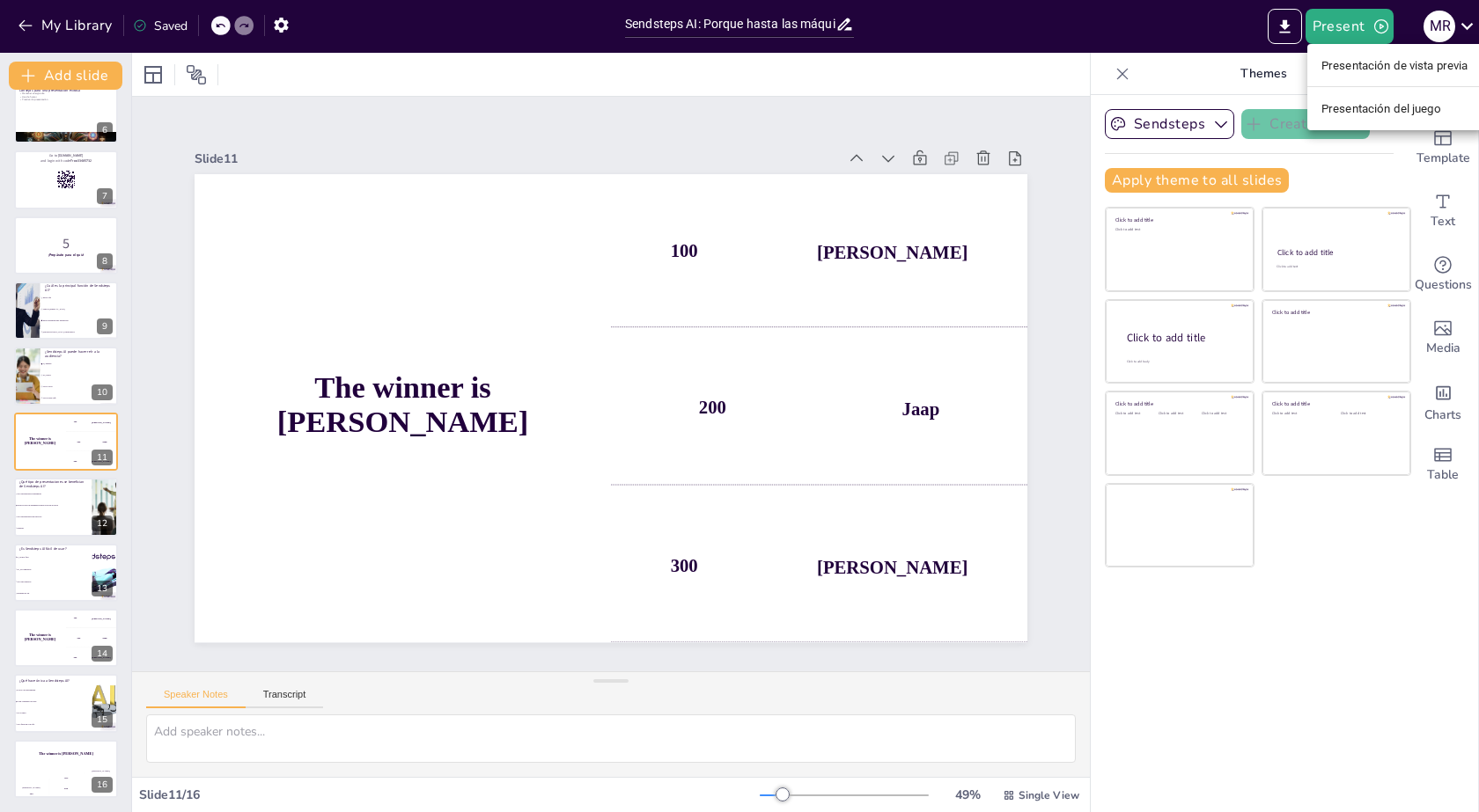
click at [1399, 112] on font "Presentación del juego" at bounding box center [1381, 109] width 119 height 13
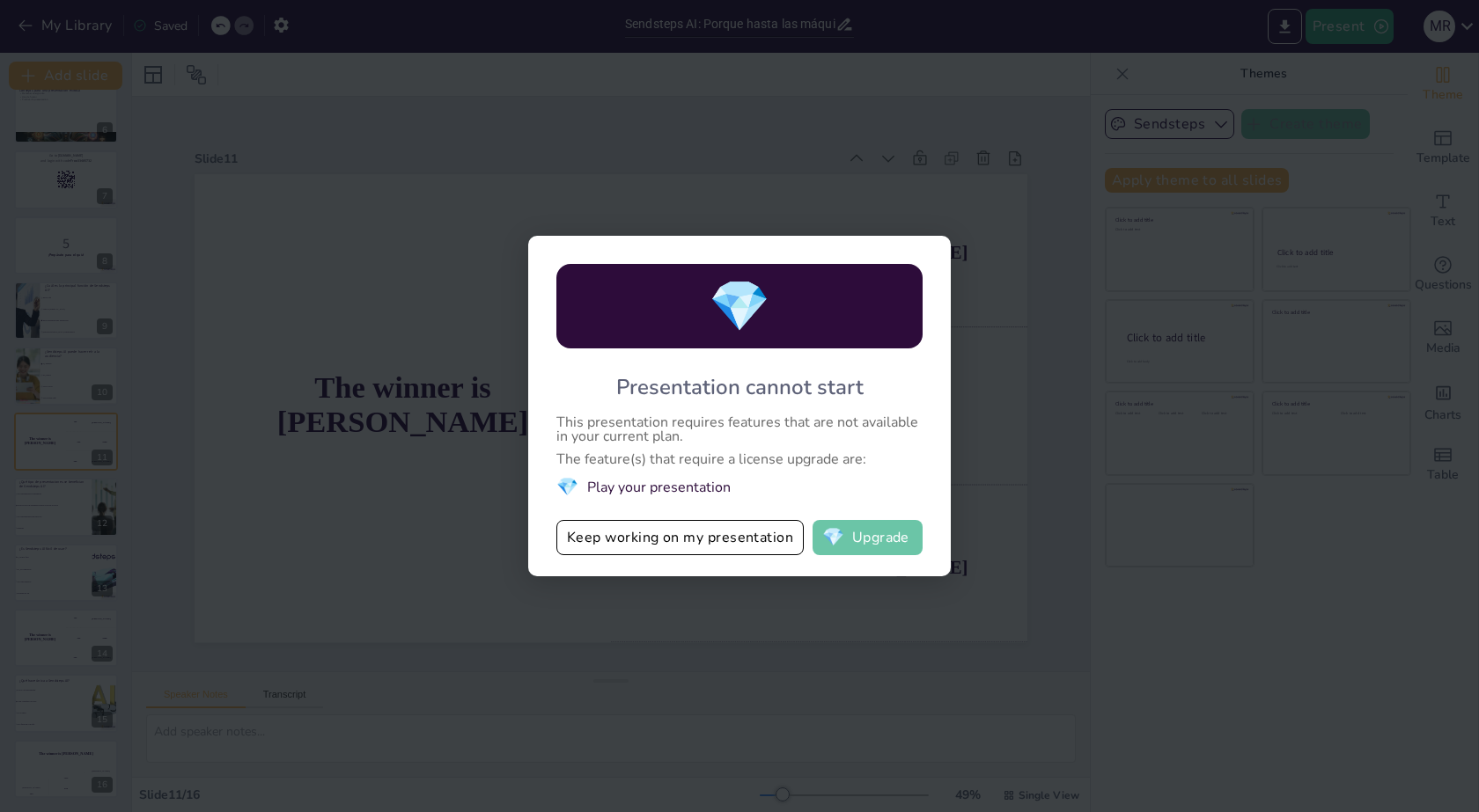
click at [881, 543] on button "💎 Upgrade" at bounding box center [867, 538] width 110 height 35
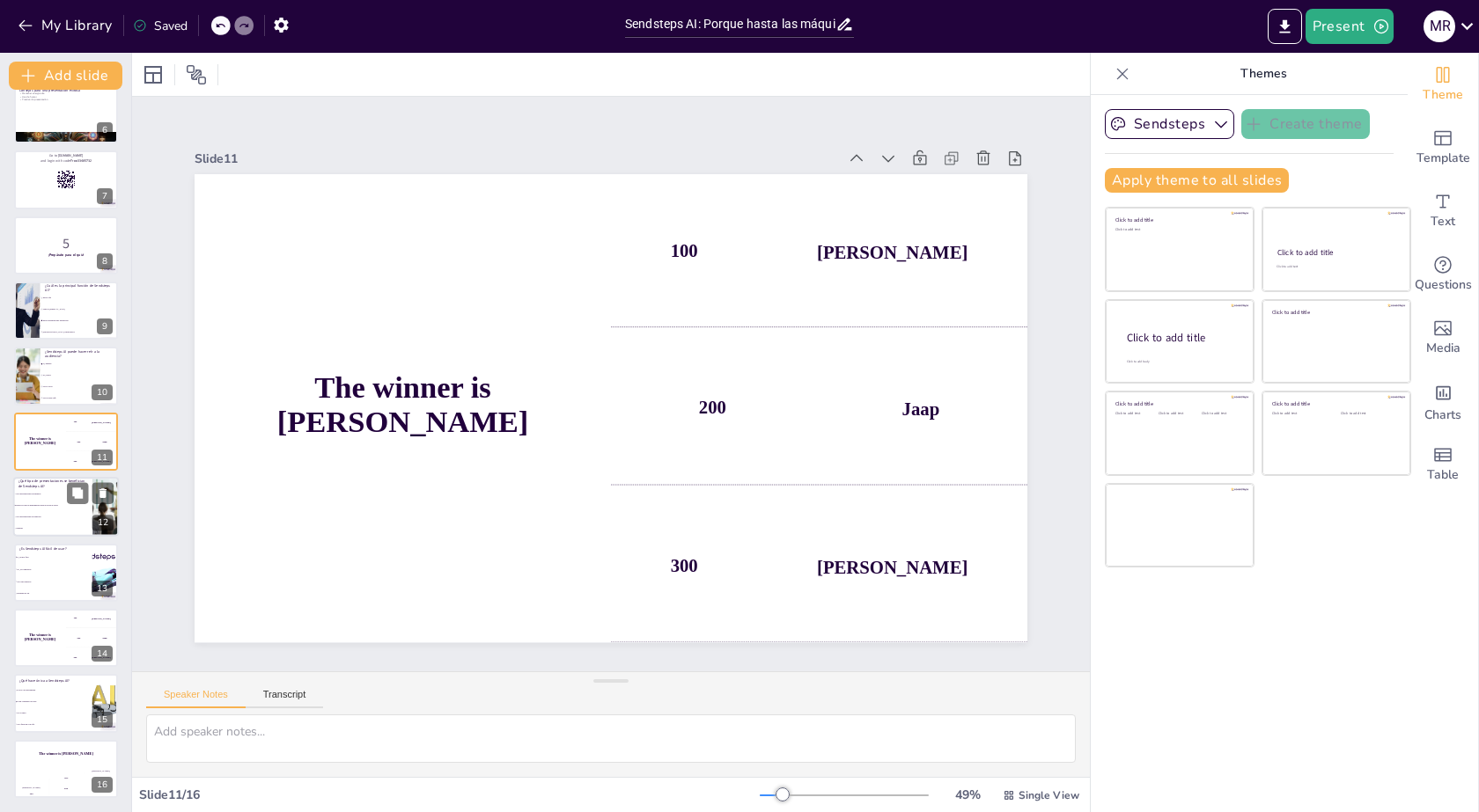
click at [33, 517] on span "Solo presentaciones de negocios" at bounding box center [54, 518] width 76 height 3
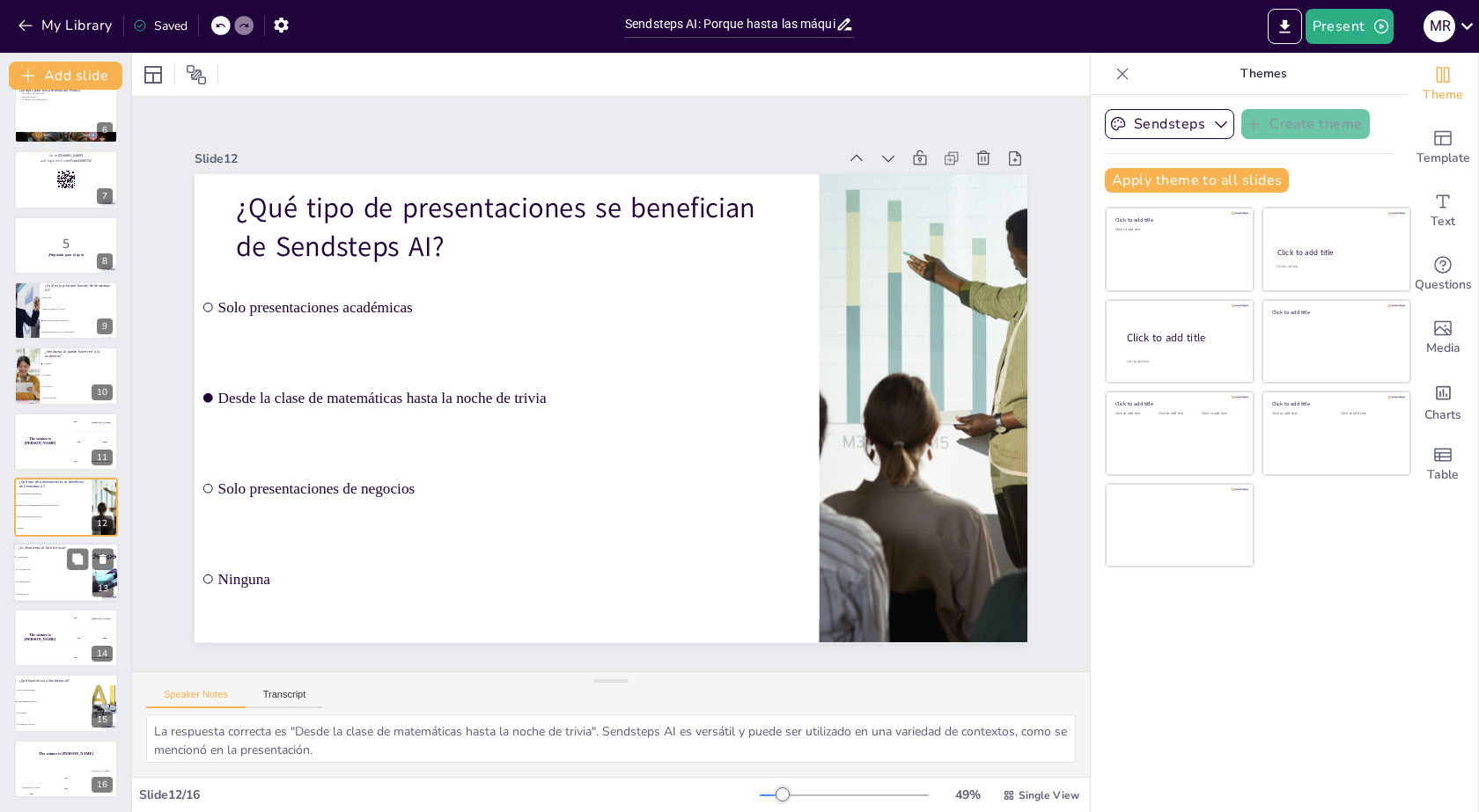
click at [48, 576] on li "Solo para expertos" at bounding box center [53, 581] width 80 height 12
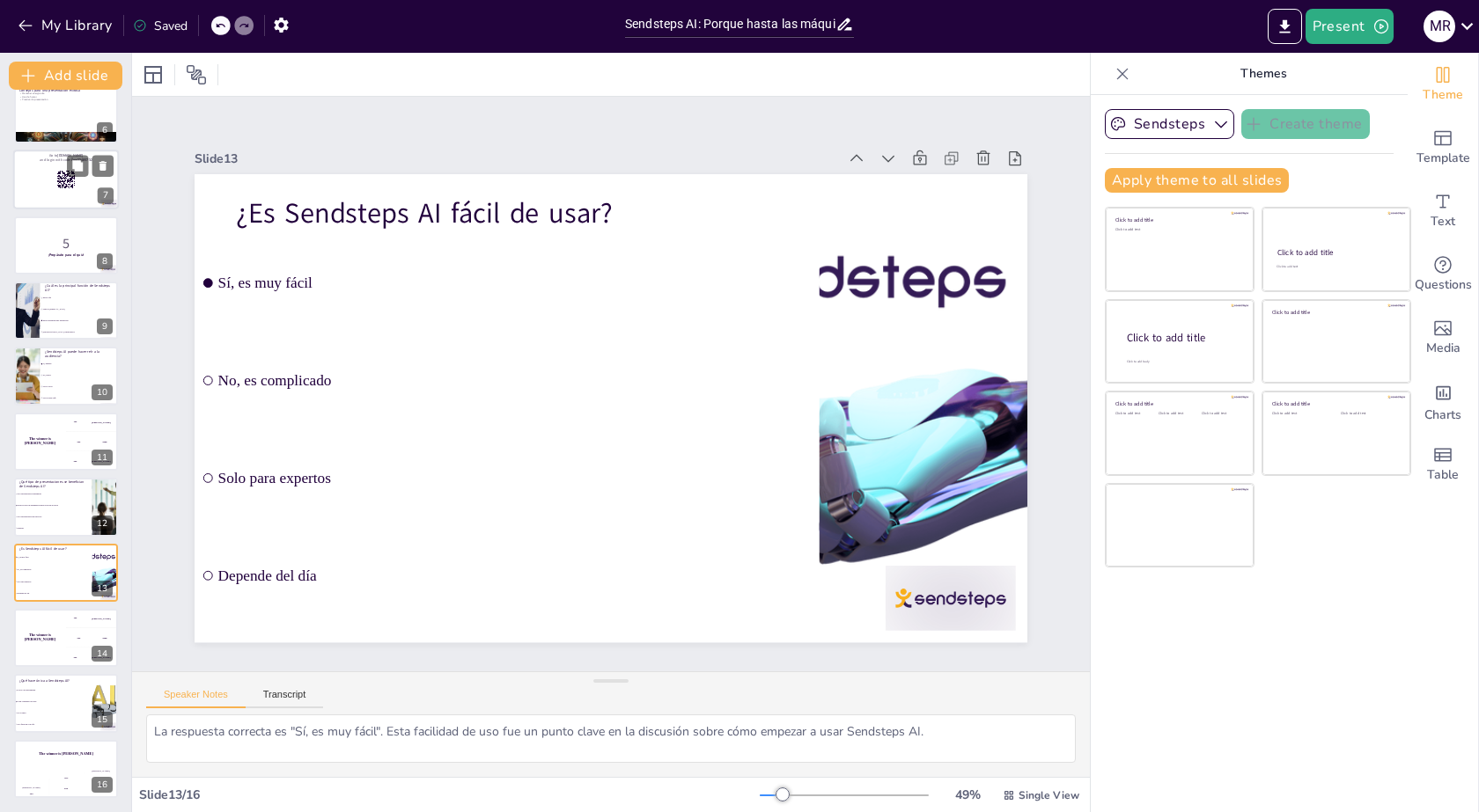
click at [56, 192] on div at bounding box center [66, 180] width 106 height 60
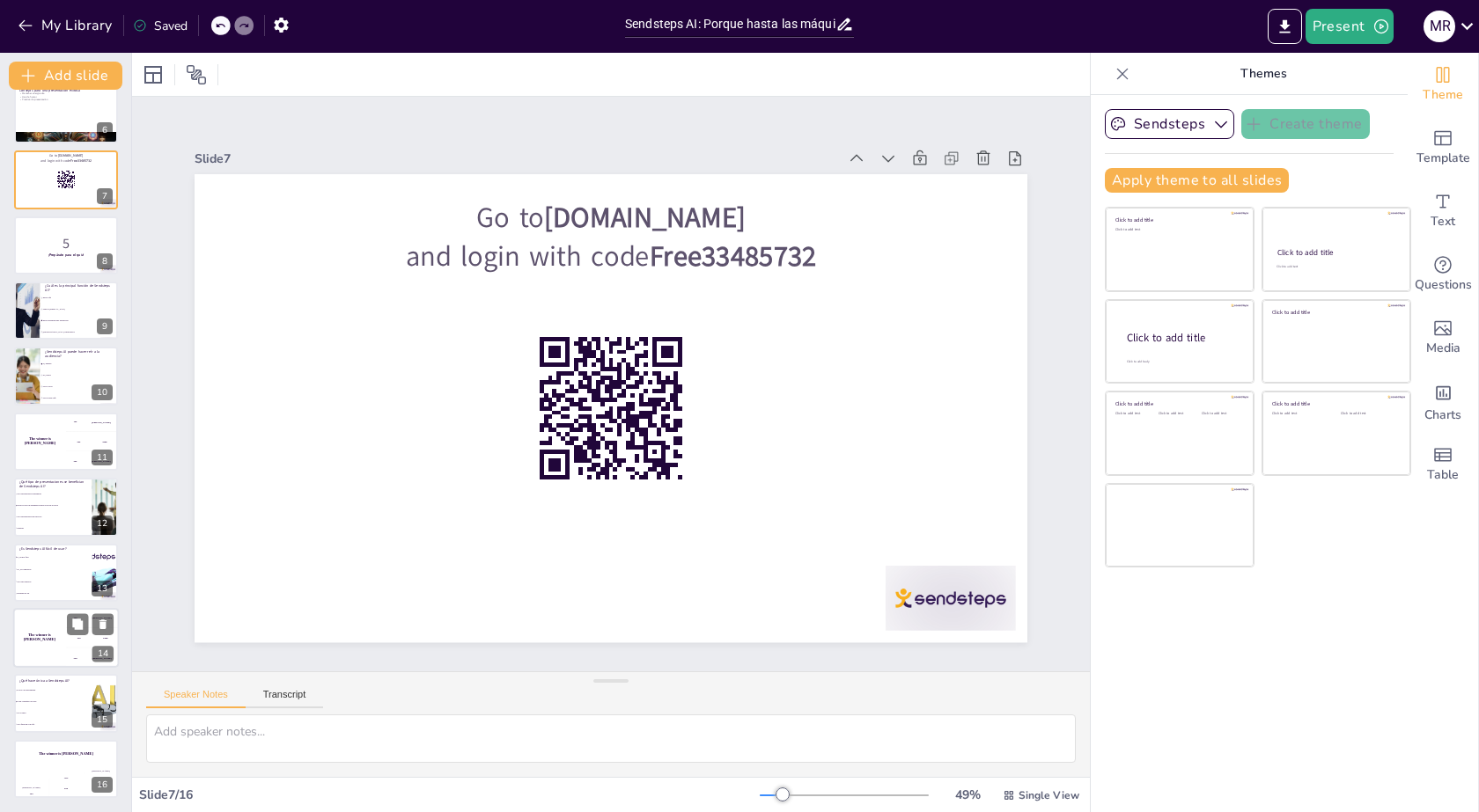
click at [57, 652] on div "The winner is [PERSON_NAME]" at bounding box center [40, 638] width 53 height 60
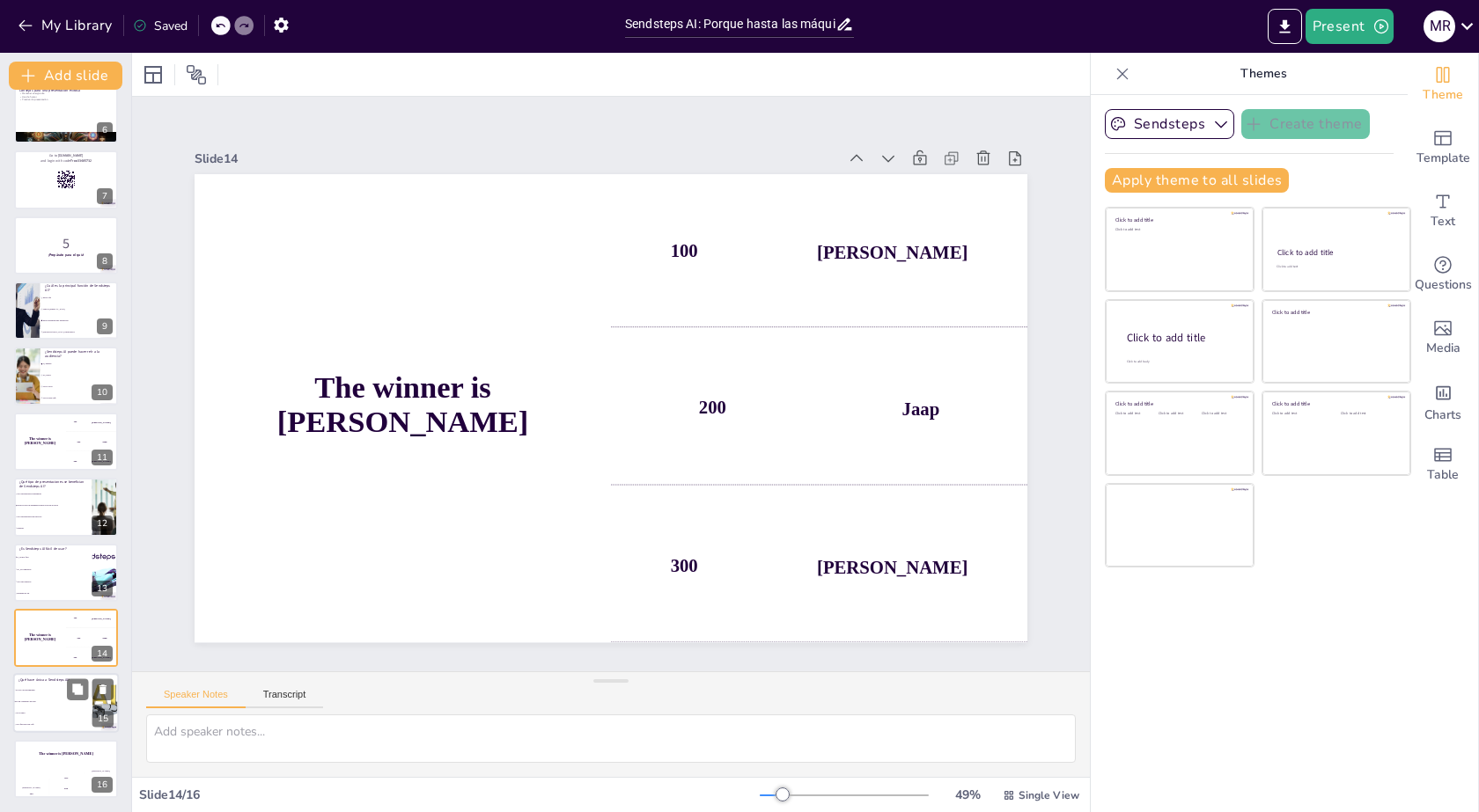
click at [53, 694] on li "Es solo otra herramienta" at bounding box center [53, 691] width 80 height 11
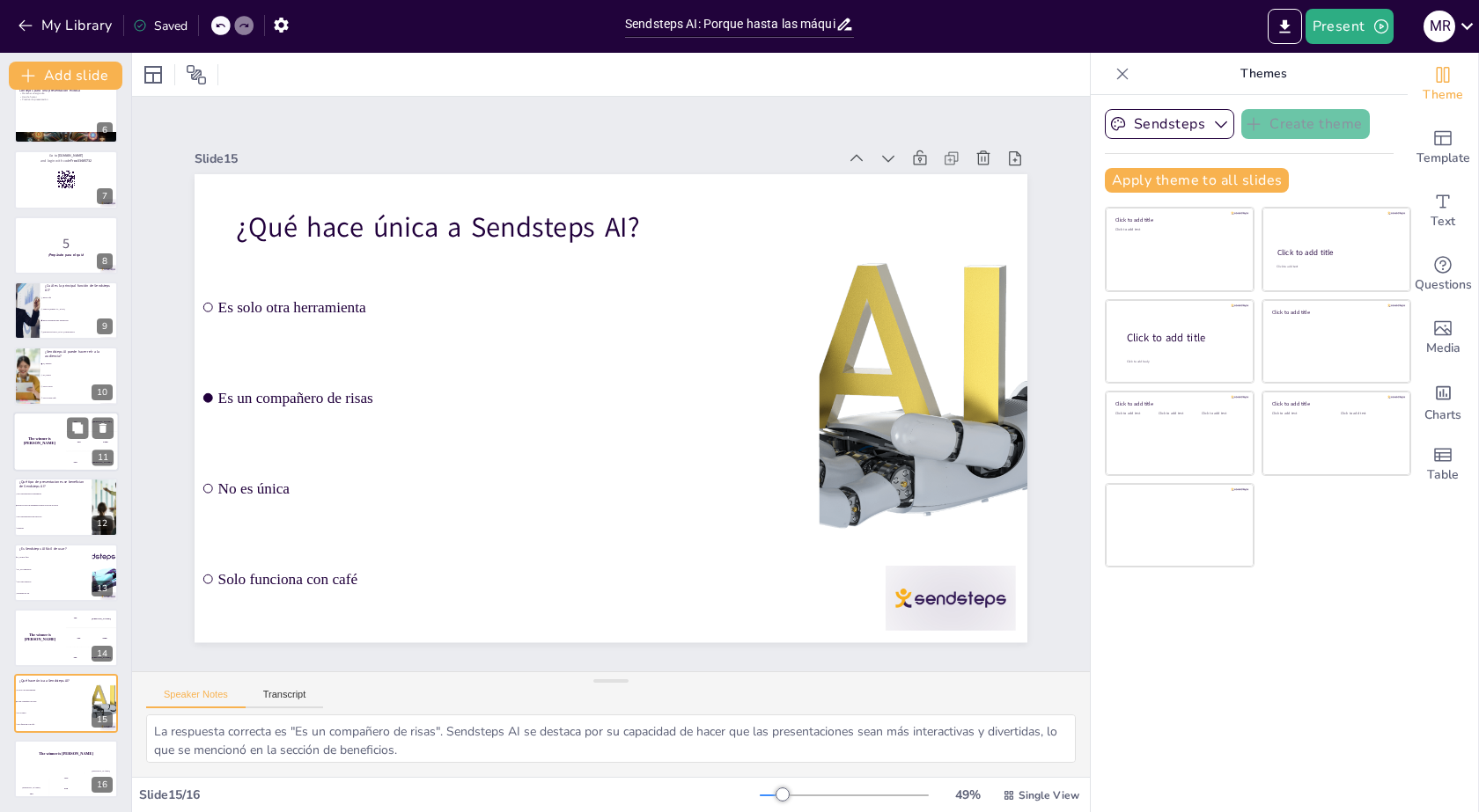
click at [60, 452] on div "The winner is [PERSON_NAME]" at bounding box center [40, 442] width 53 height 60
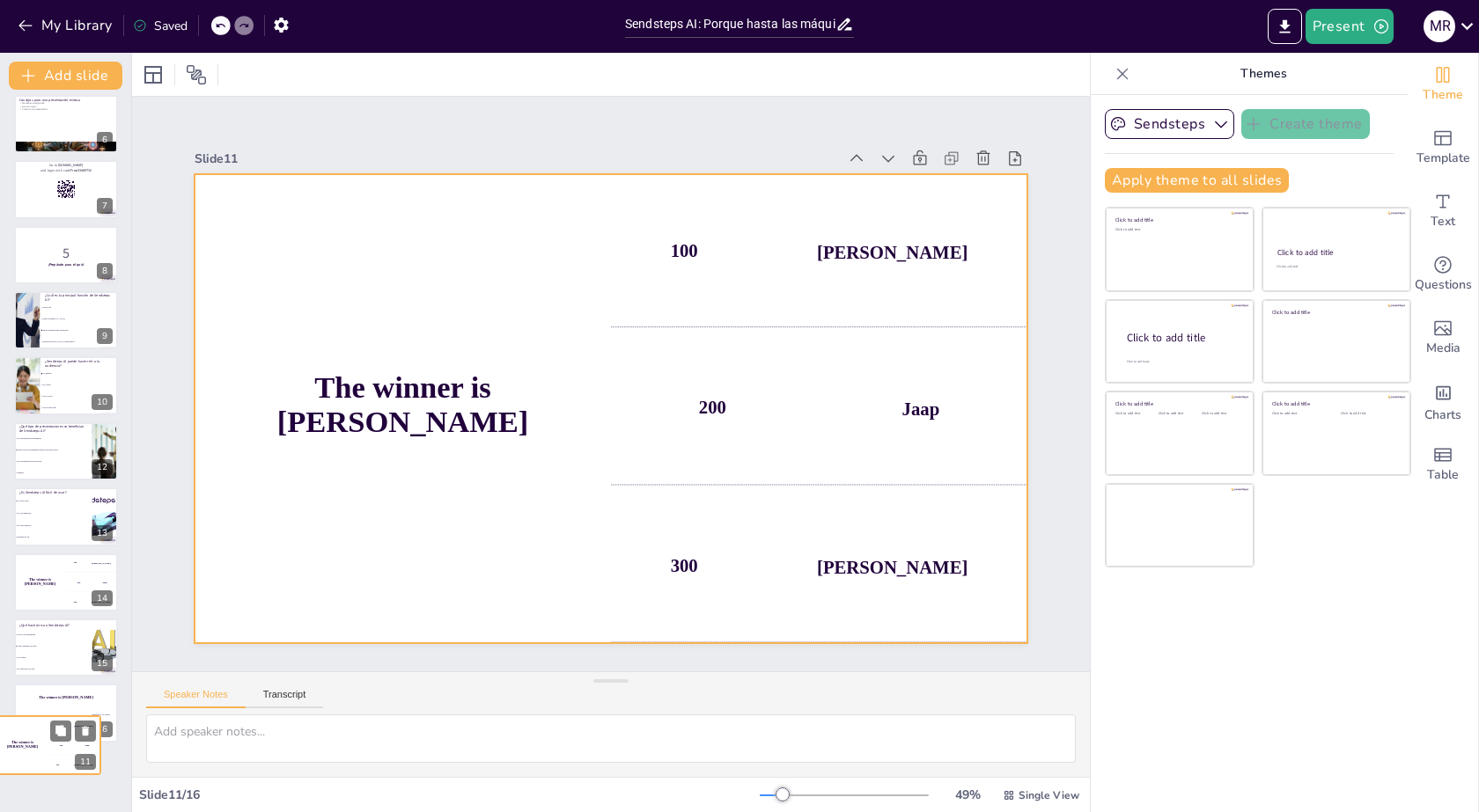
scroll to position [346, 0]
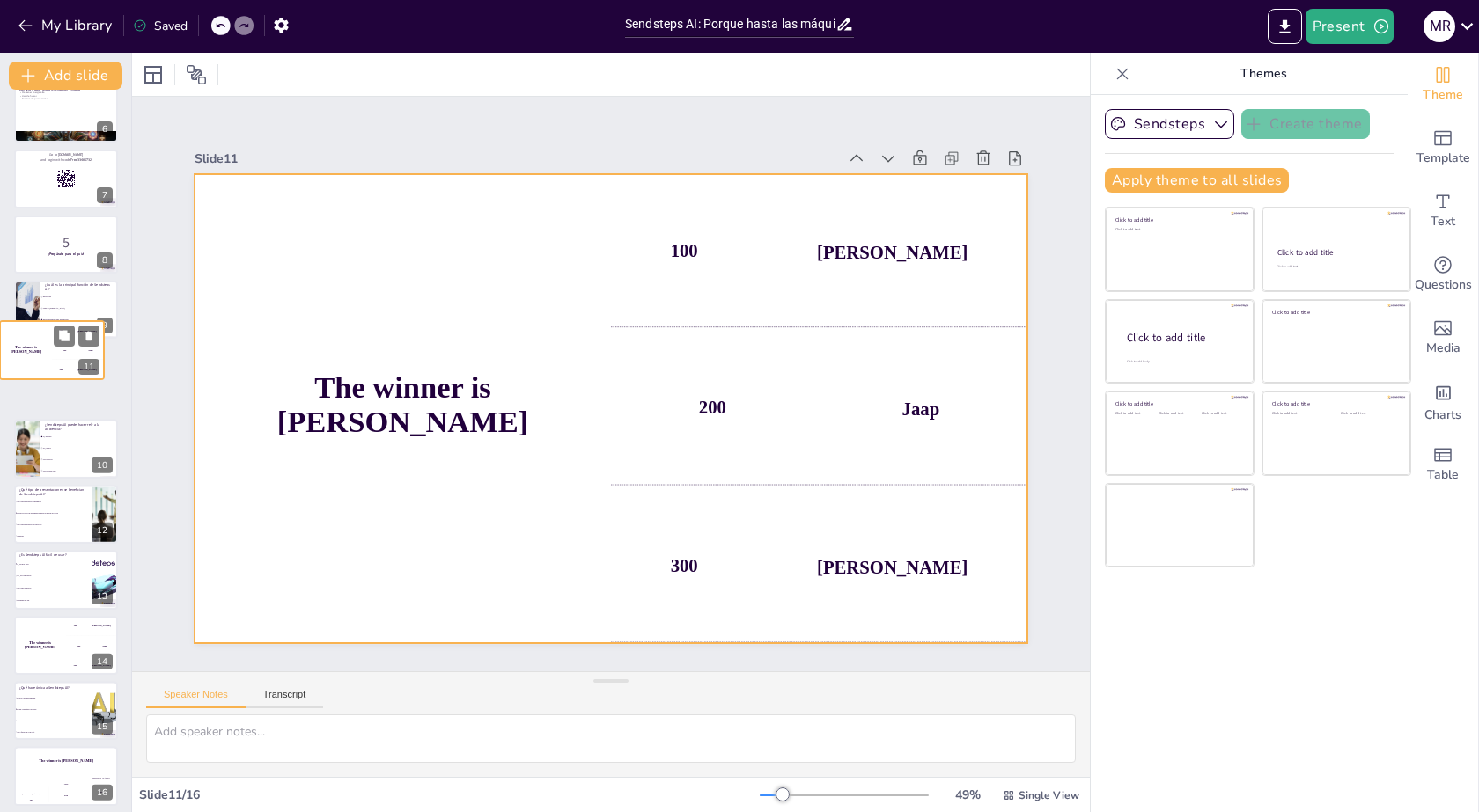
drag, startPoint x: 59, startPoint y: 458, endPoint x: 46, endPoint y: 368, distance: 90.9
click at [46, 368] on div "The winner is [PERSON_NAME]" at bounding box center [26, 351] width 52 height 58
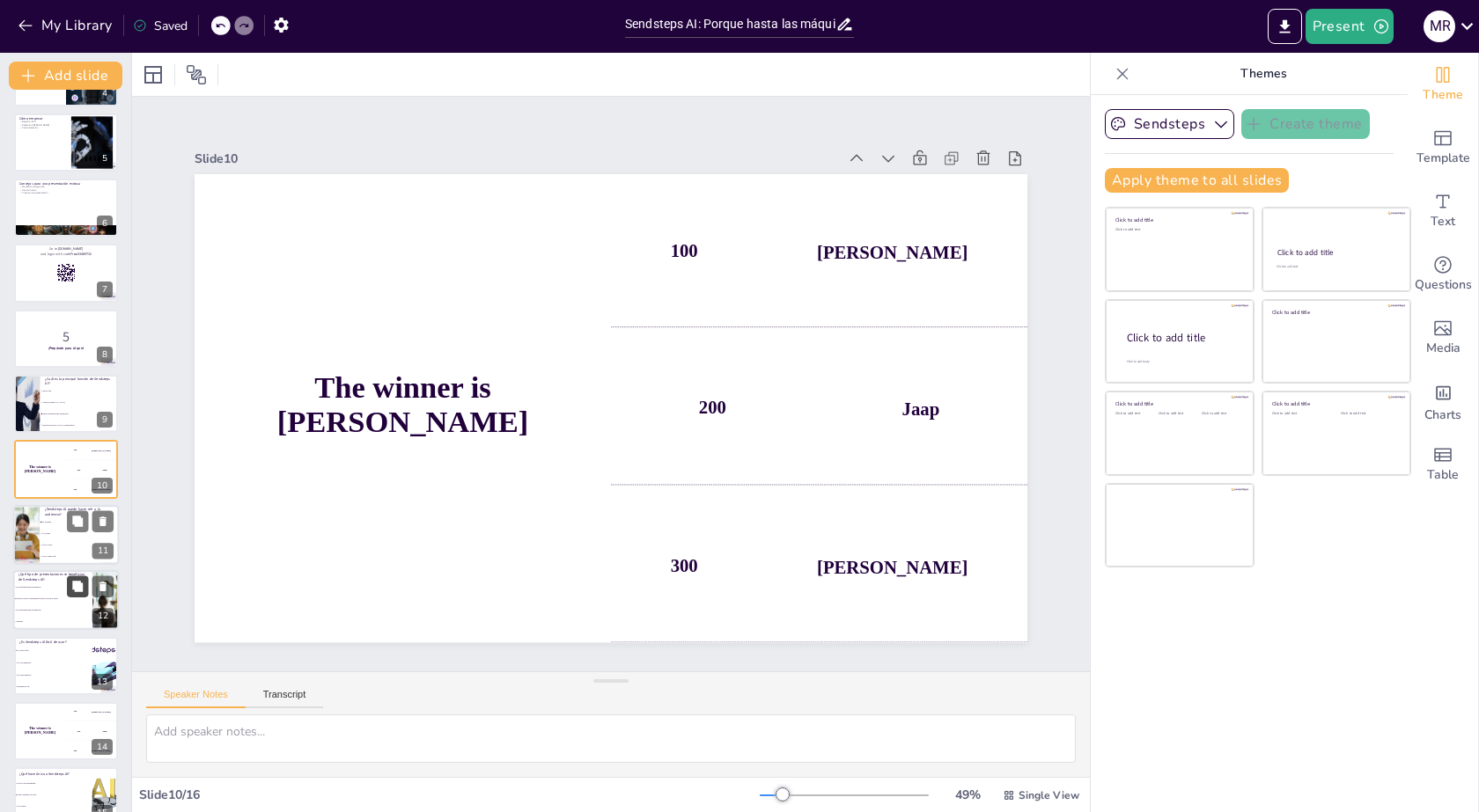
scroll to position [345, 0]
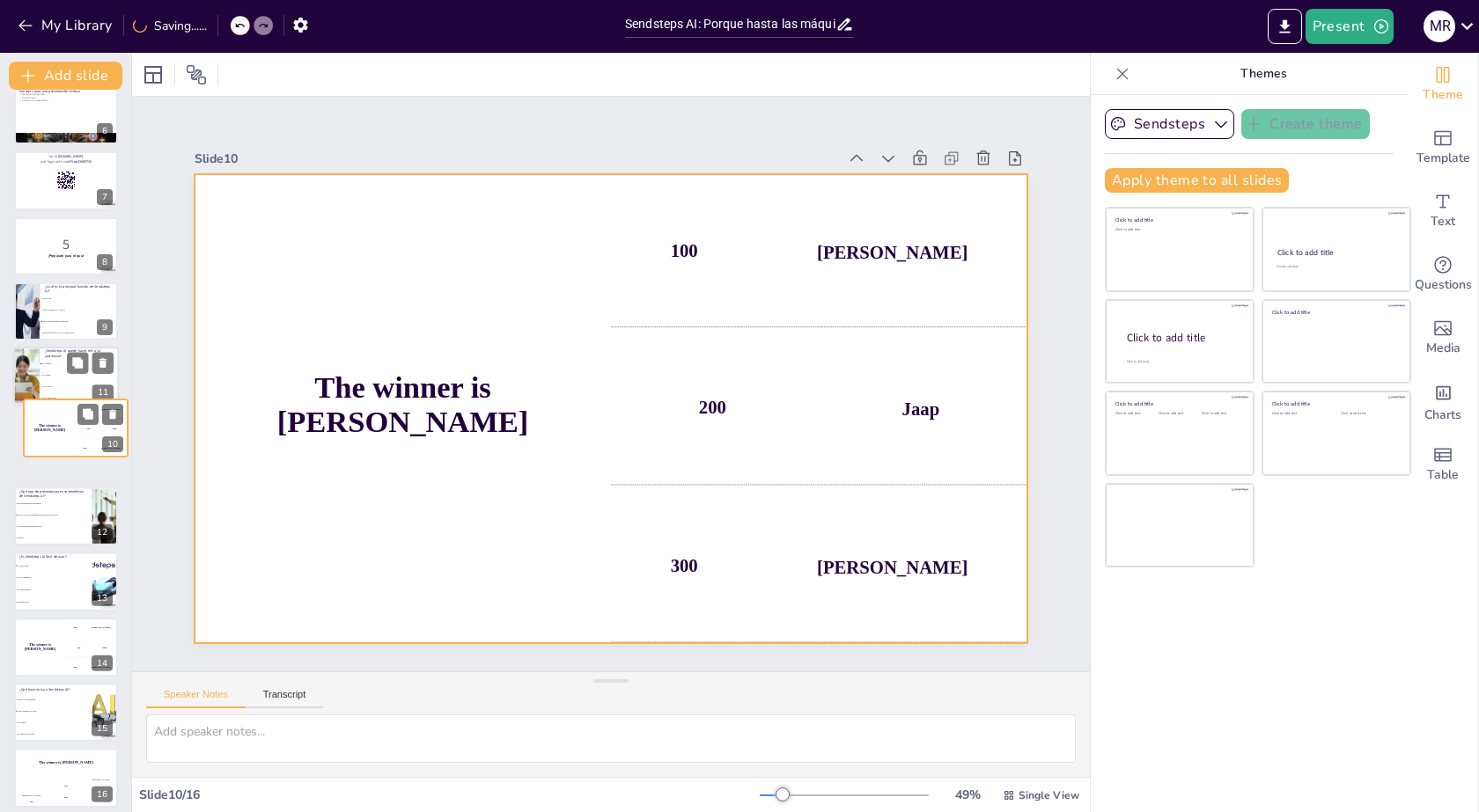
drag, startPoint x: 48, startPoint y: 386, endPoint x: 57, endPoint y: 450, distance: 64.6
click at [57, 450] on div "The winner is [PERSON_NAME]" at bounding box center [50, 428] width 52 height 58
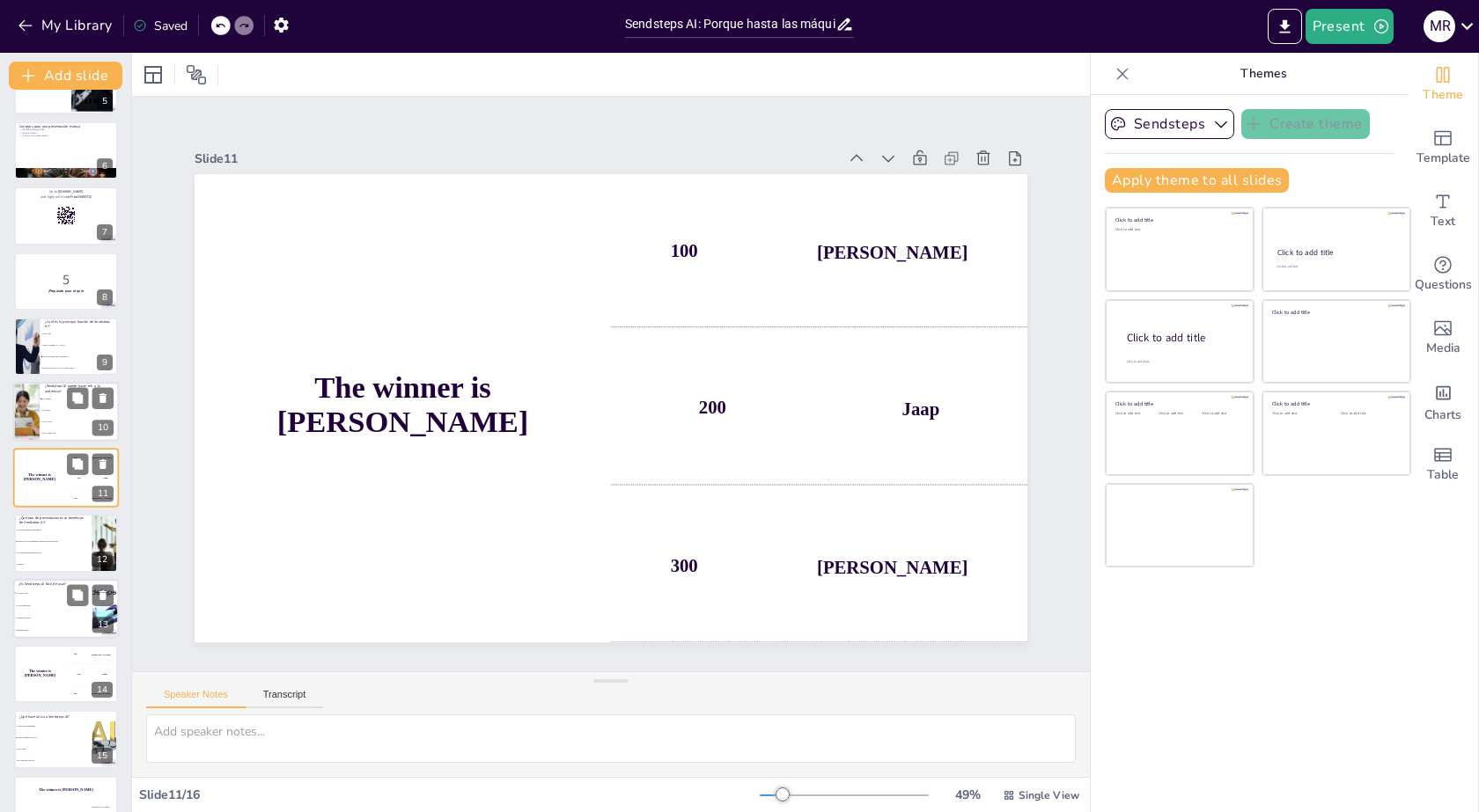
scroll to position [345, 0]
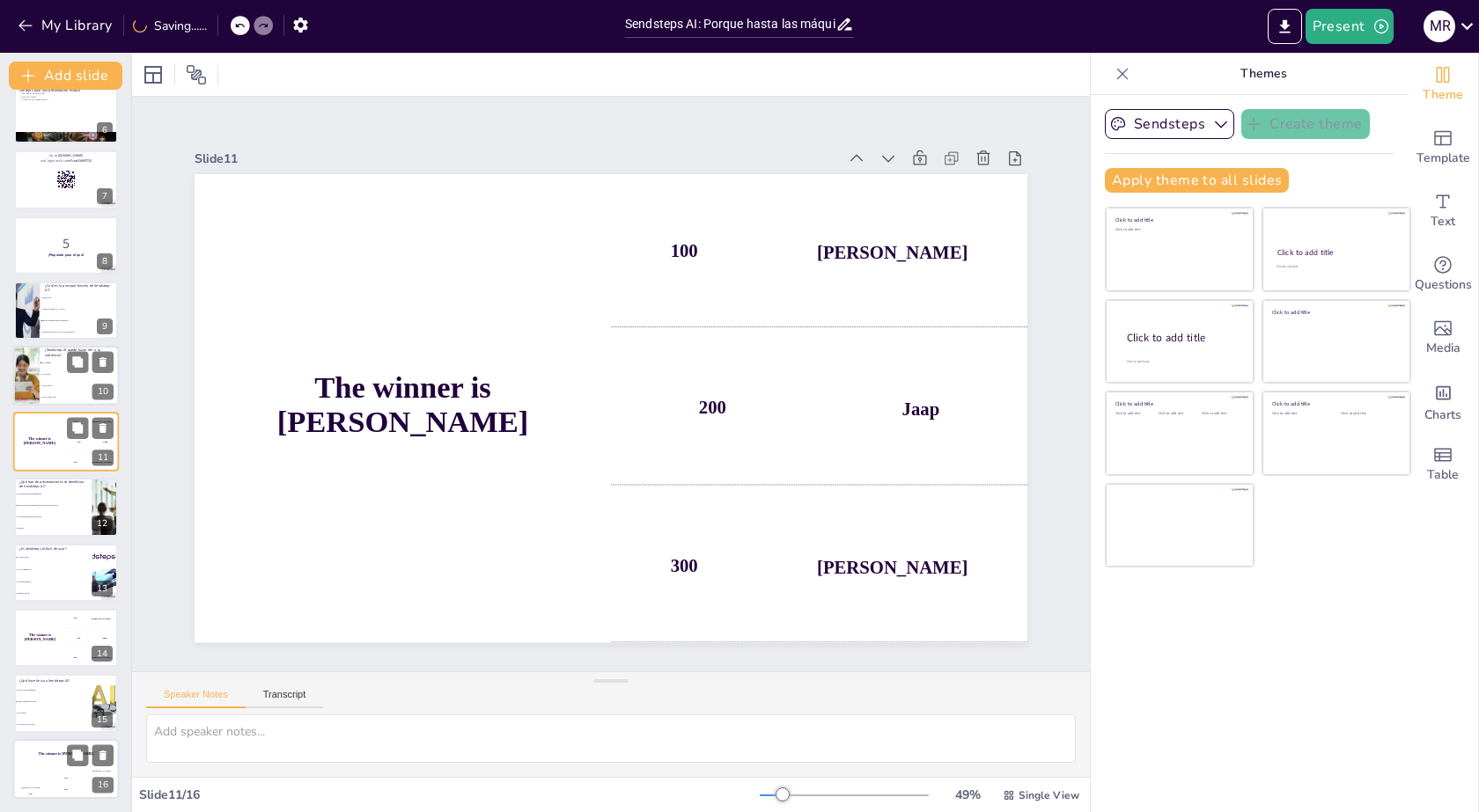
click at [52, 768] on div "The winner is [PERSON_NAME]" at bounding box center [66, 755] width 106 height 30
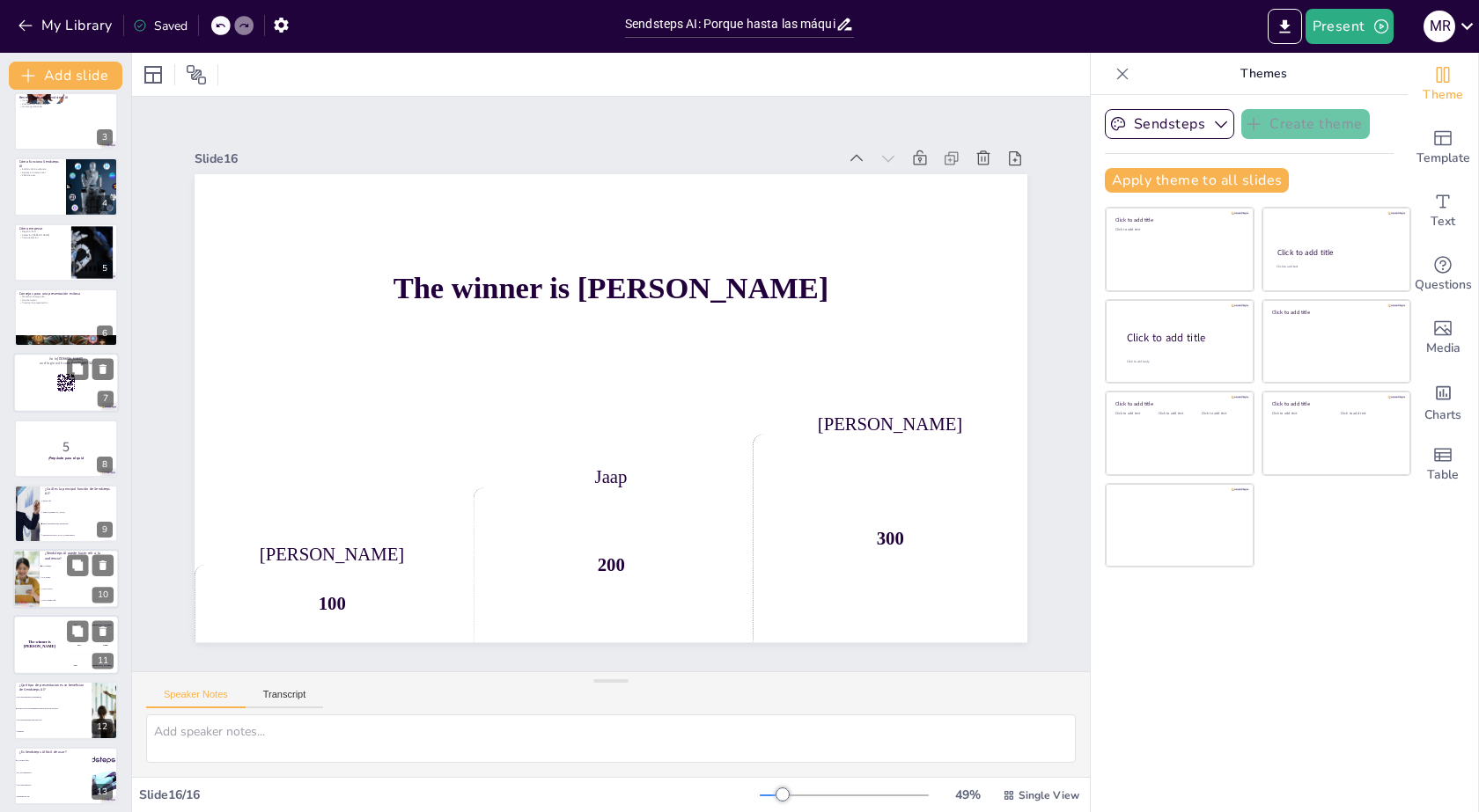
scroll to position [0, 0]
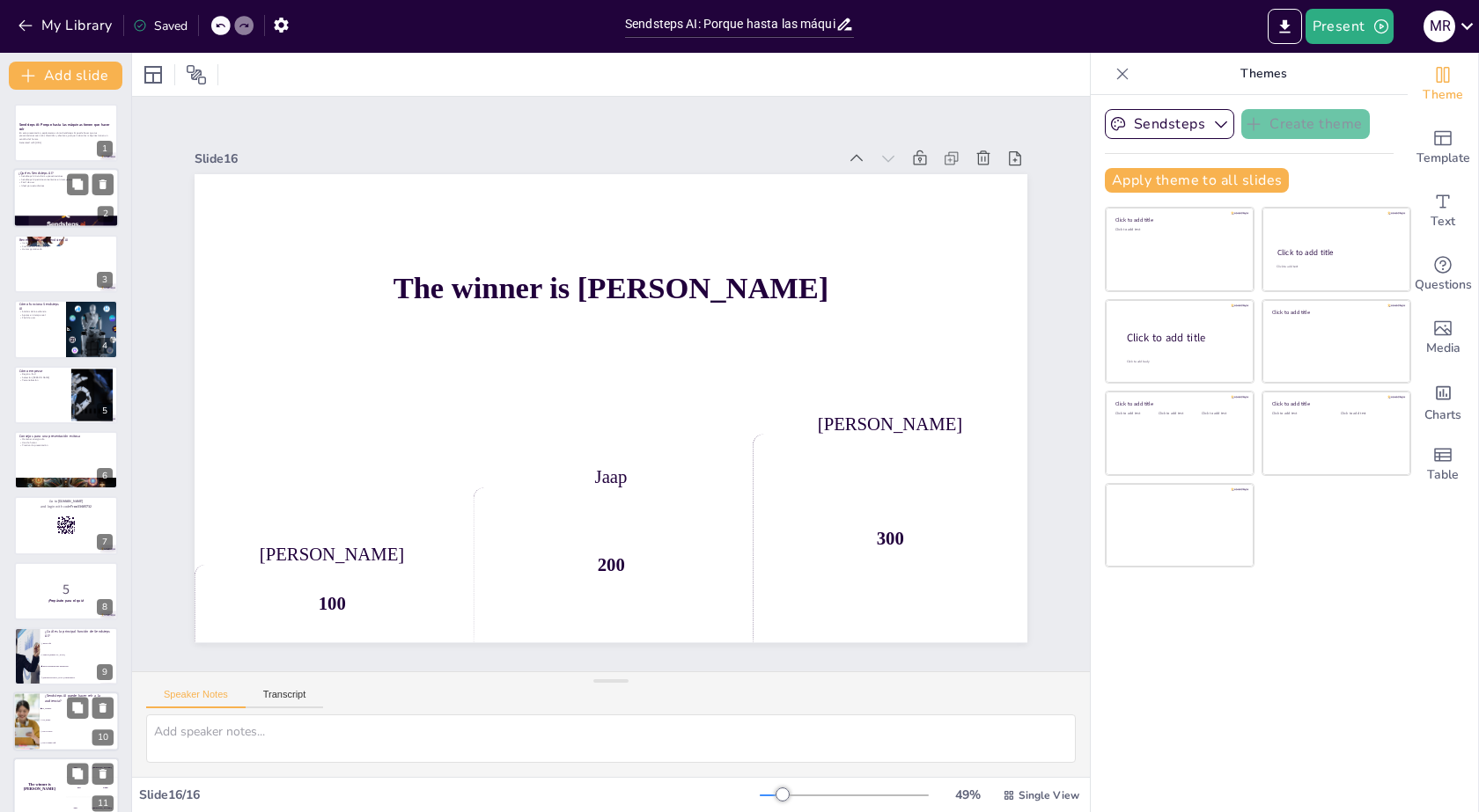
click at [45, 180] on div "Sendsteps AI transforma presentaciones Sendsteps AI permite comentarios en tiem…" at bounding box center [66, 181] width 95 height 13
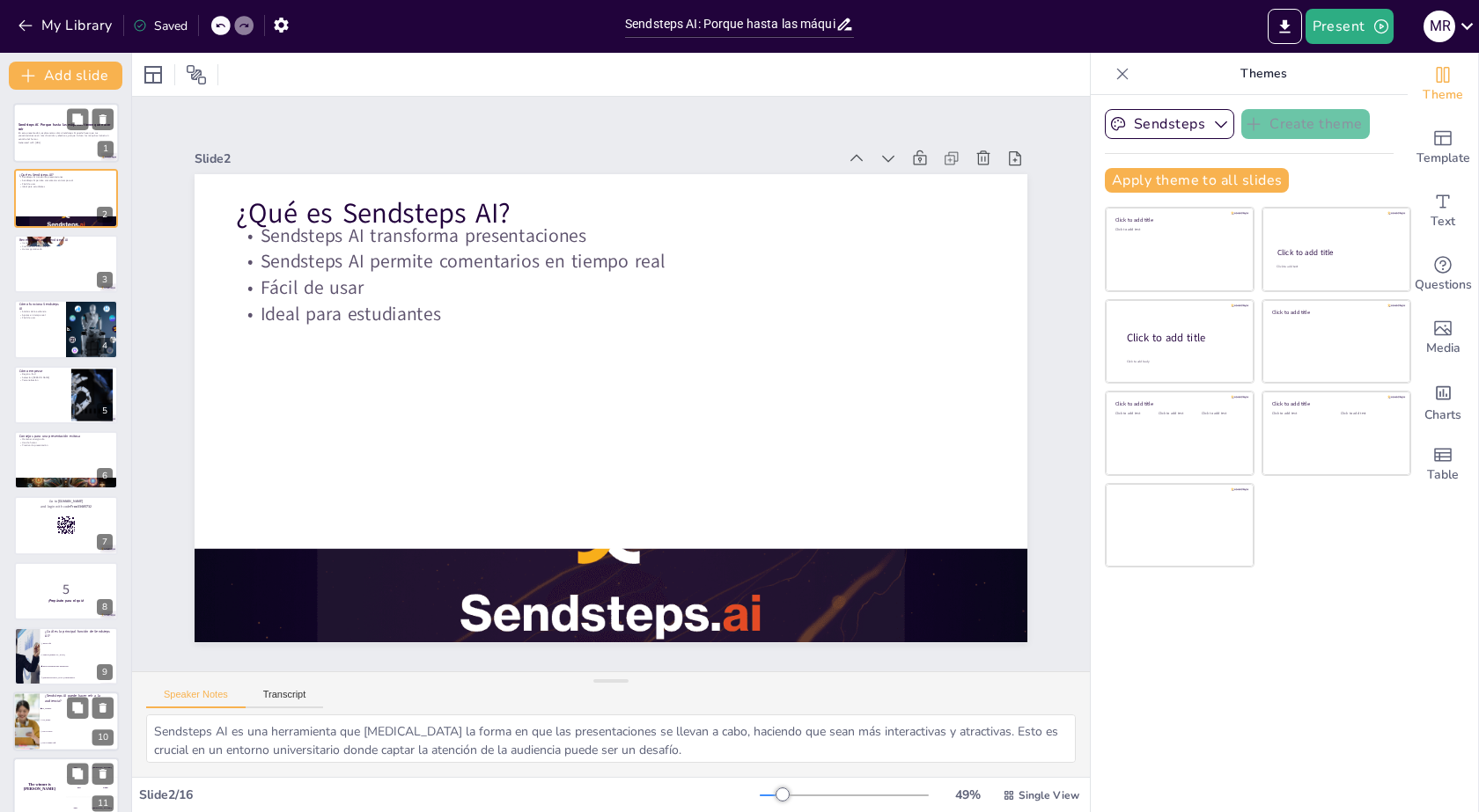
click at [42, 145] on div at bounding box center [66, 133] width 106 height 60
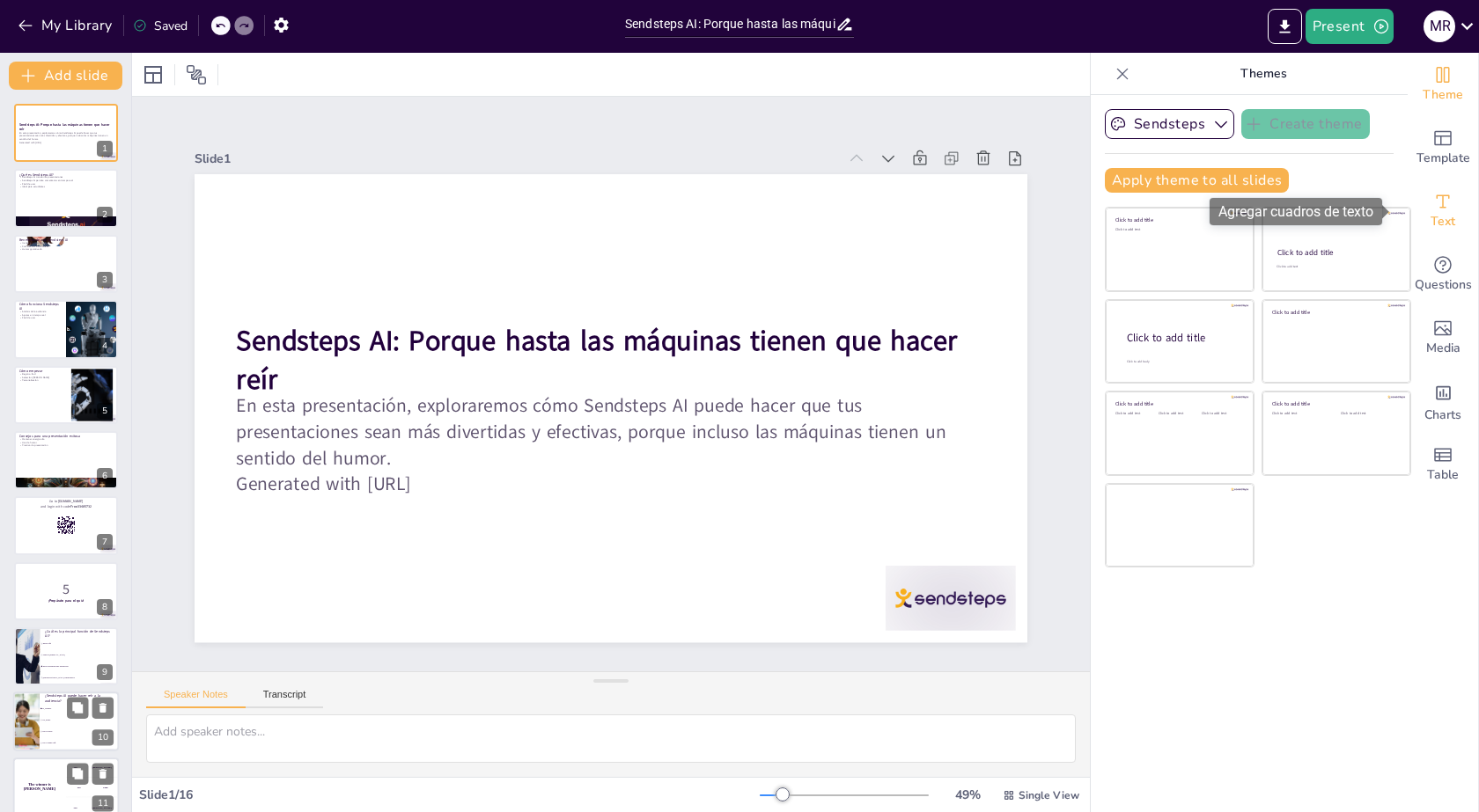
click at [1430, 213] on span "Text" at bounding box center [1443, 222] width 25 height 19
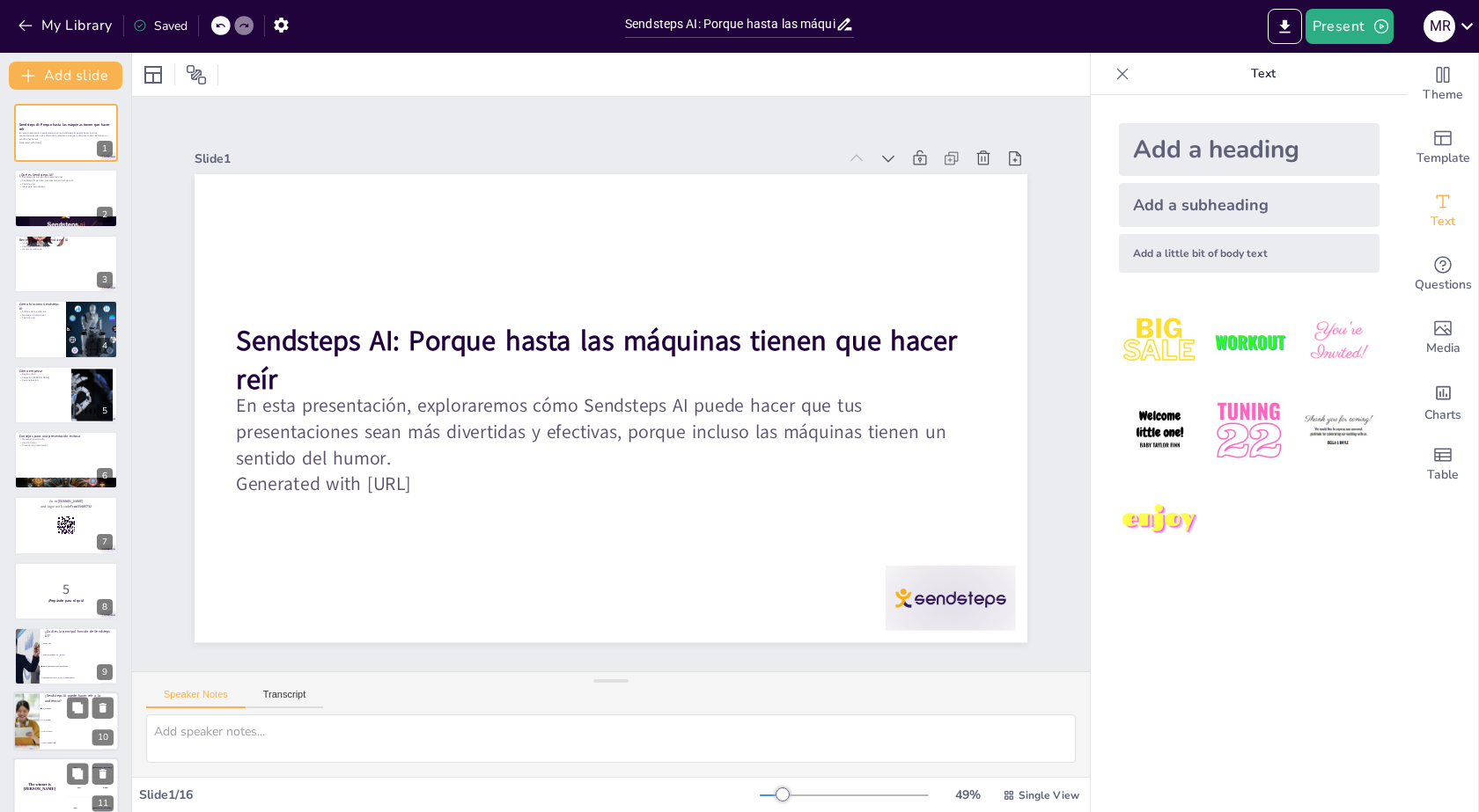
click at [1253, 345] on img at bounding box center [1248, 342] width 82 height 82
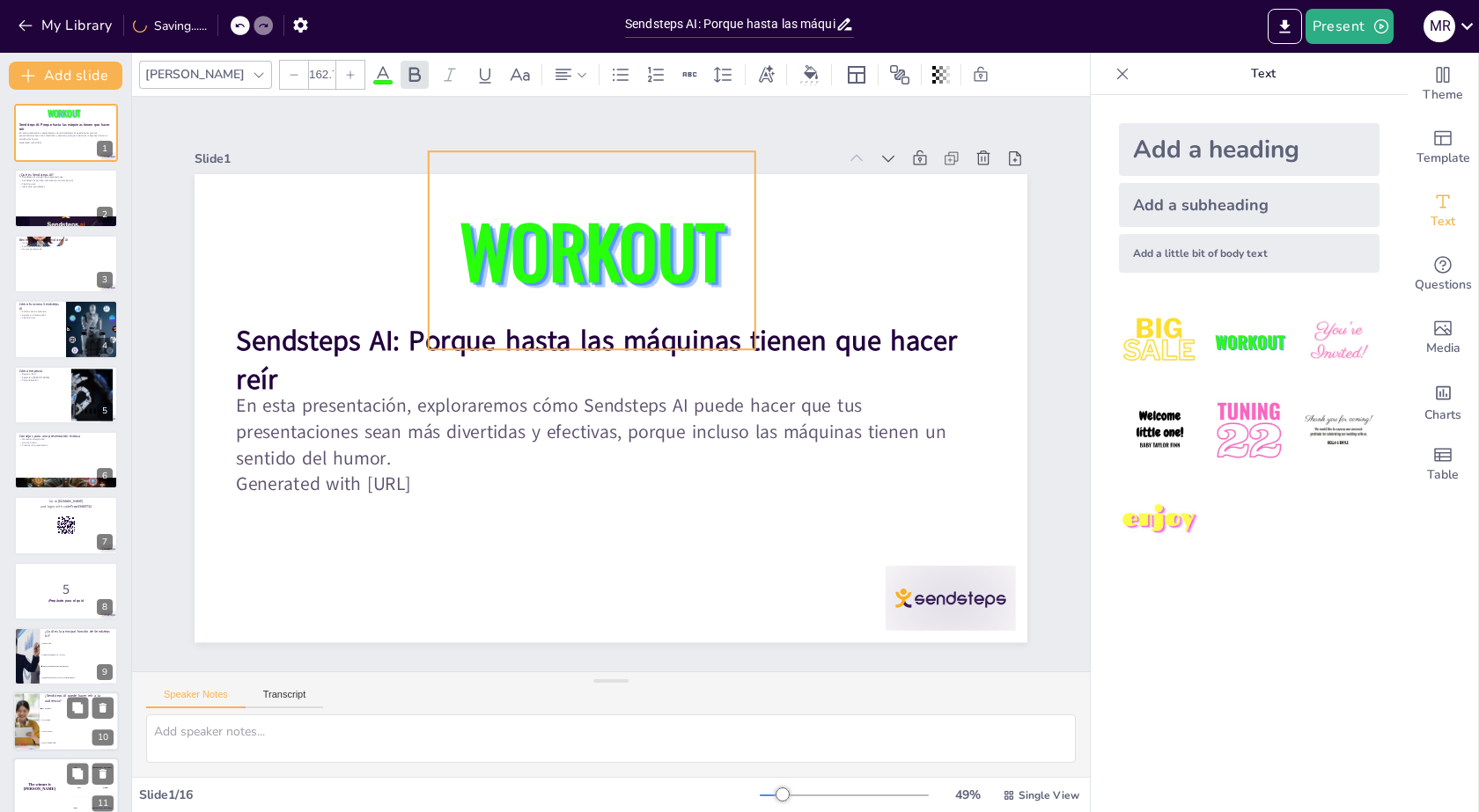
drag, startPoint x: 598, startPoint y: 429, endPoint x: 670, endPoint y: 272, distance: 172.7
click at [670, 272] on span "WORKOUT" at bounding box center [606, 248] width 275 height 132
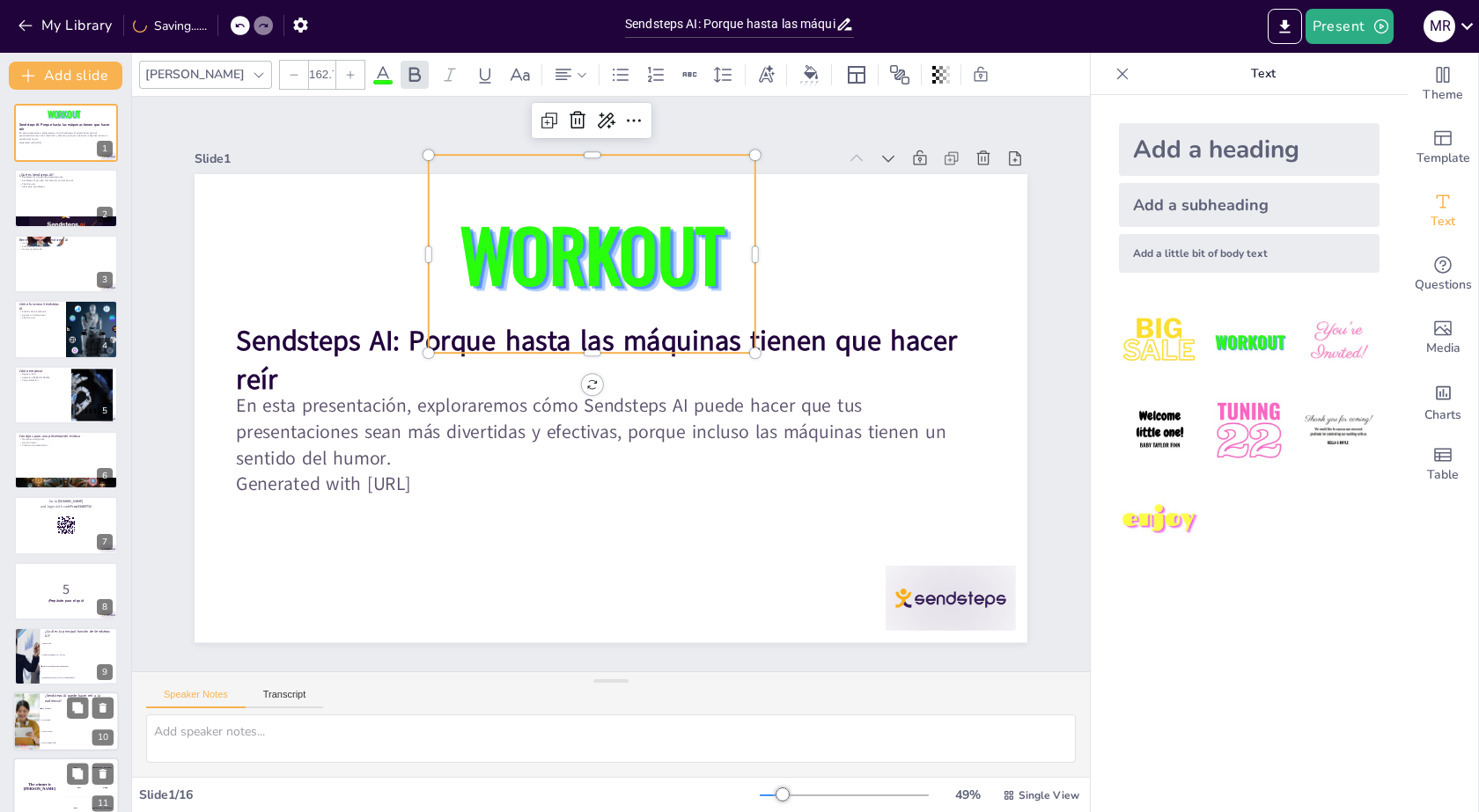
click at [667, 269] on span "WORKOUT" at bounding box center [606, 252] width 275 height 132
click at [650, 254] on span "WORKOUT" at bounding box center [592, 254] width 266 height 105
click at [650, 253] on span "WORKOUT" at bounding box center [620, 253] width 282 height 157
click at [667, 247] on span "WORKOUT" at bounding box center [591, 252] width 266 height 105
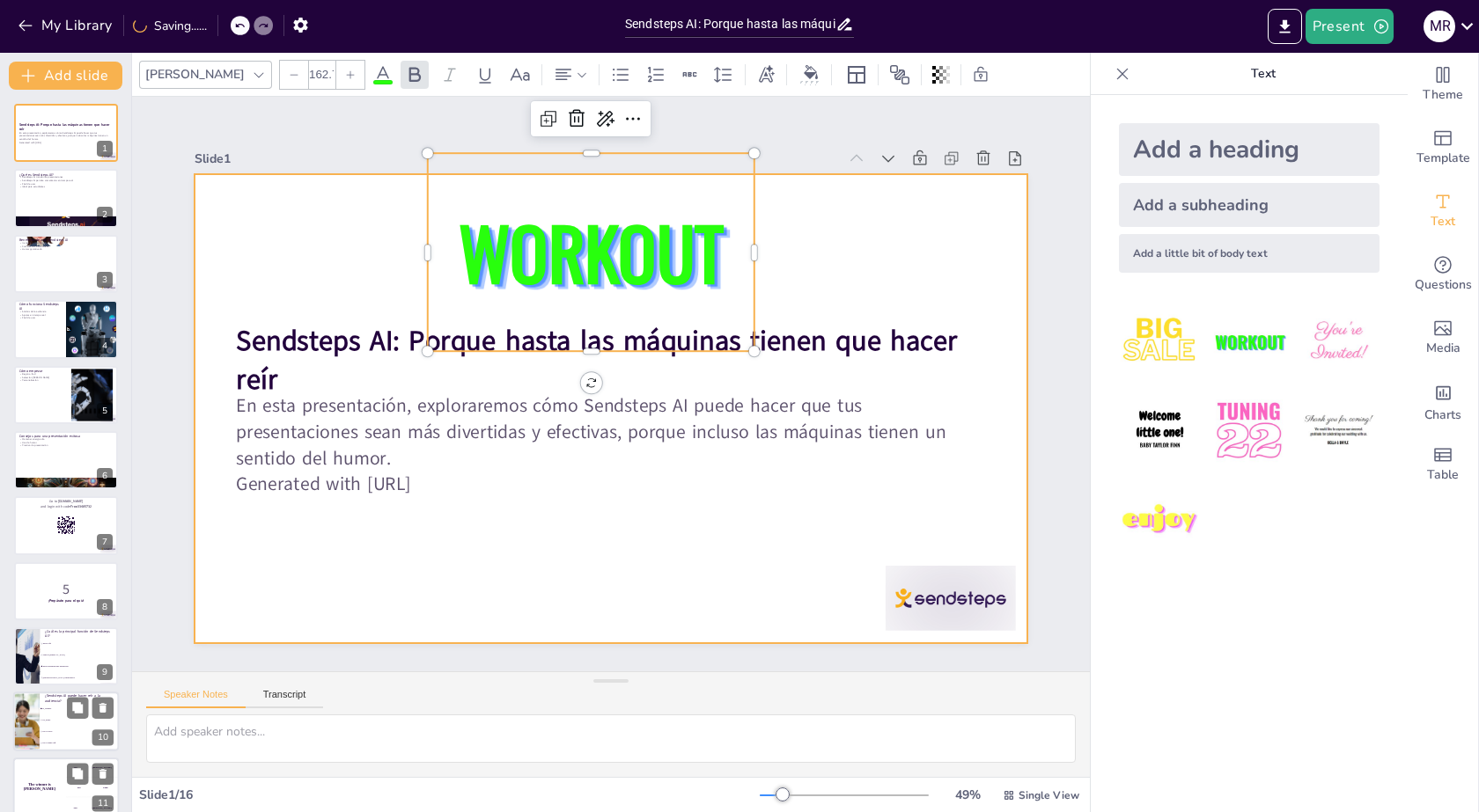
click at [865, 256] on div at bounding box center [608, 407] width 877 height 552
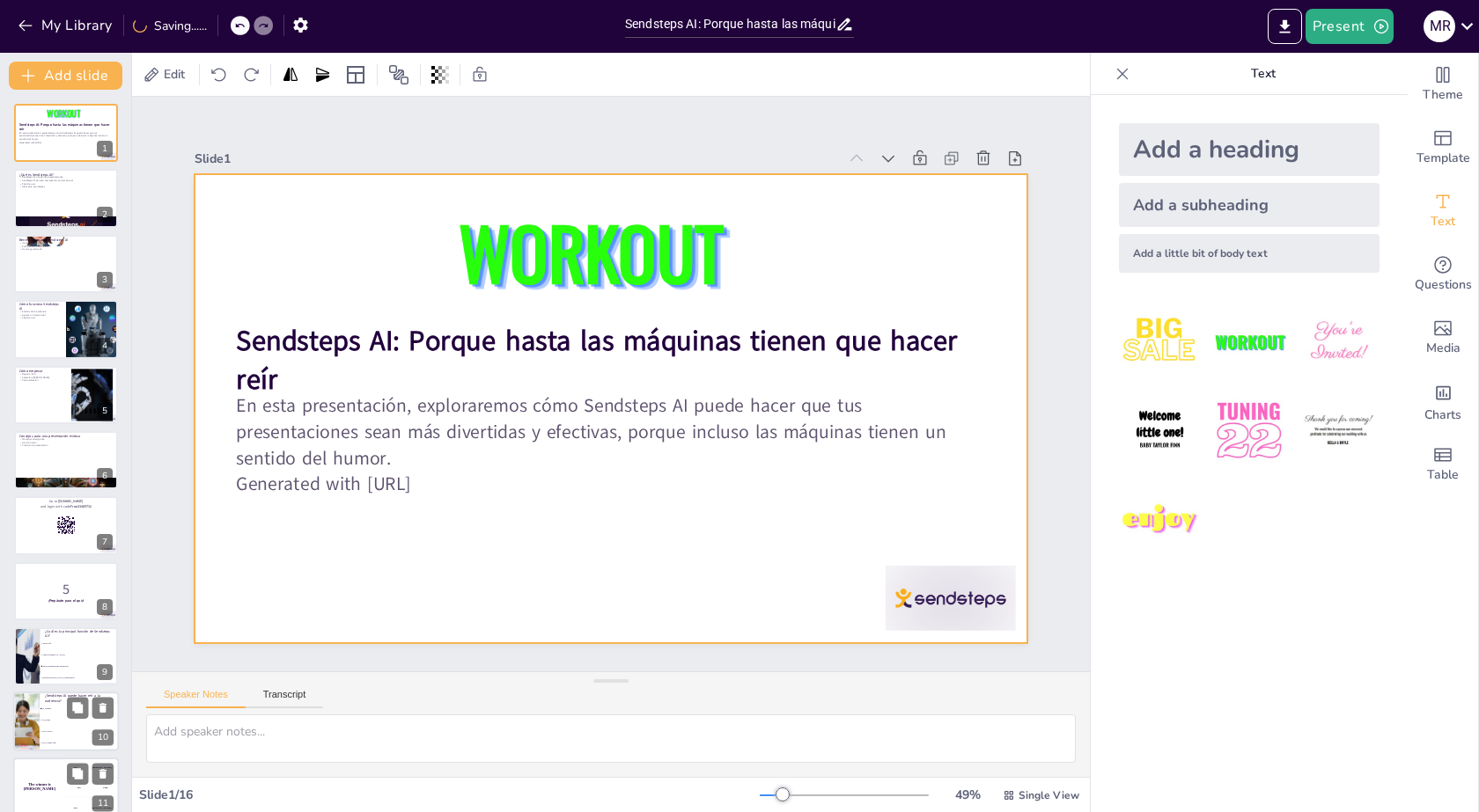
click at [657, 252] on span "WORKOUT" at bounding box center [619, 251] width 282 height 157
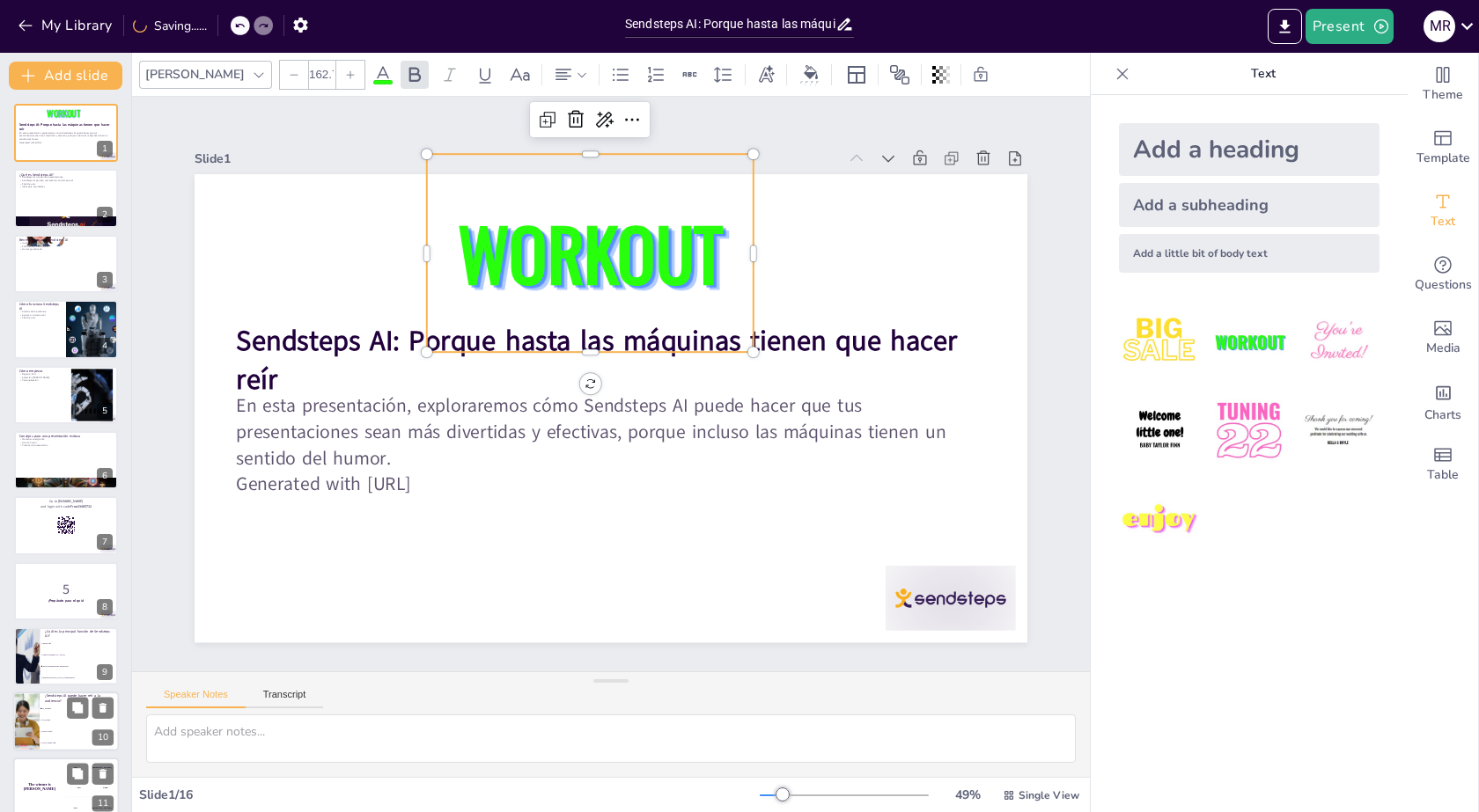
click at [657, 252] on span "WORKOUT" at bounding box center [591, 253] width 266 height 105
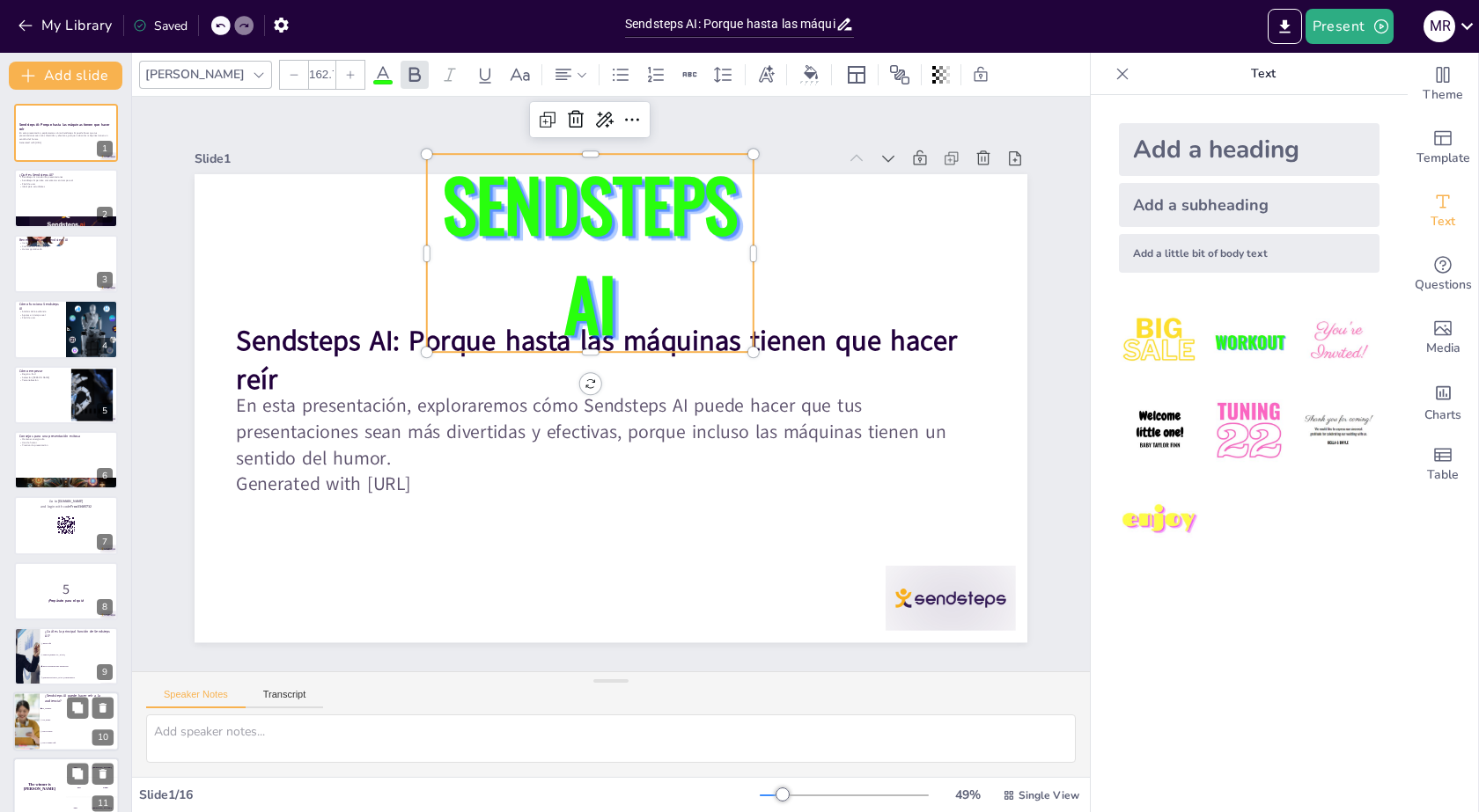
drag, startPoint x: 740, startPoint y: 242, endPoint x: 763, endPoint y: 246, distance: 23.3
click at [769, 251] on div "Sendsteps AI: Porque hasta las máquinas tienen que hacer reír En esta presentac…" at bounding box center [608, 408] width 877 height 552
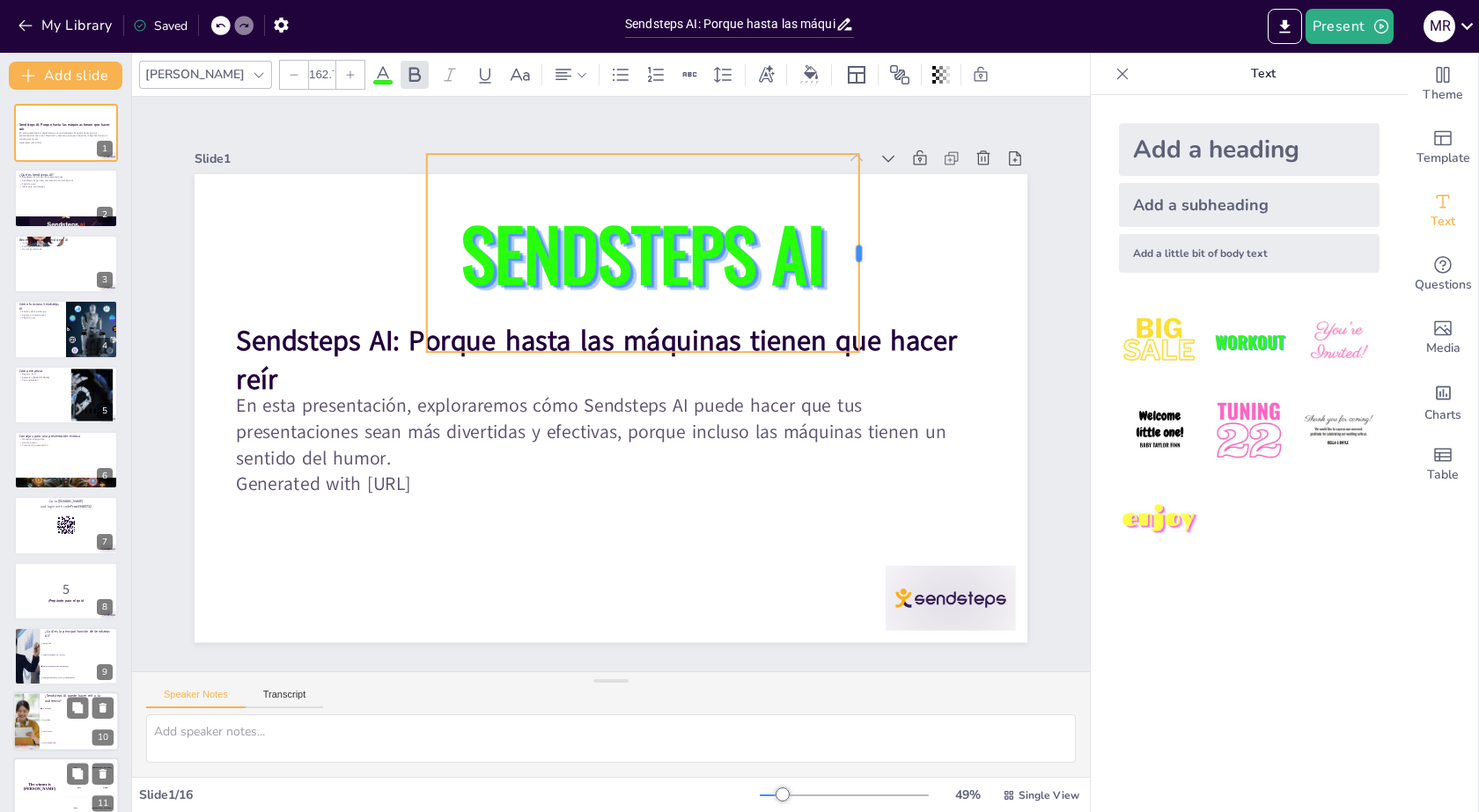
drag, startPoint x: 741, startPoint y: 247, endPoint x: 846, endPoint y: 254, distance: 105.2
click at [861, 254] on div at bounding box center [878, 281] width 34 height 198
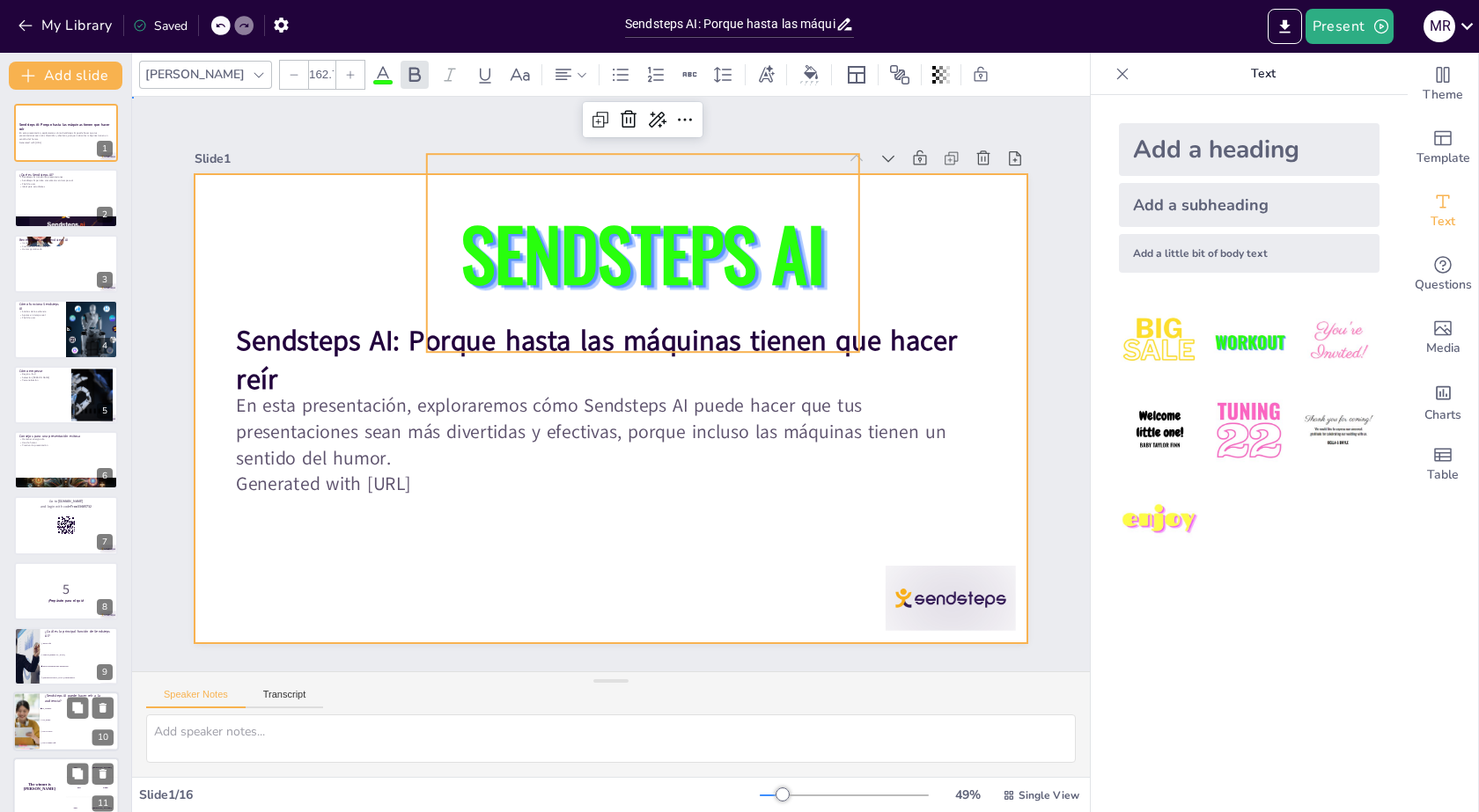
click at [921, 231] on div at bounding box center [608, 407] width 877 height 552
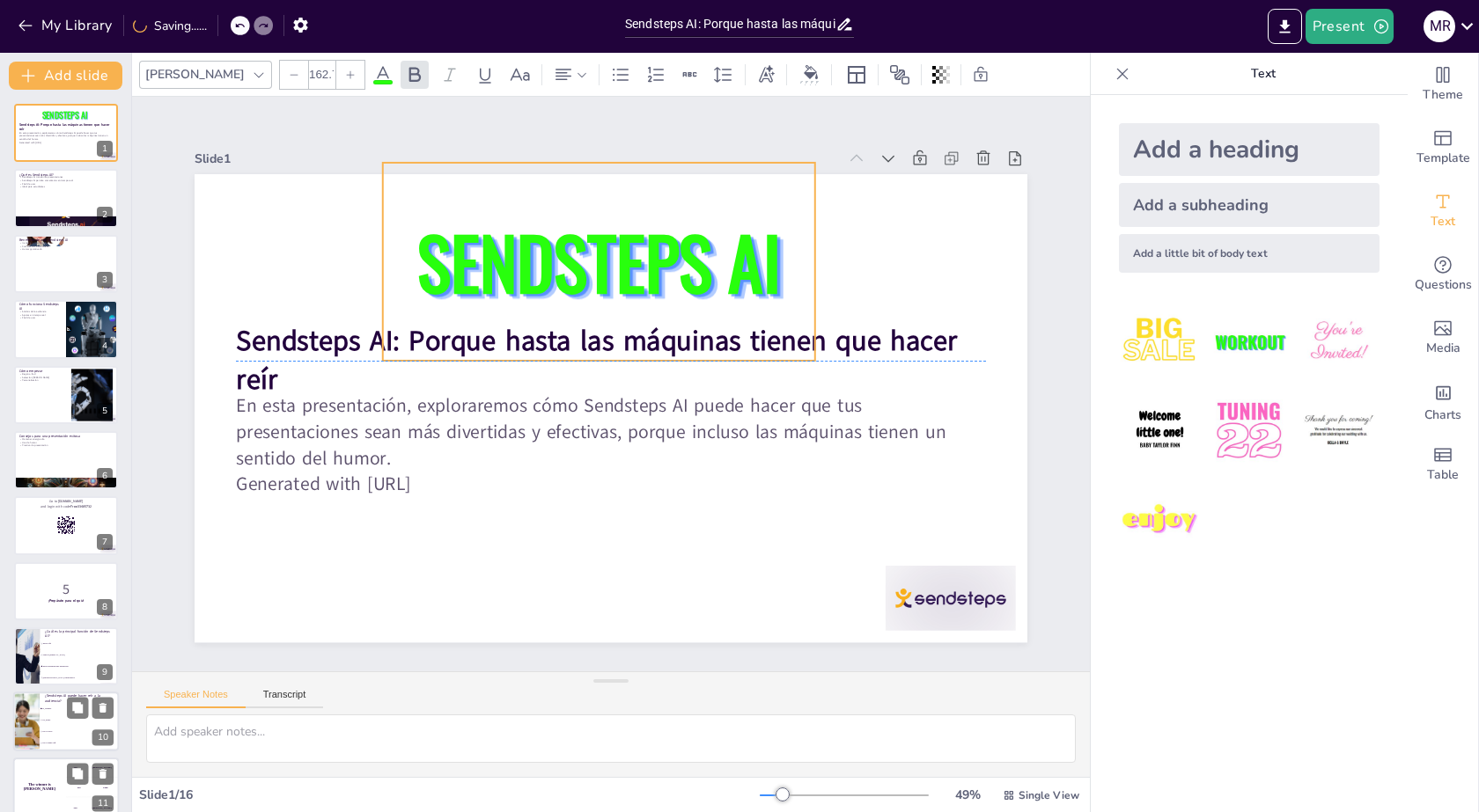
drag, startPoint x: 653, startPoint y: 247, endPoint x: 667, endPoint y: 225, distance: 26.1
click at [667, 225] on span "SENDSTEPS AI" at bounding box center [598, 262] width 362 height 105
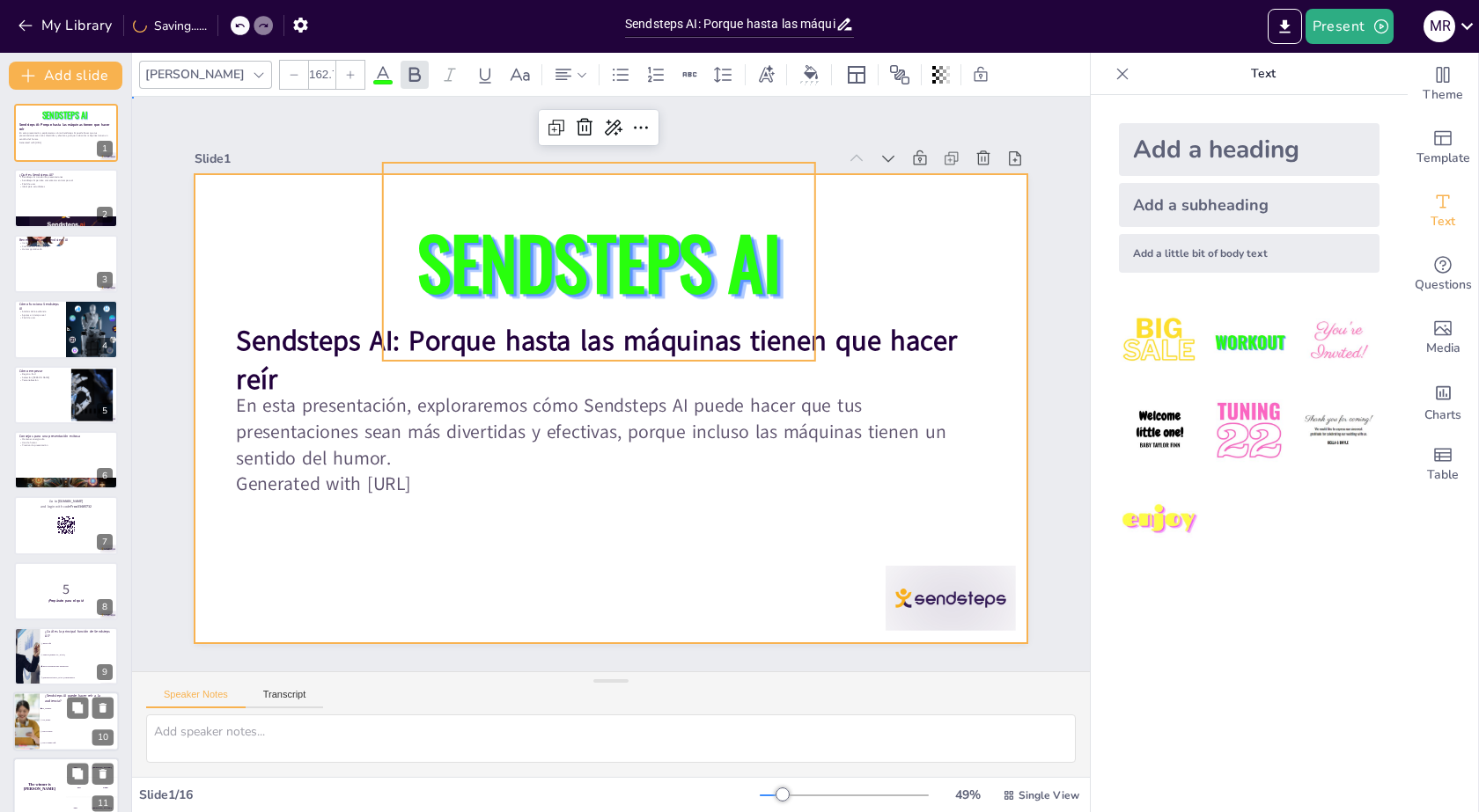
click at [343, 504] on div at bounding box center [611, 408] width 833 height 468
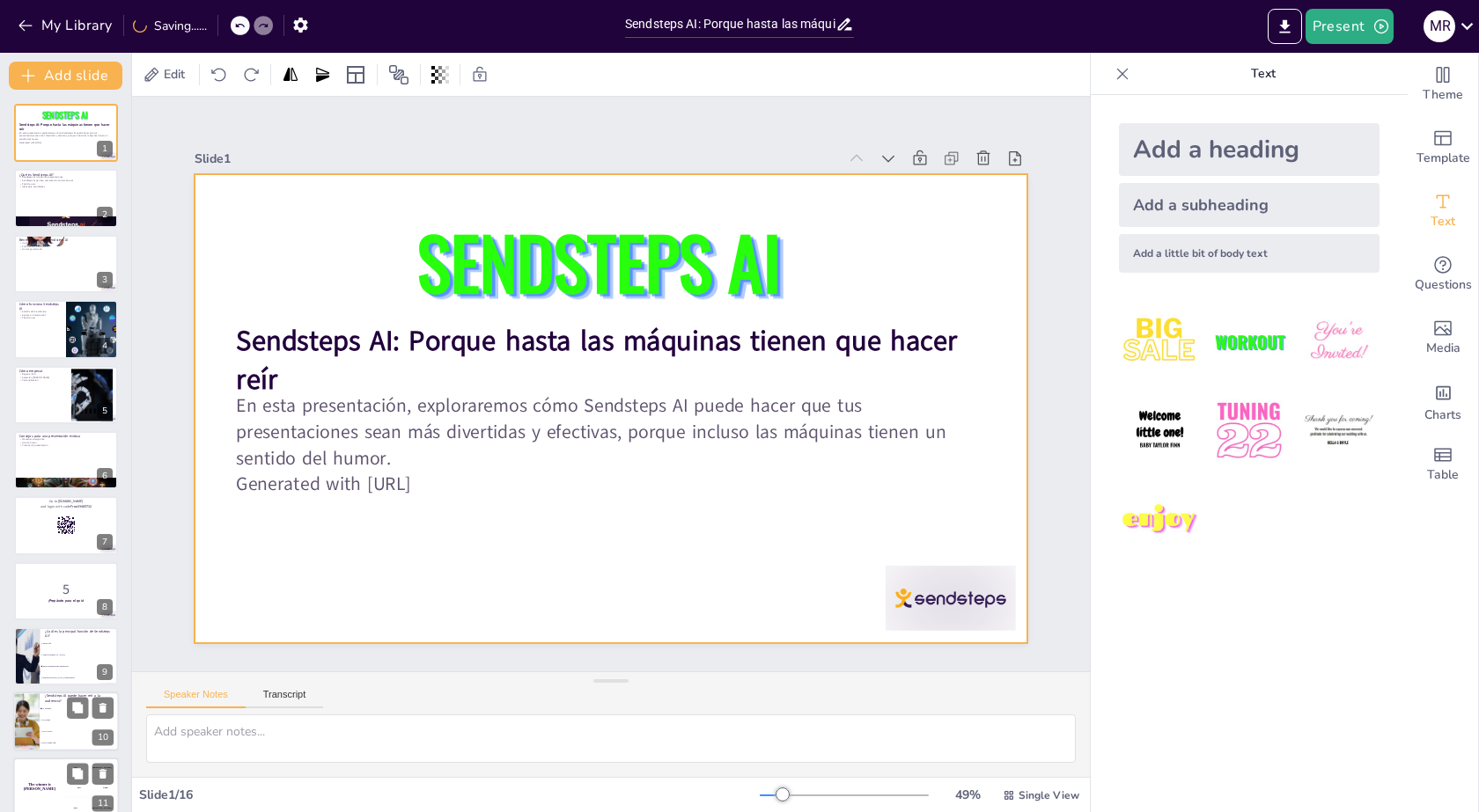
click at [459, 496] on div at bounding box center [611, 408] width 833 height 468
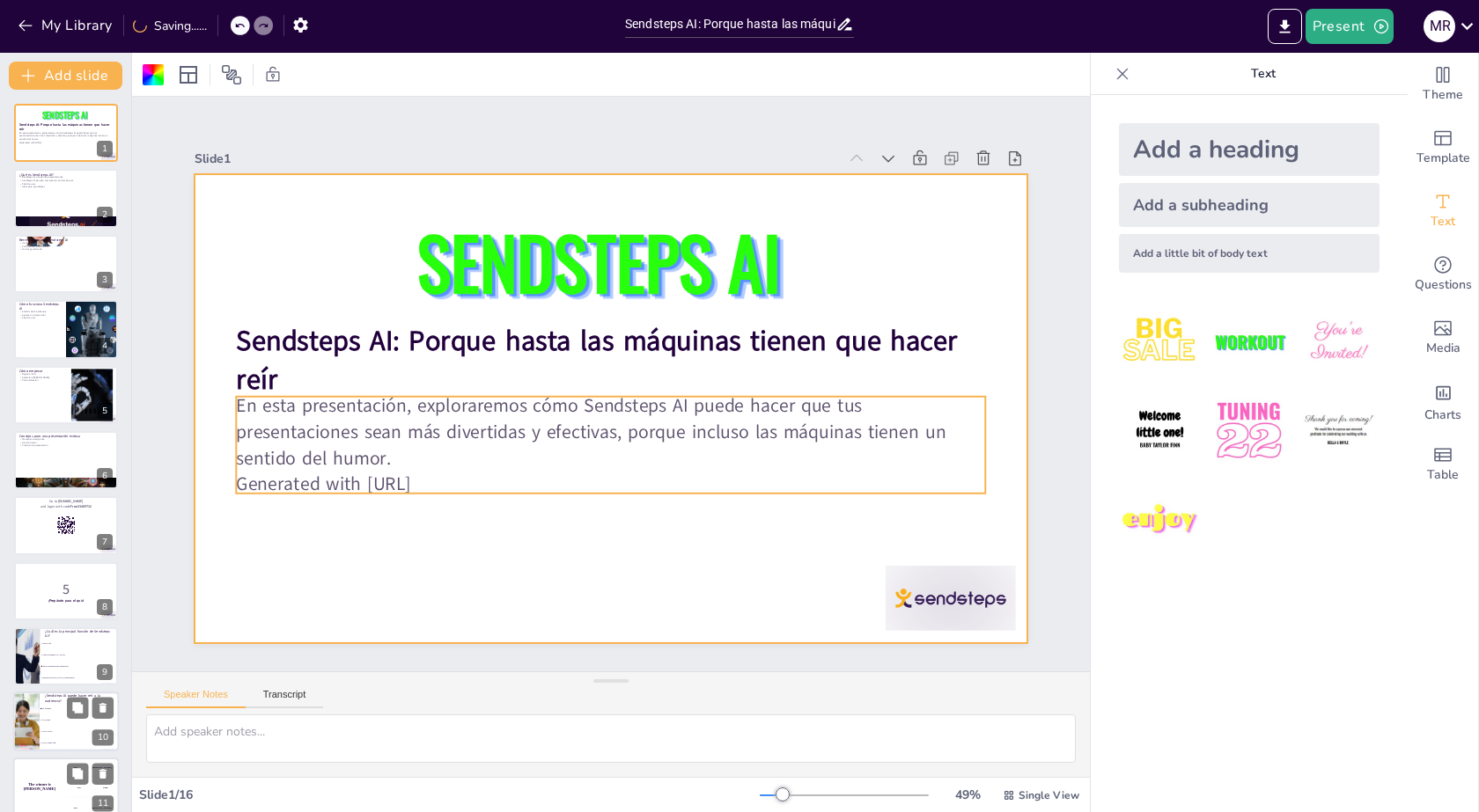
click at [480, 481] on p "Generated with [URL]" at bounding box center [611, 484] width 750 height 26
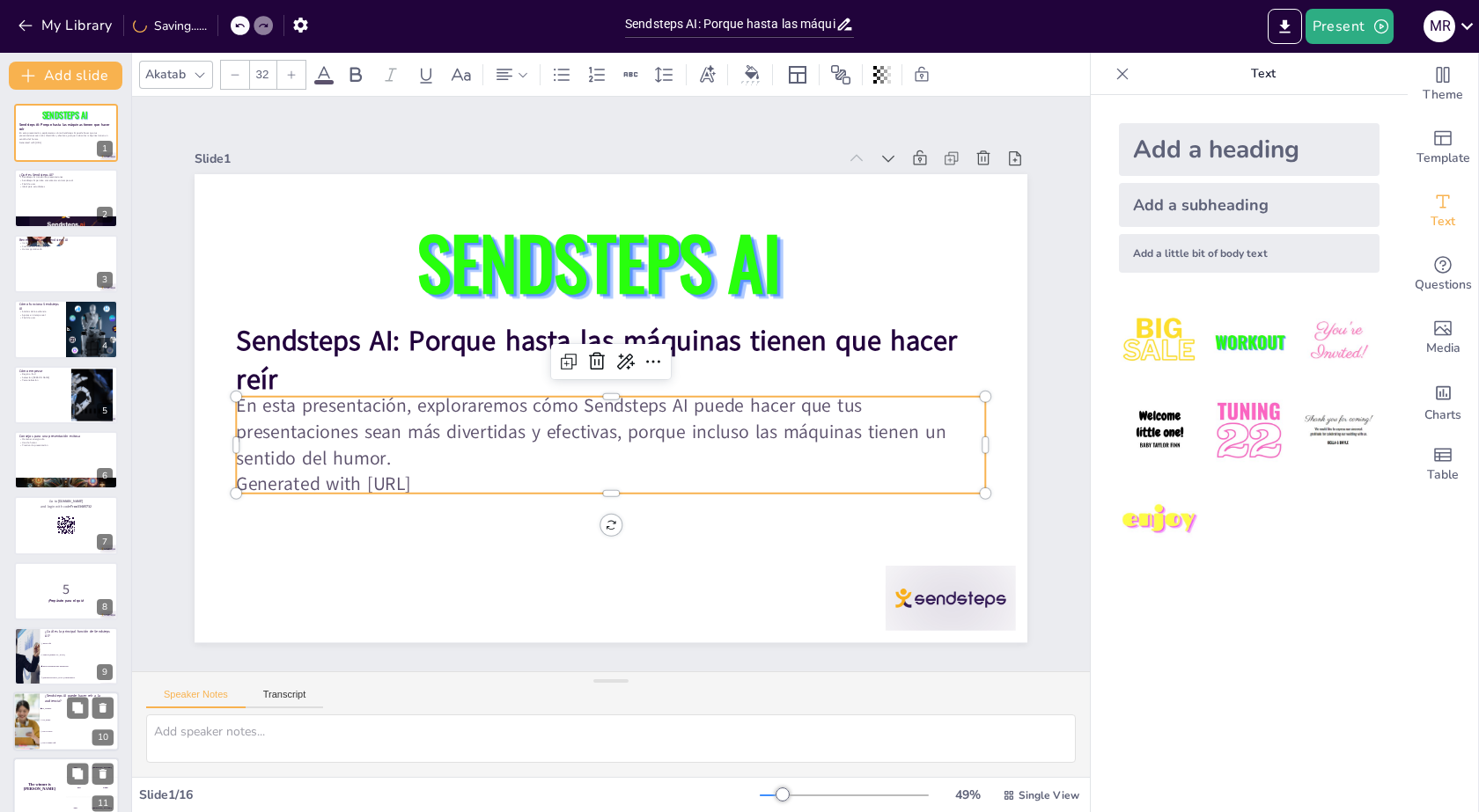
click at [475, 476] on p "Generated with [URL]" at bounding box center [600, 484] width 749 height 104
click at [452, 459] on p "En esta presentación, exploraremos cómo Sendsteps AI puede hacer que tus presen…" at bounding box center [606, 432] width 753 height 156
click at [499, 432] on p "En esta presentación, exploraremos cómo Sendsteps AI puede hacer que tus presen…" at bounding box center [606, 432] width 753 height 156
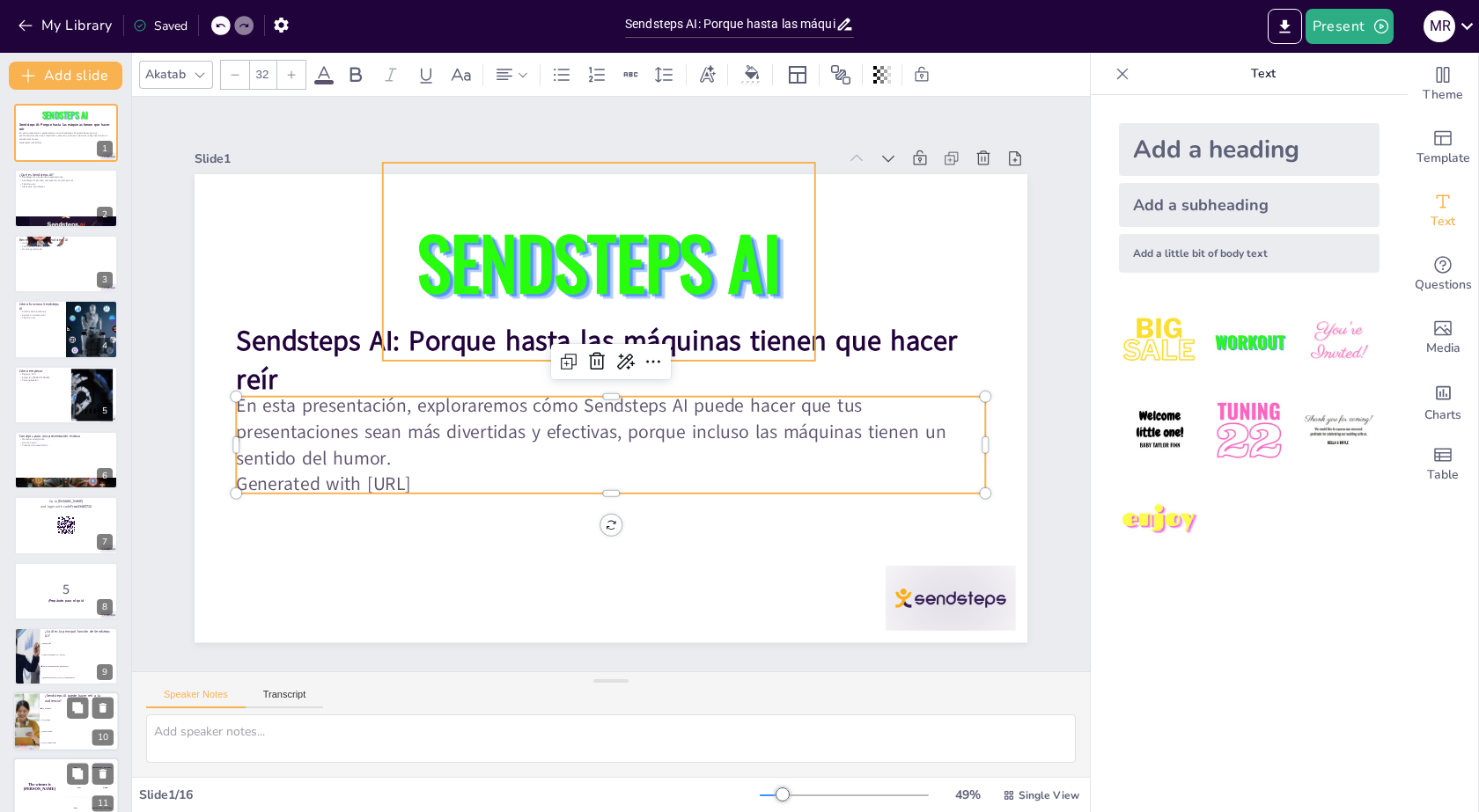
click at [450, 339] on div "SENDSTEPS AI" at bounding box center [612, 261] width 451 height 241
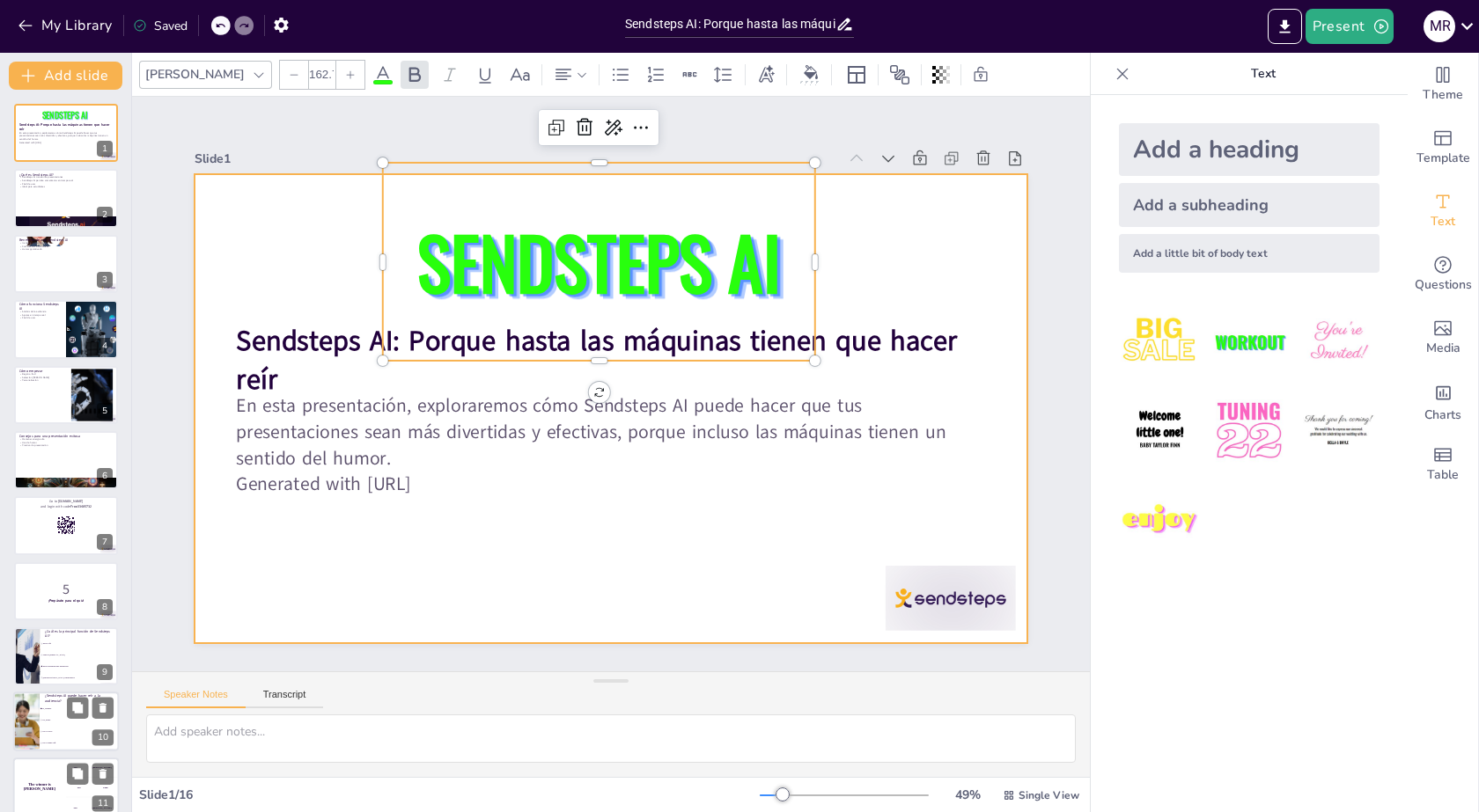
click at [194, 353] on div at bounding box center [608, 407] width 877 height 552
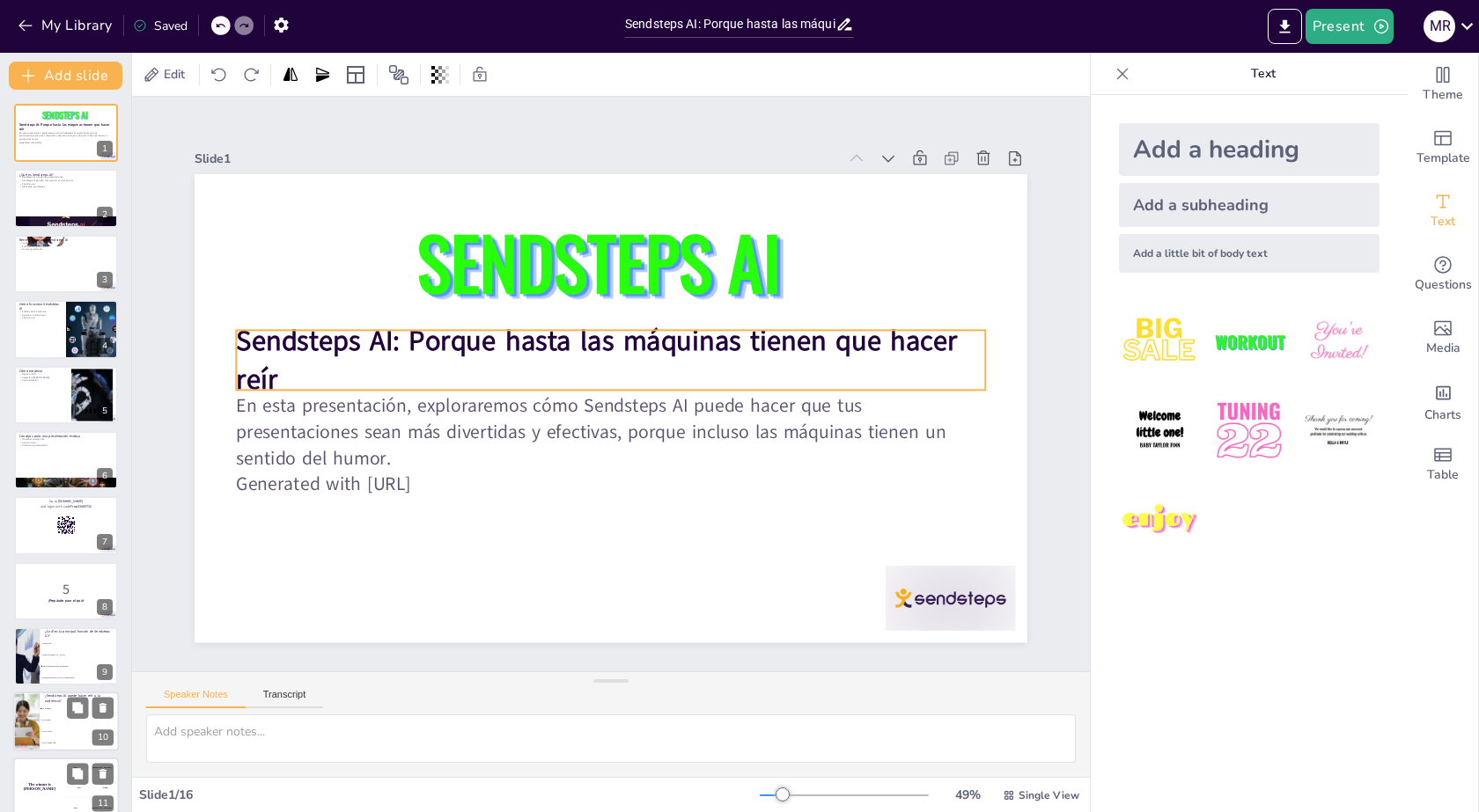
click at [301, 345] on strong "Sendsteps AI: Porque hasta las máquinas tienen que hacer reír" at bounding box center [599, 339] width 726 height 112
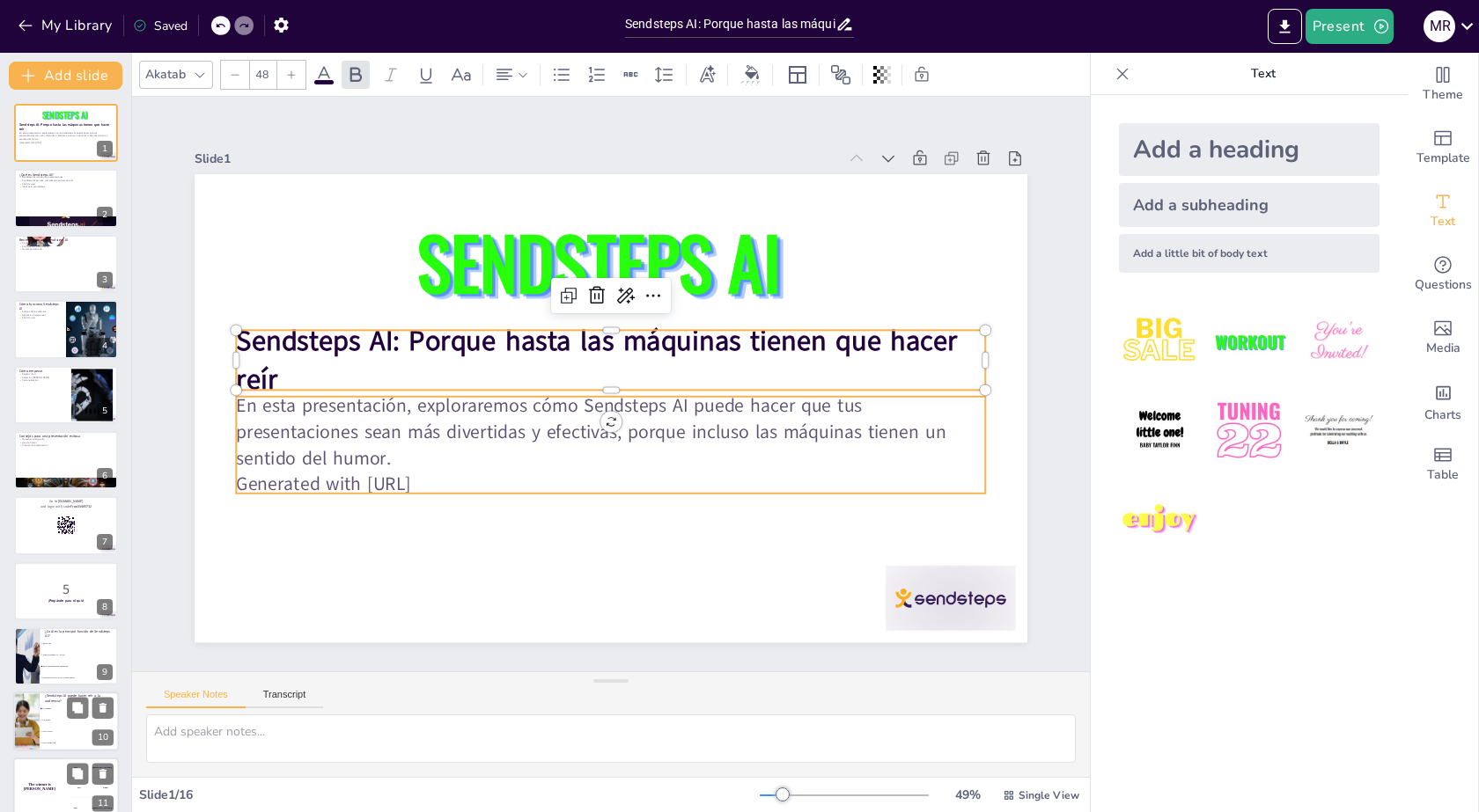
click at [453, 444] on p "En esta presentación, exploraremos cómo Sendsteps AI puede hacer que tus presen…" at bounding box center [611, 432] width 750 height 78
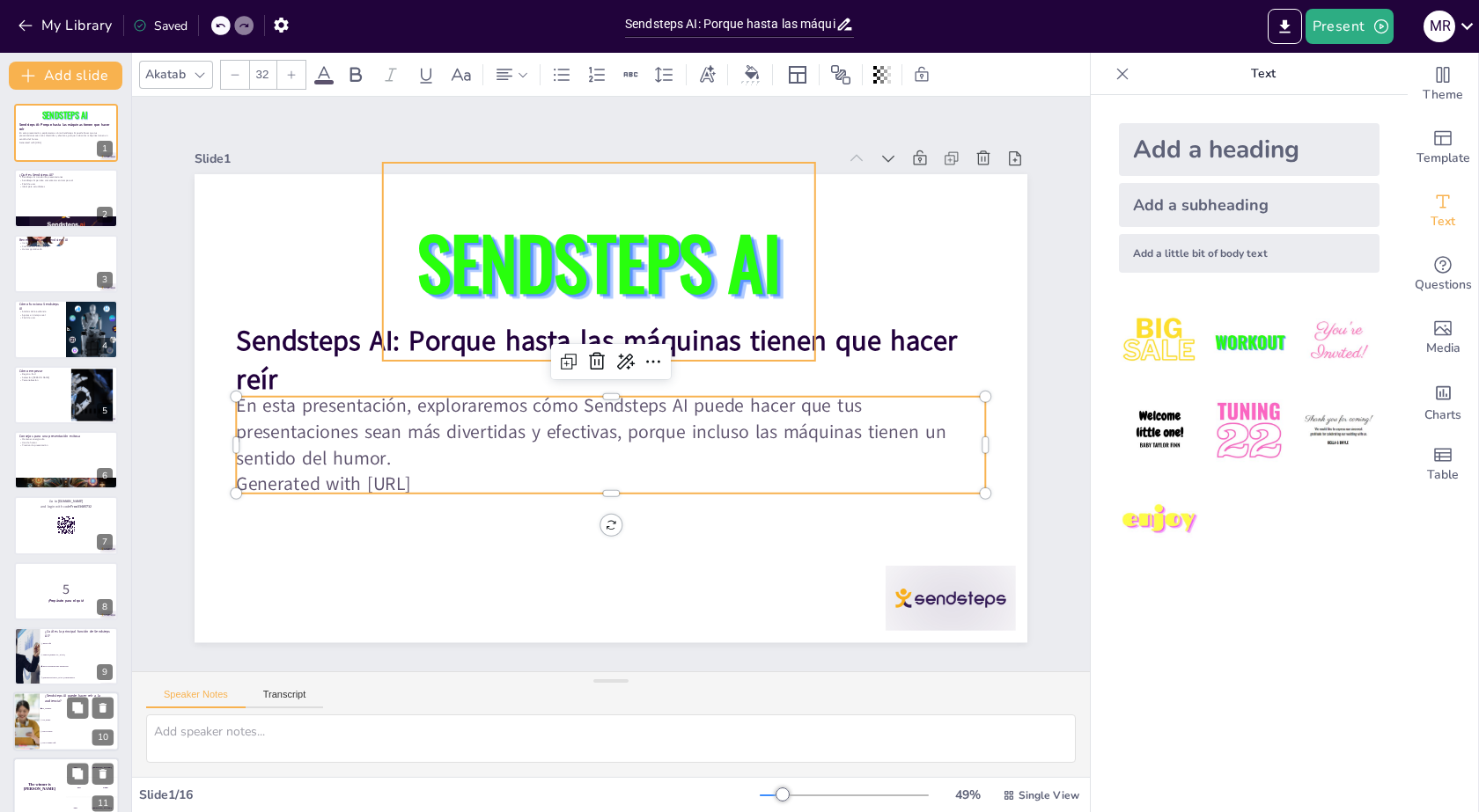
click at [491, 338] on div "SENDSTEPS AI" at bounding box center [612, 261] width 451 height 241
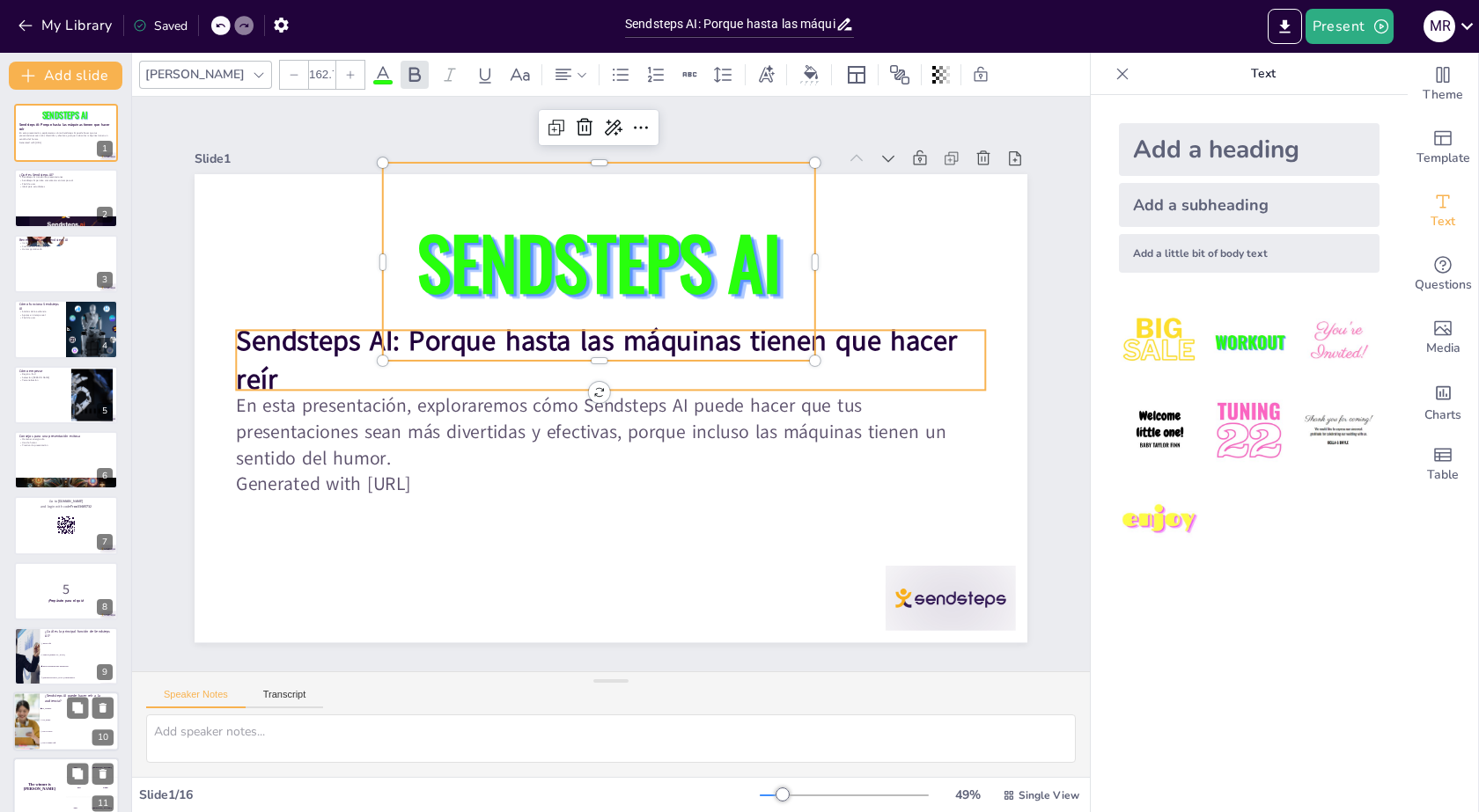
click at [331, 357] on p "Sendsteps AI: Porque hasta las máquinas tienen que hacer reír" at bounding box center [614, 360] width 753 height 156
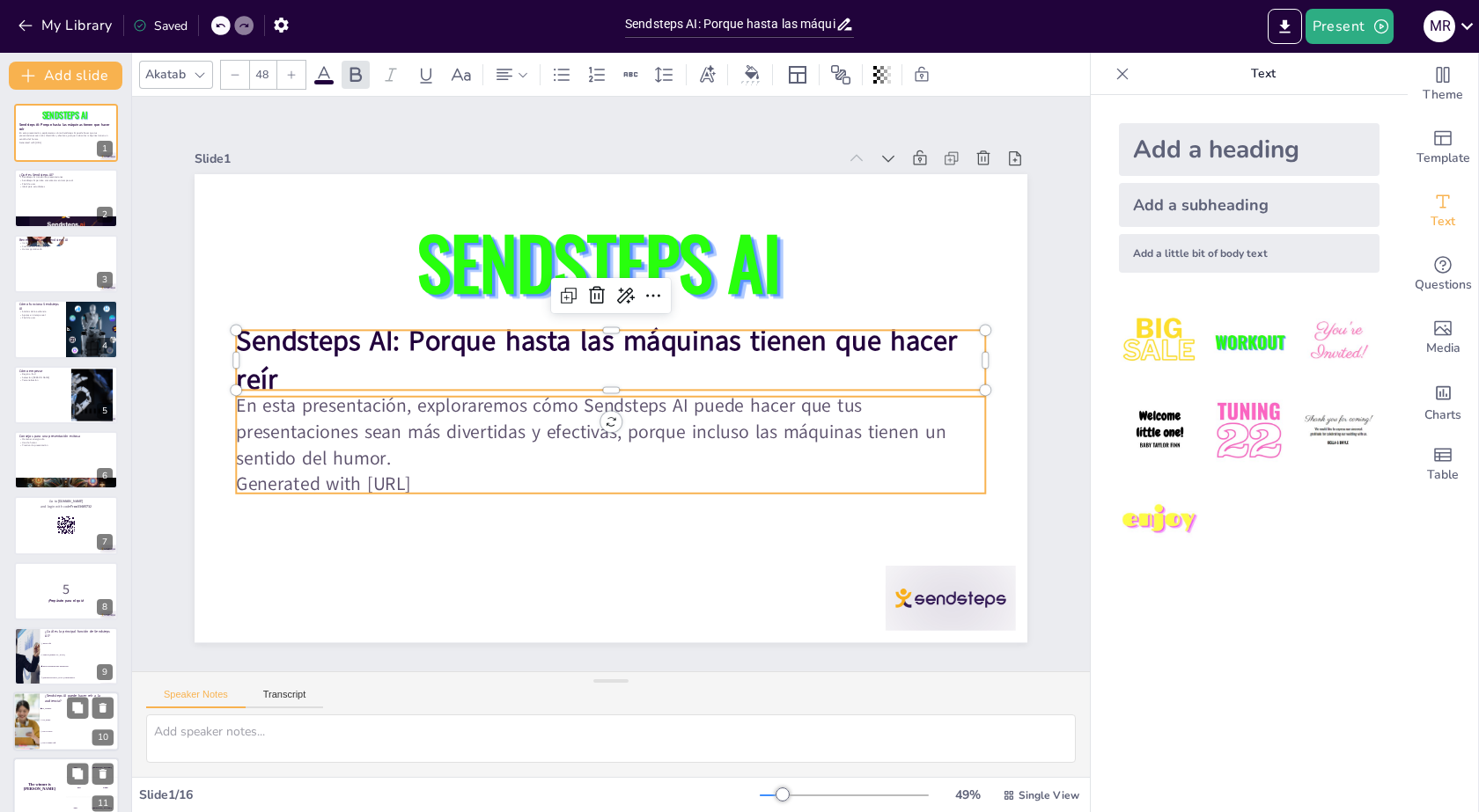
click at [692, 423] on p "En esta presentación, exploraremos cómo Sendsteps AI puede hacer que tus presen…" at bounding box center [597, 430] width 737 height 306
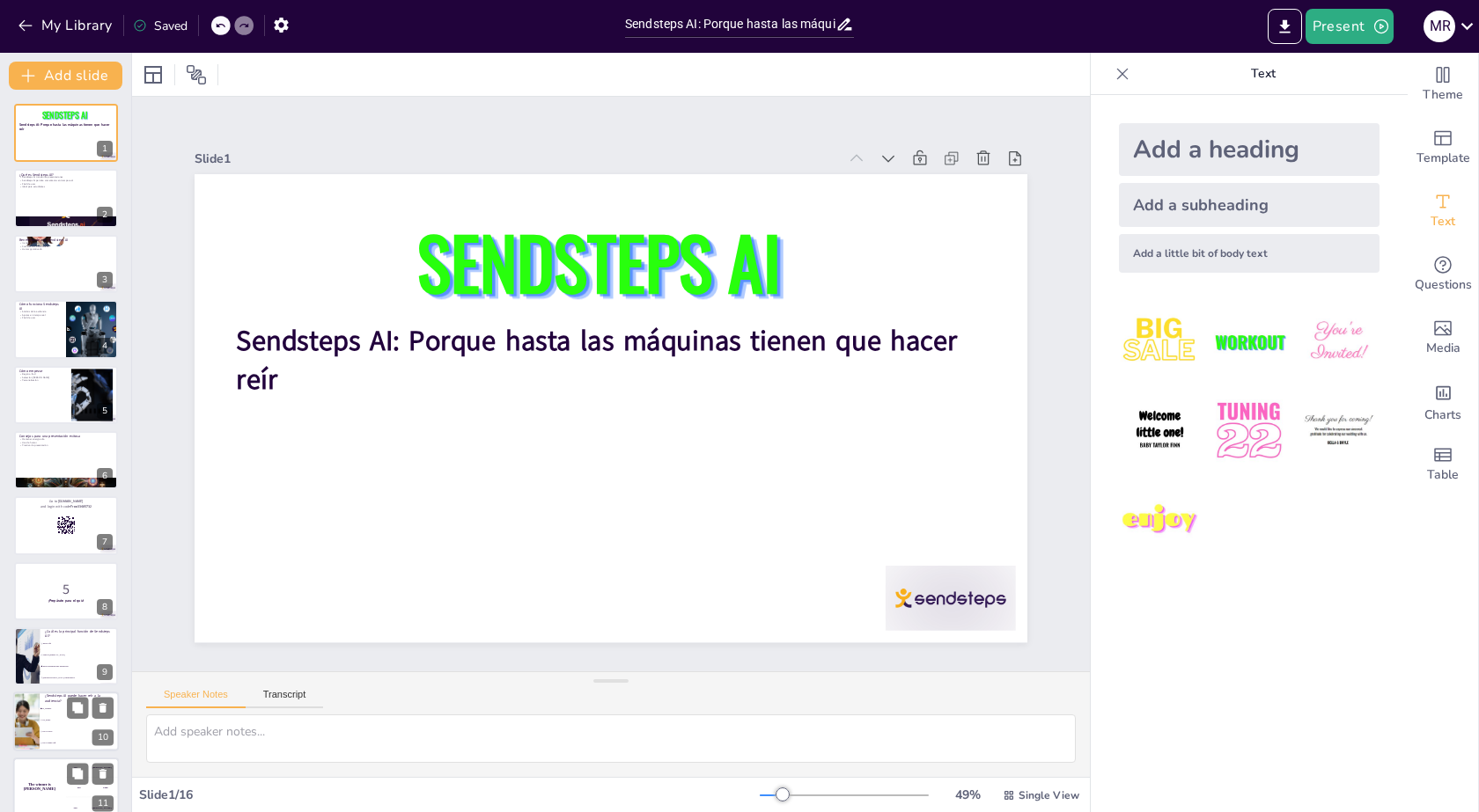
click at [1258, 168] on div "Add a heading" at bounding box center [1249, 149] width 261 height 53
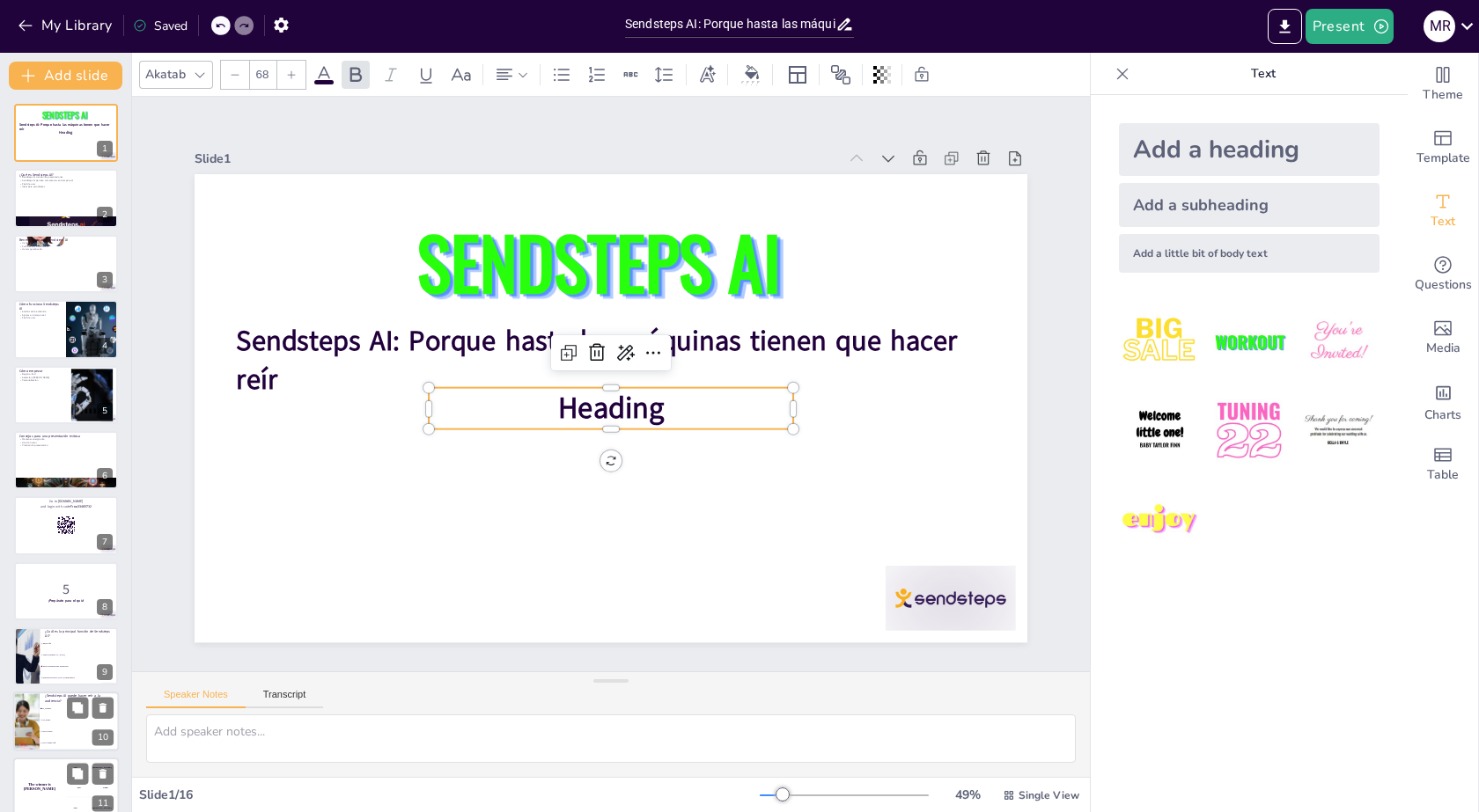
click at [602, 423] on div at bounding box center [605, 436] width 363 height 52
click at [633, 395] on span "Heading" at bounding box center [608, 408] width 110 height 51
click at [628, 420] on span "Heading" at bounding box center [611, 409] width 107 height 41
click at [629, 415] on span "Heading" at bounding box center [611, 409] width 107 height 41
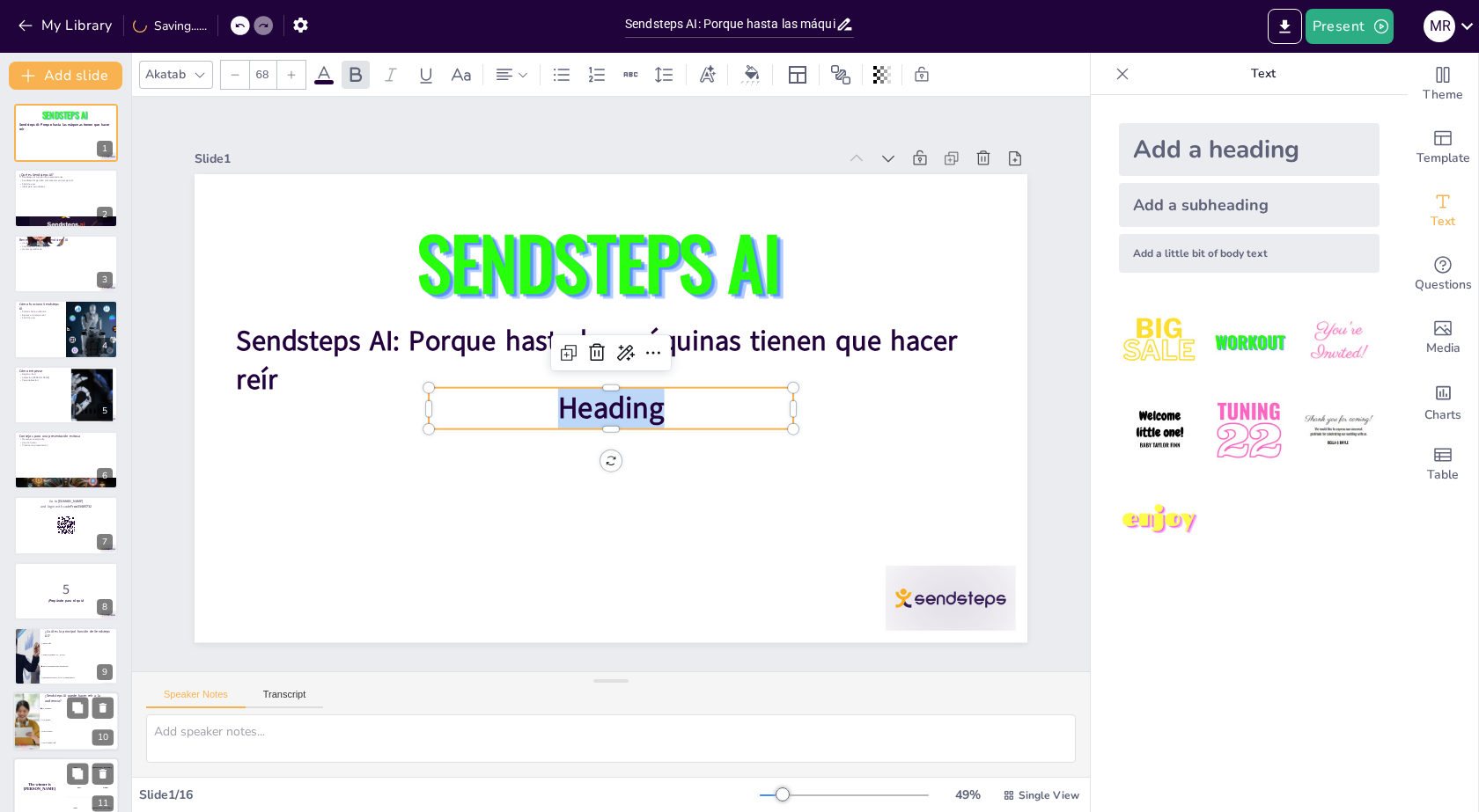
click at [629, 415] on span "Heading" at bounding box center [611, 409] width 107 height 41
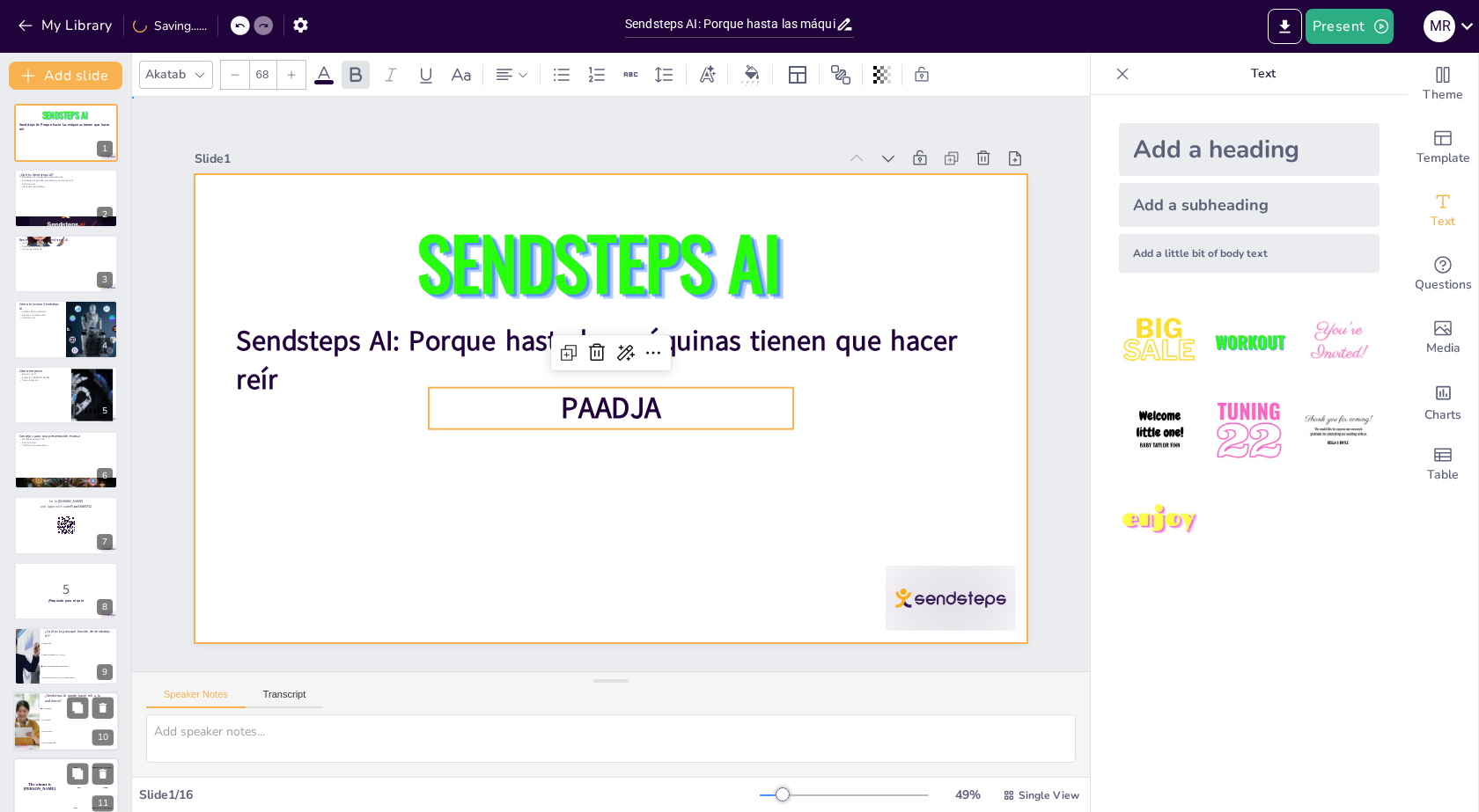
click at [843, 394] on div at bounding box center [611, 408] width 833 height 468
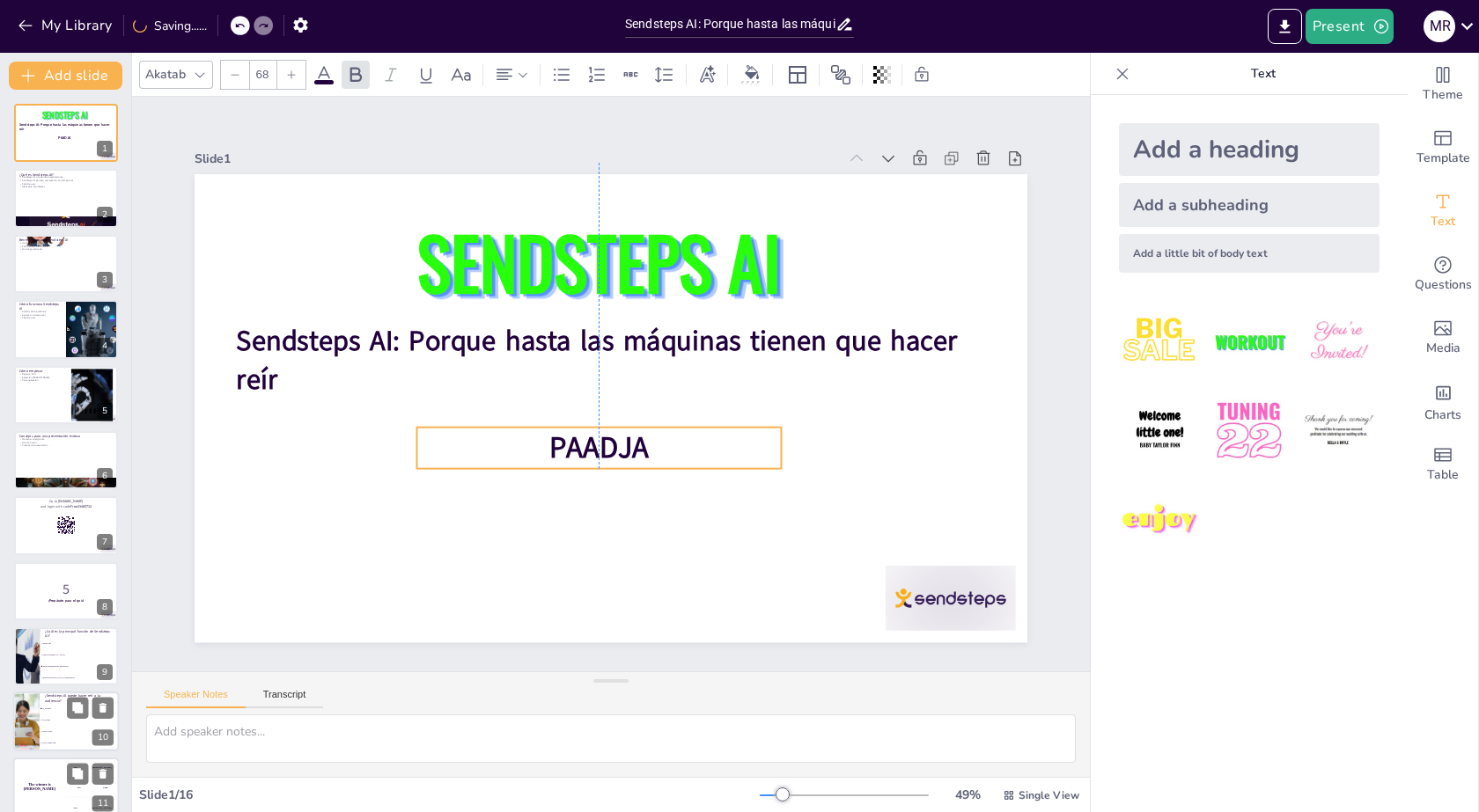
drag, startPoint x: 629, startPoint y: 407, endPoint x: 615, endPoint y: 447, distance: 42.4
click at [615, 447] on span "PAADJA" at bounding box center [598, 449] width 100 height 41
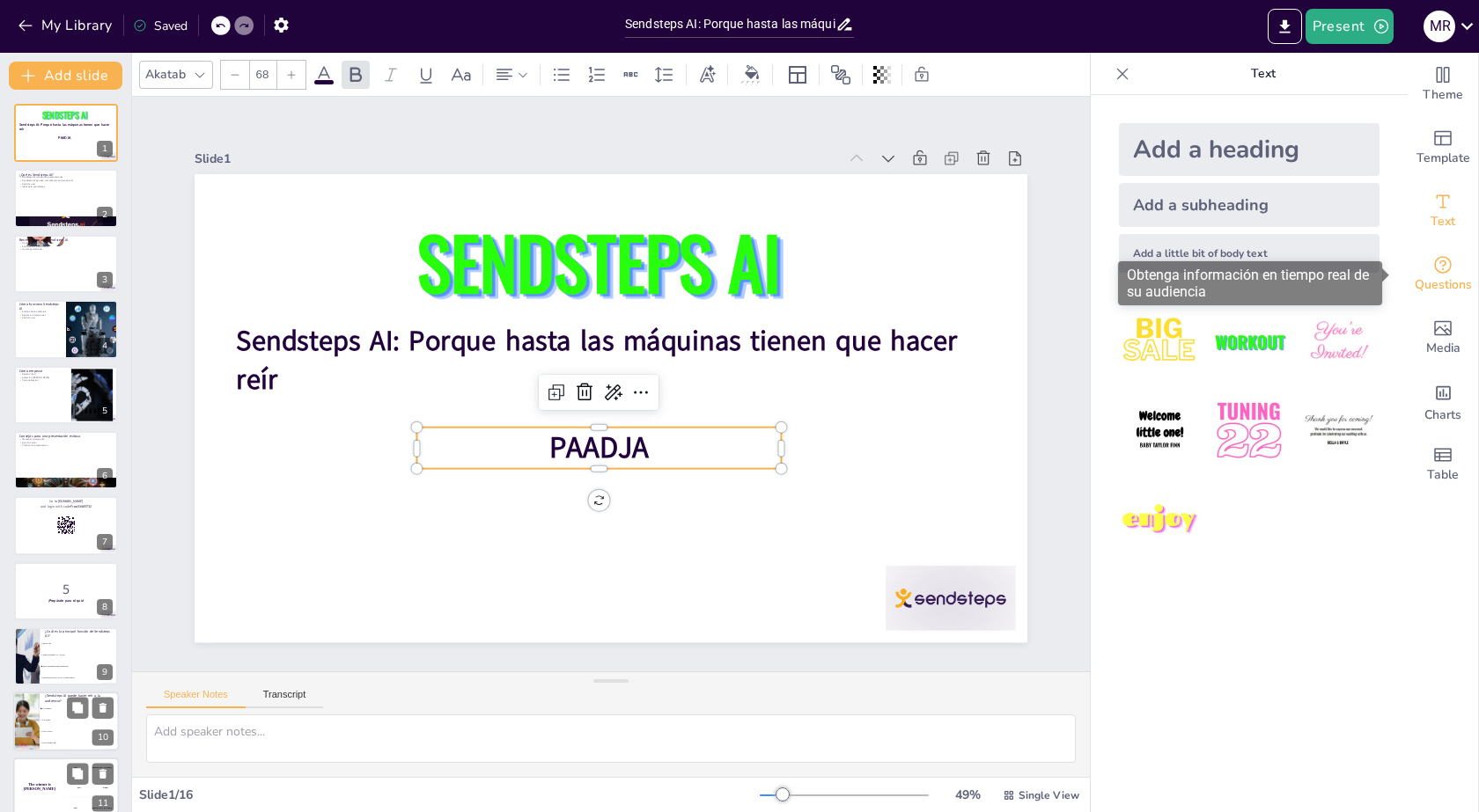
click at [1440, 277] on span "Questions" at bounding box center [1443, 285] width 57 height 19
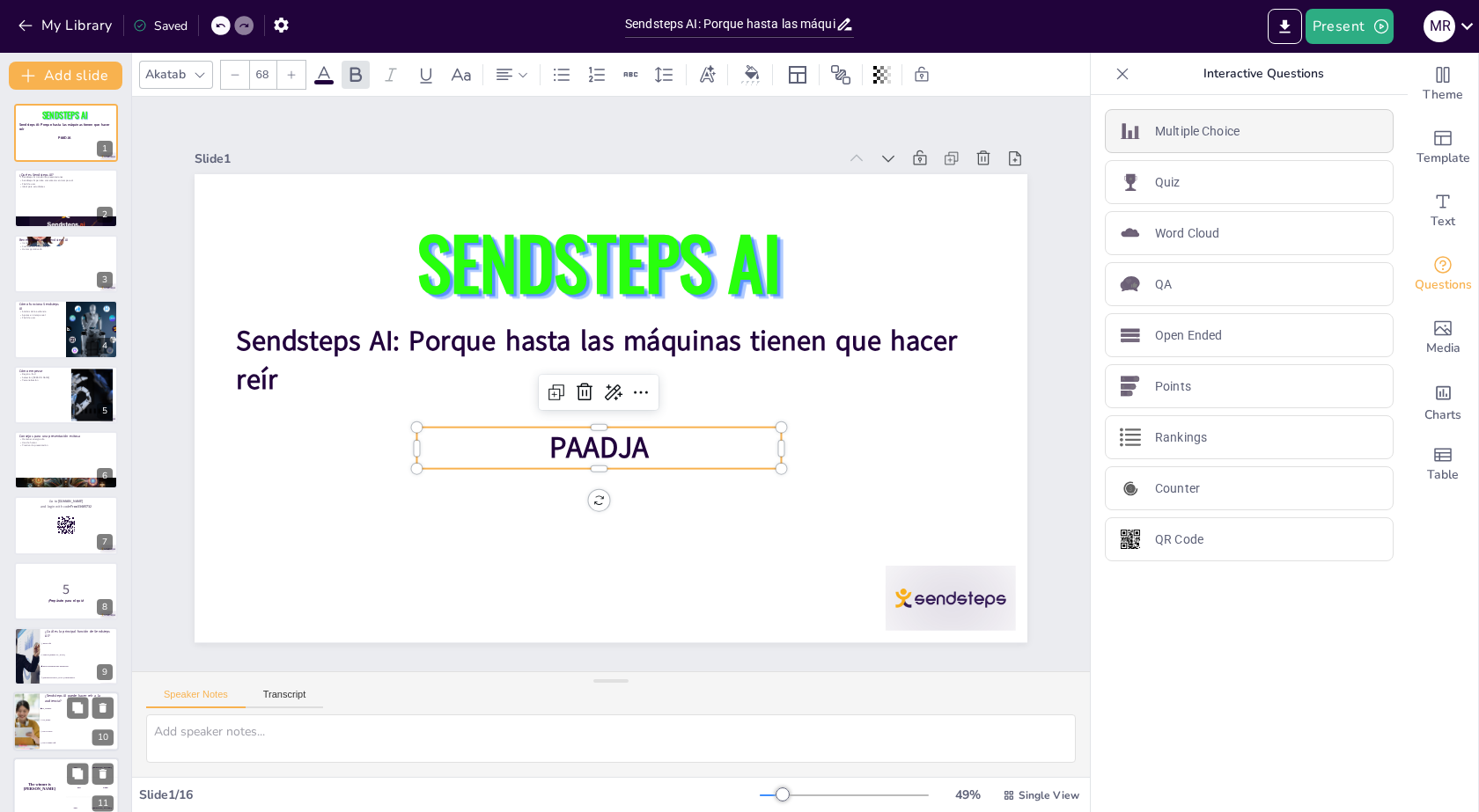
click at [1202, 133] on p "Multiple Choice" at bounding box center [1198, 131] width 85 height 19
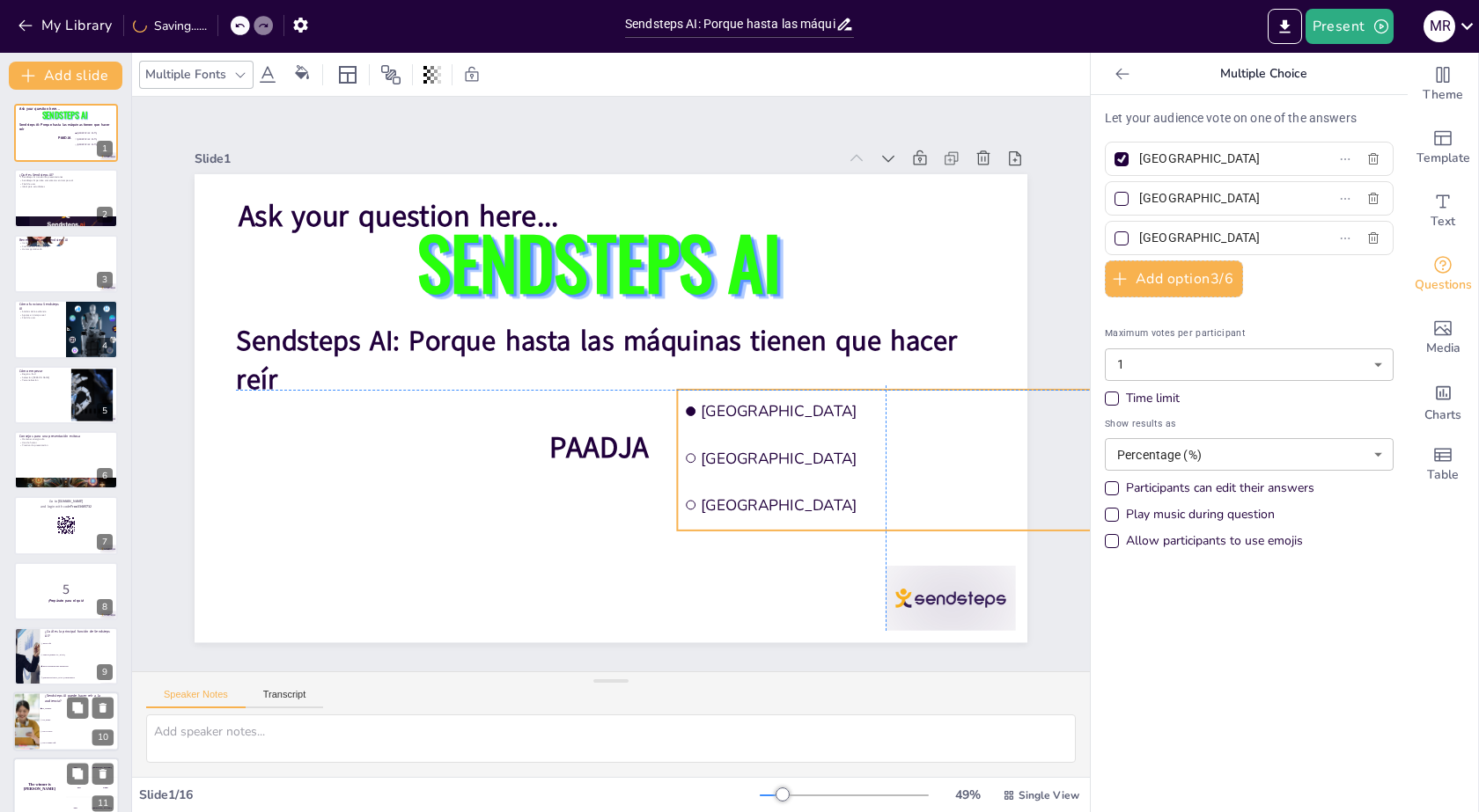
drag, startPoint x: 365, startPoint y: 308, endPoint x: 782, endPoint y: 410, distance: 429.3
click at [782, 410] on span "[GEOGRAPHIC_DATA]" at bounding box center [894, 411] width 386 height 20
click at [722, 449] on span "[GEOGRAPHIC_DATA]" at bounding box center [894, 459] width 386 height 20
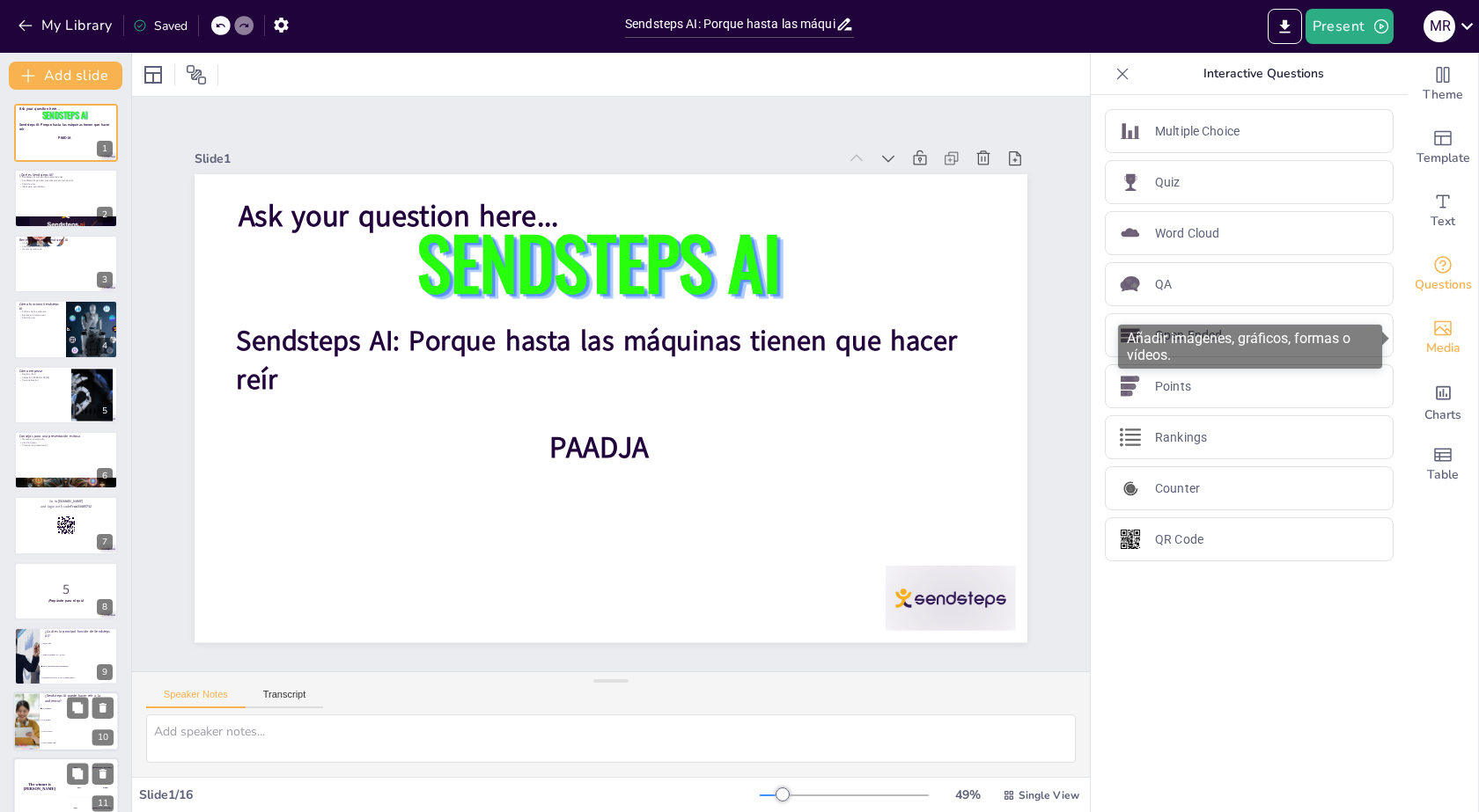
click at [1437, 351] on span "Media" at bounding box center [1443, 348] width 34 height 19
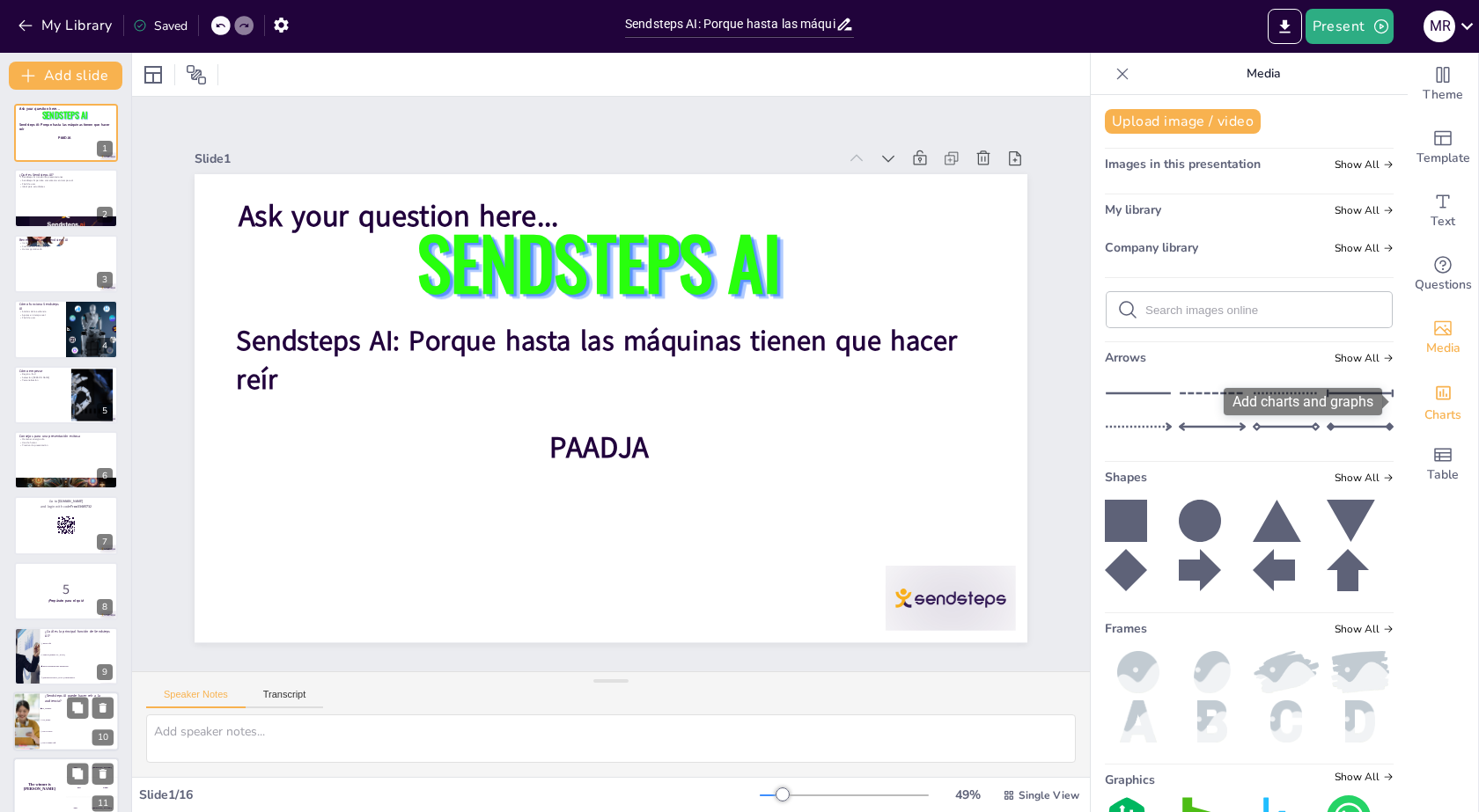
click at [1445, 390] on div "Charts" at bounding box center [1443, 401] width 71 height 64
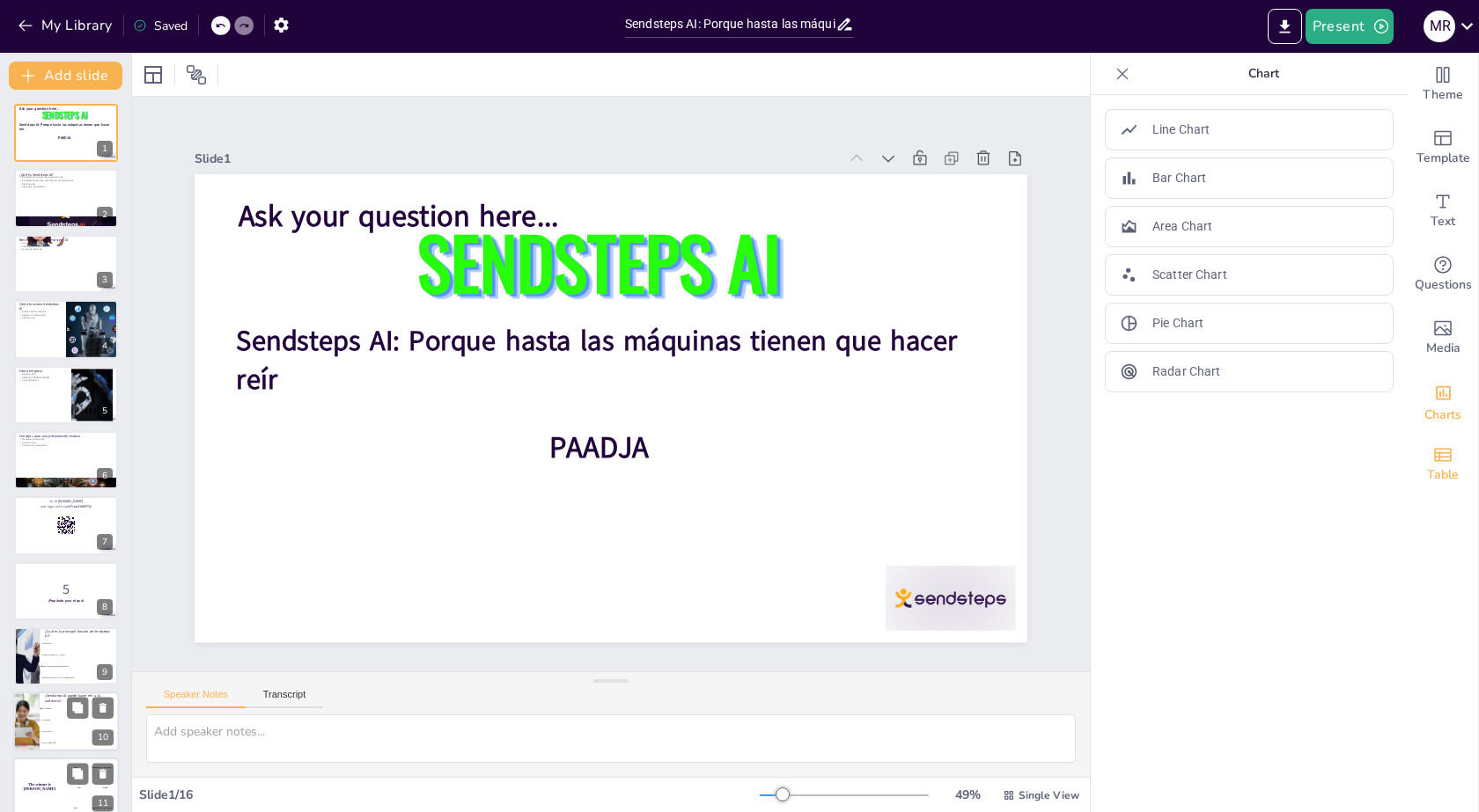
click at [1441, 444] on div "Table" at bounding box center [1443, 465] width 71 height 64
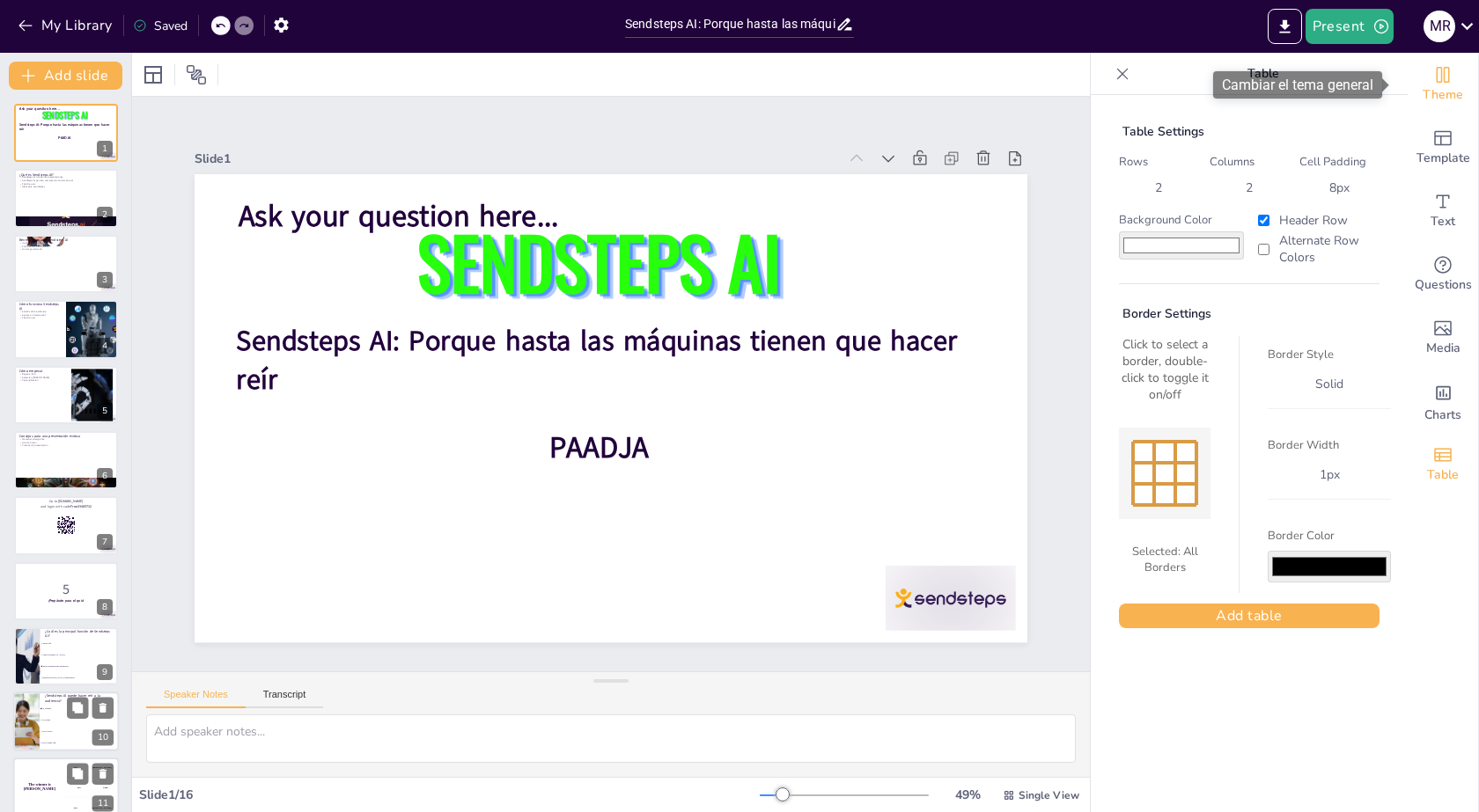
click at [1432, 72] on icon "Change the overall theme" at bounding box center [1443, 75] width 21 height 21
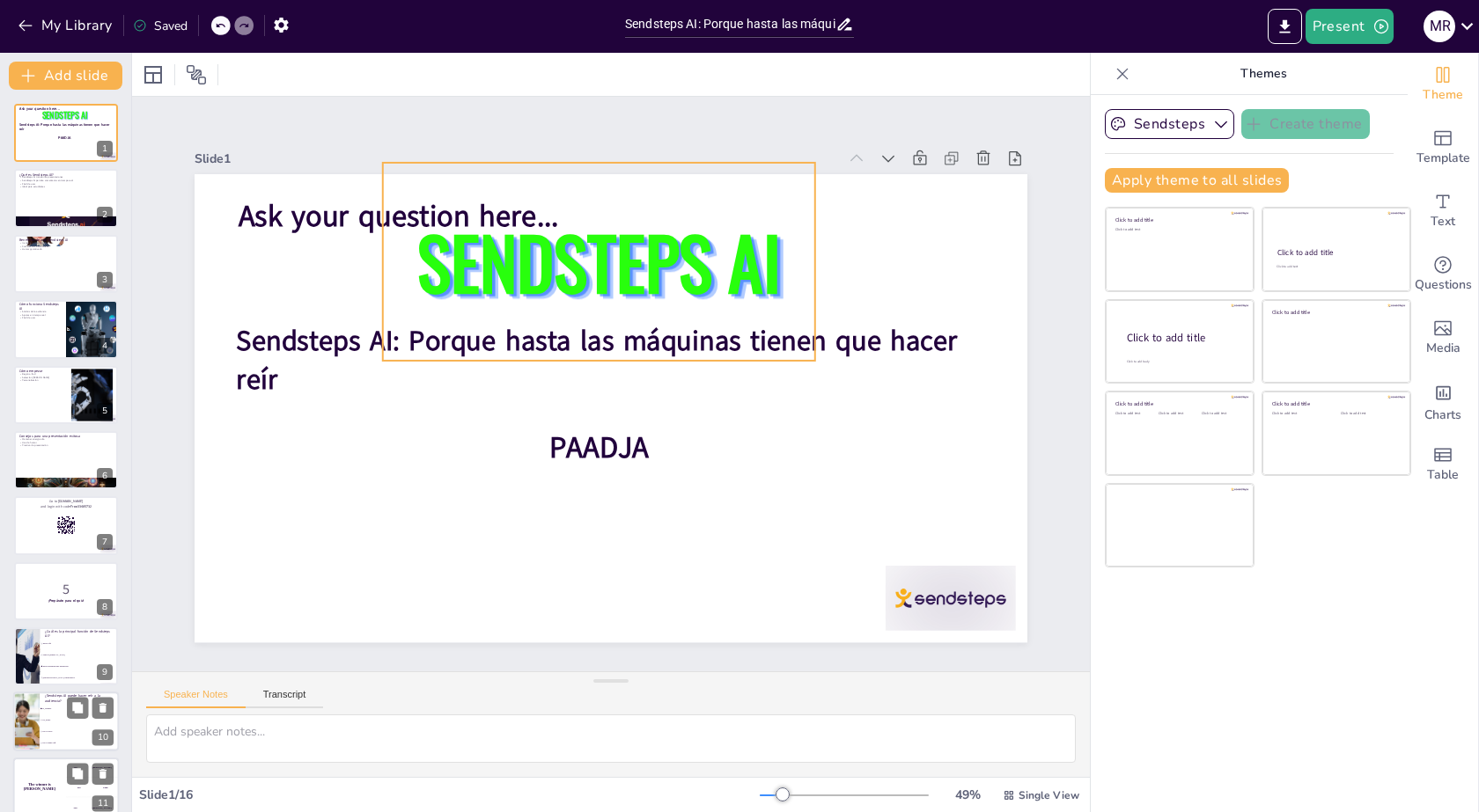
click at [721, 256] on span "SENDSTEPS AI" at bounding box center [637, 264] width 377 height 212
